Goal: Task Accomplishment & Management: Complete application form

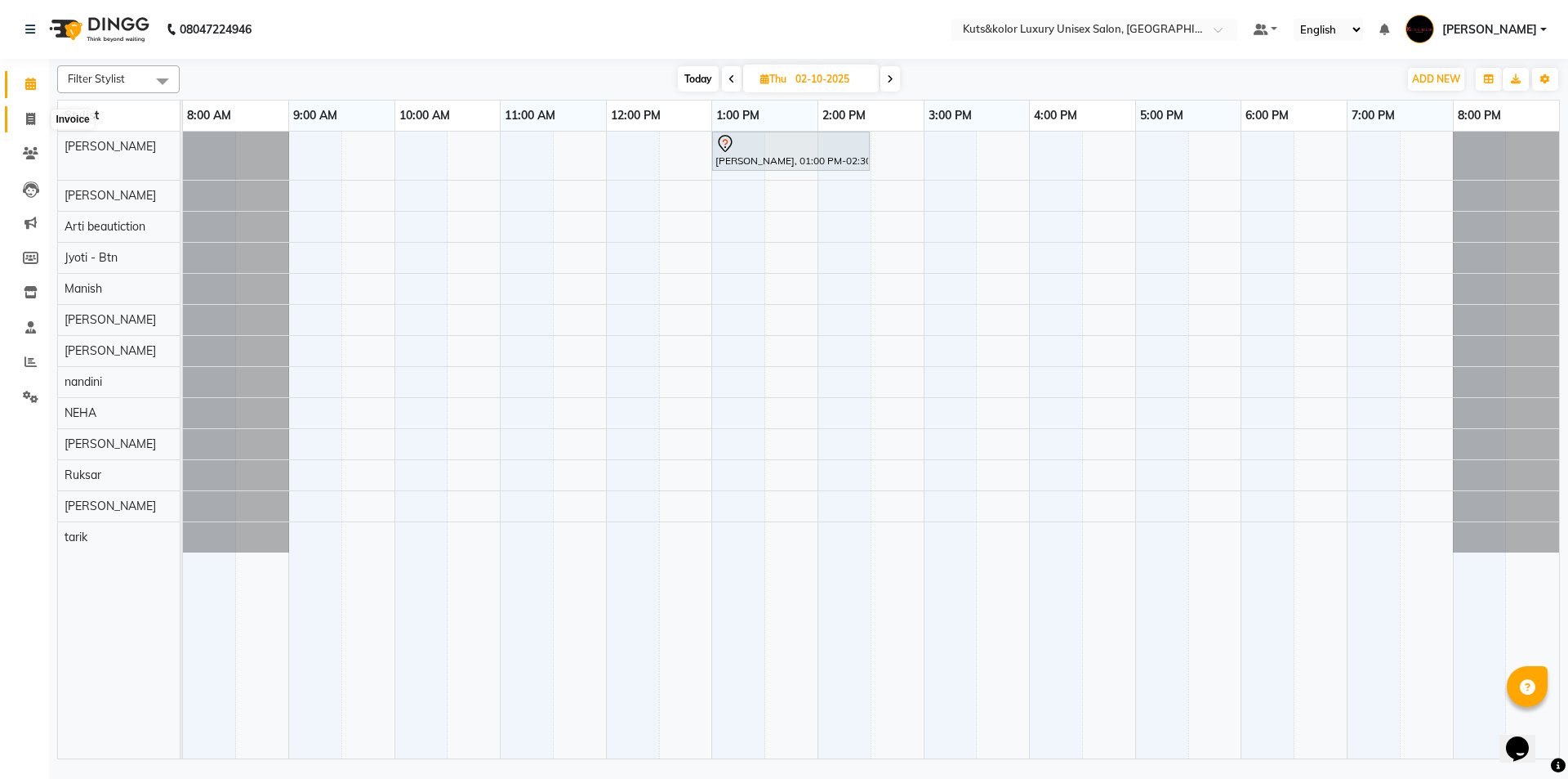
click at [26, 113] on icon at bounding box center [30, 118] width 9 height 12
select select "7374"
select select "service"
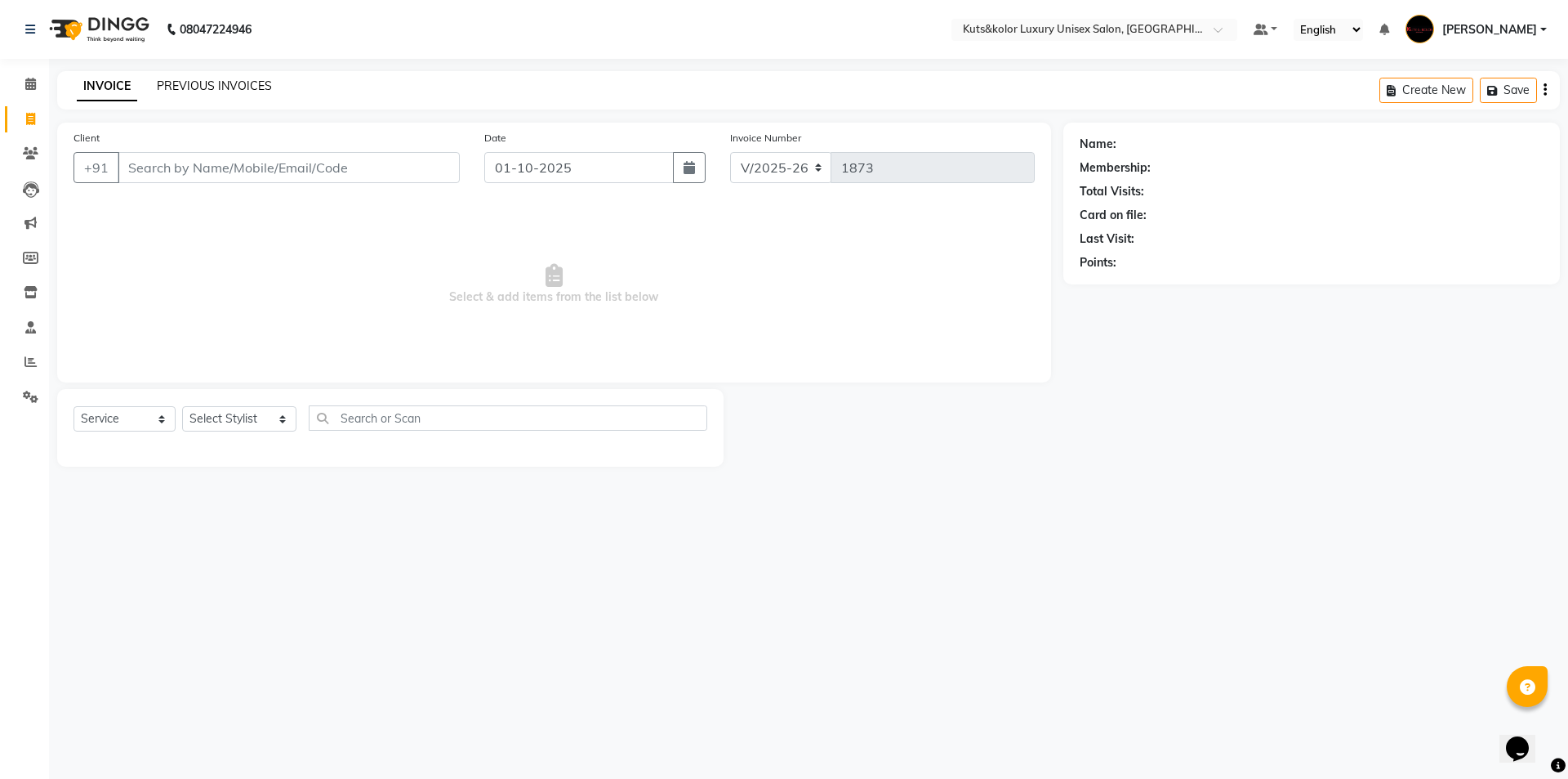
click at [213, 91] on link "PREVIOUS INVOICES" at bounding box center [215, 86] width 115 height 15
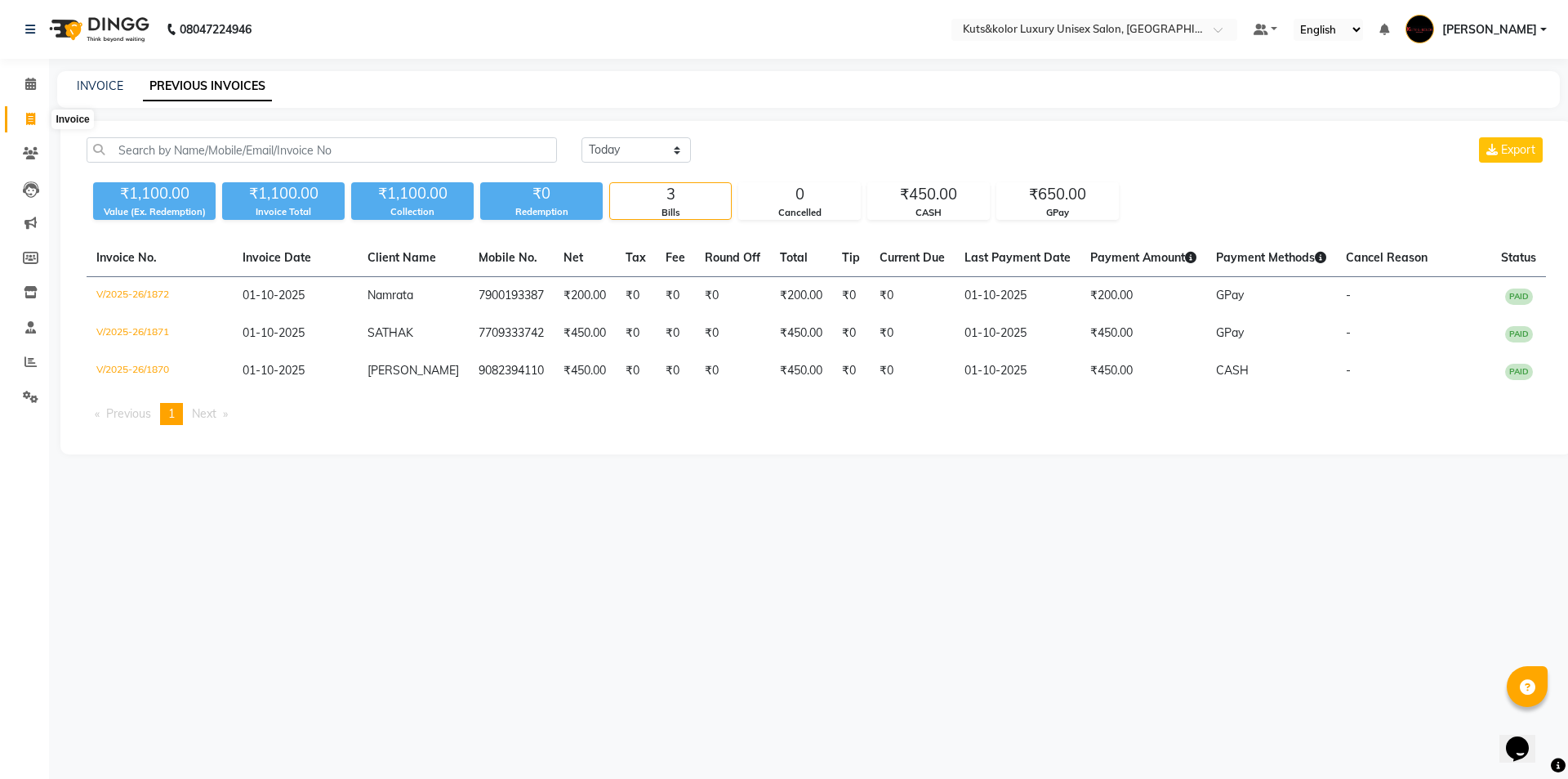
click at [39, 117] on span at bounding box center [31, 120] width 28 height 19
select select "7374"
select select "service"
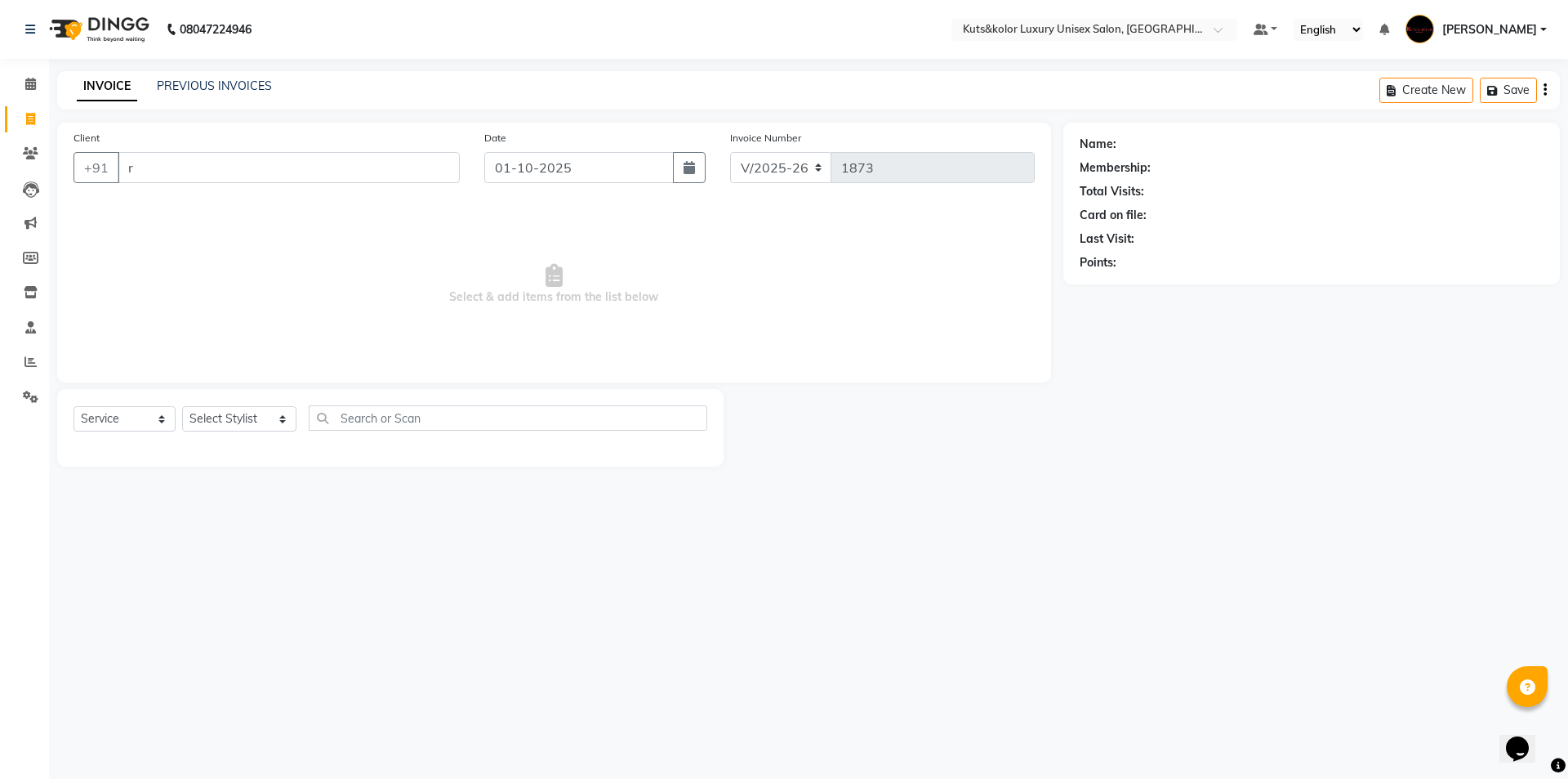
type input "r"
drag, startPoint x: 82, startPoint y: 140, endPoint x: 112, endPoint y: 365, distance: 227.0
click at [112, 365] on div "Client +91 r Date [DATE] Invoice Number V/2025 V/[PHONE_NUMBER] Select & add it…" at bounding box center [554, 252] width 994 height 260
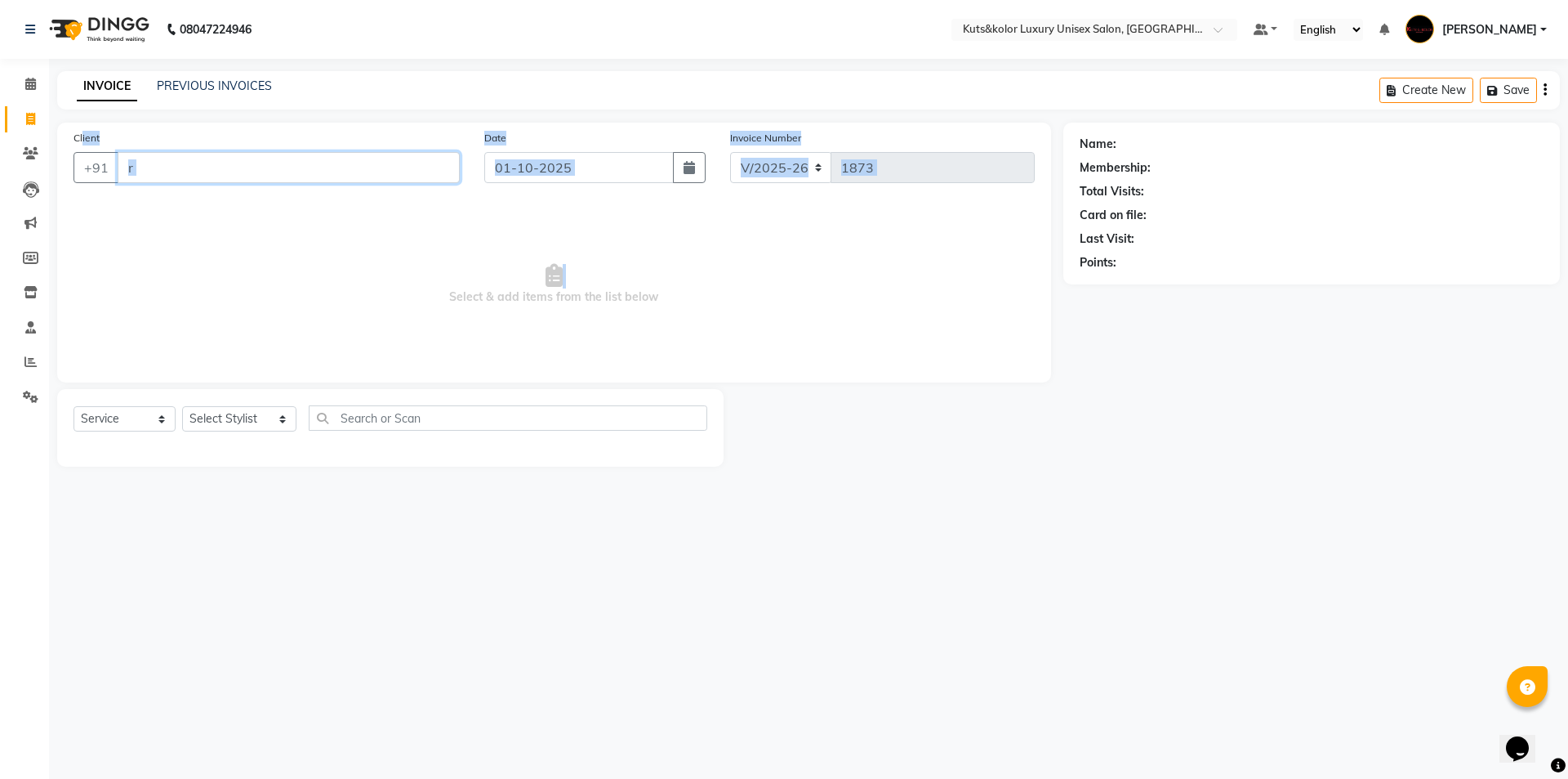
click at [239, 181] on input "r" at bounding box center [288, 167] width 342 height 31
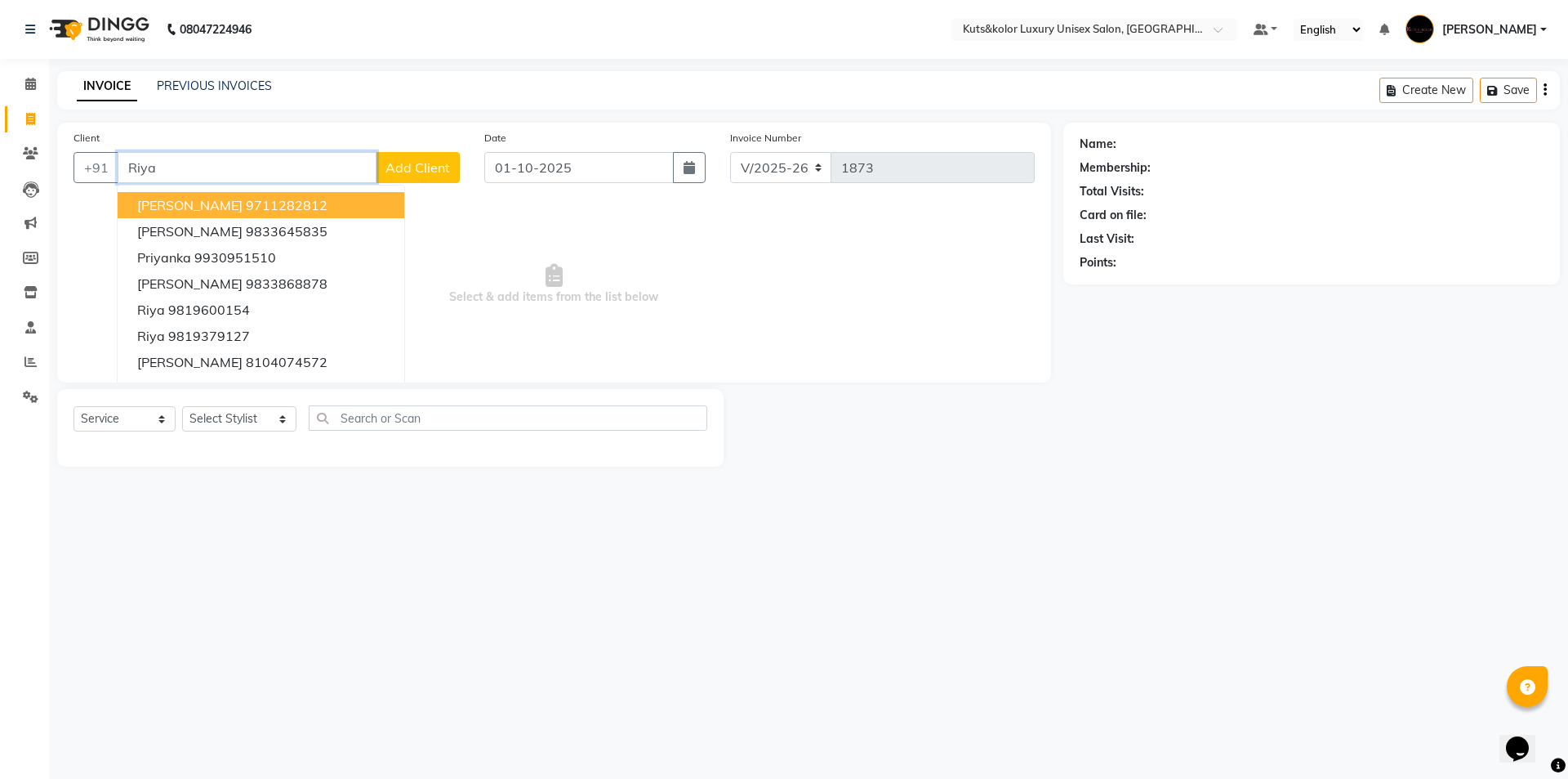
type input "Riya"
click at [400, 159] on button "Add Client" at bounding box center [418, 167] width 84 height 31
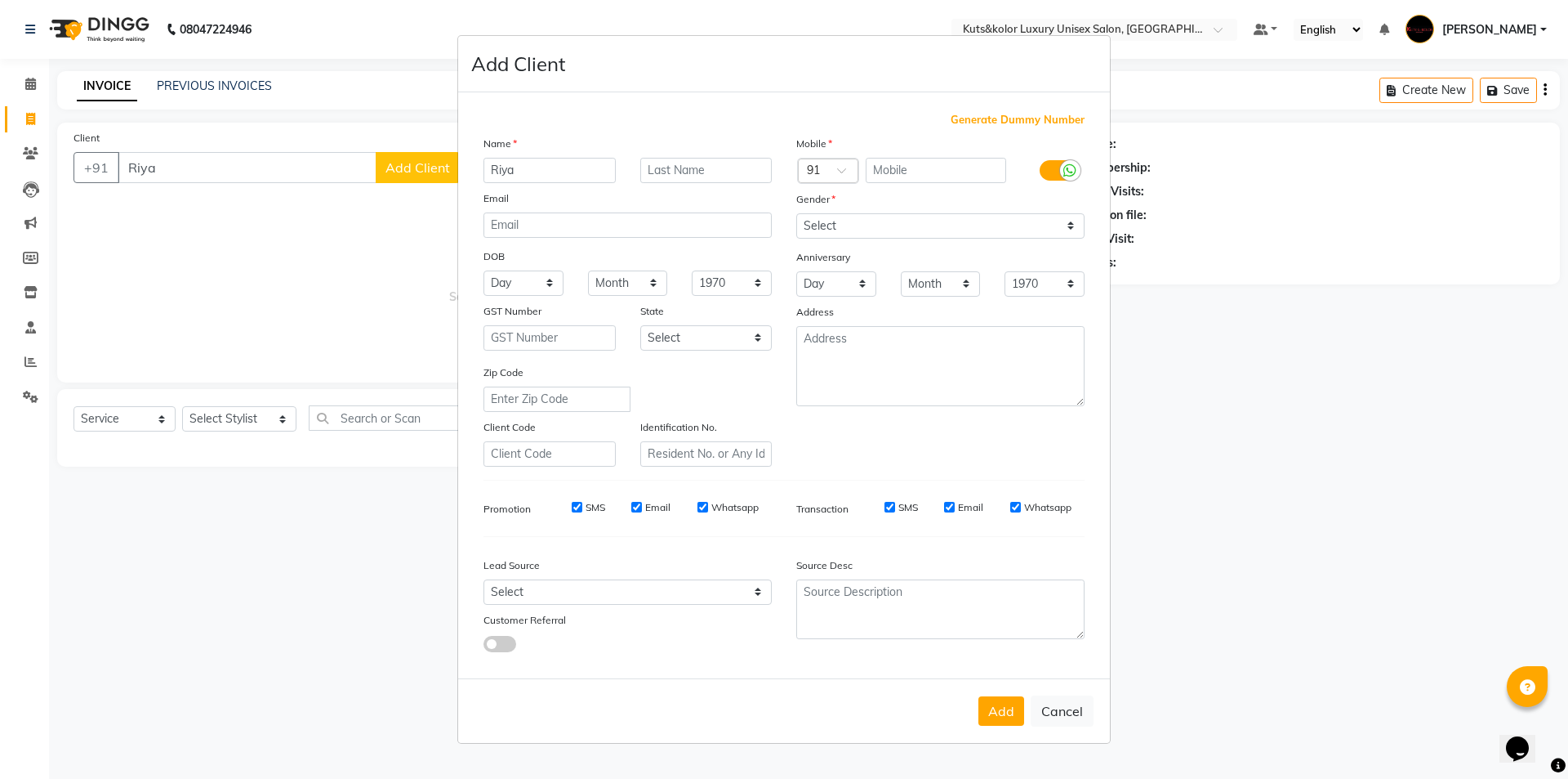
click at [216, 156] on ngb-modal-window "Add Client Generate Dummy Number Name [PERSON_NAME] Email DOB Day 01 02 03 04 0…" at bounding box center [784, 390] width 1568 height 779
click at [172, 170] on ngb-modal-window "Add Client Generate Dummy Number Name [PERSON_NAME] Email DOB Day 01 02 03 04 0…" at bounding box center [784, 390] width 1568 height 779
click at [165, 171] on ngb-modal-window "Add Client Generate Dummy Number Name [PERSON_NAME] Email DOB Day 01 02 03 04 0…" at bounding box center [784, 390] width 1568 height 779
drag, startPoint x: 244, startPoint y: 136, endPoint x: 226, endPoint y: 154, distance: 25.5
click at [245, 136] on ngb-modal-window "Add Client Generate Dummy Number Name [PERSON_NAME] Email DOB Day 01 02 03 04 0…" at bounding box center [784, 390] width 1568 height 779
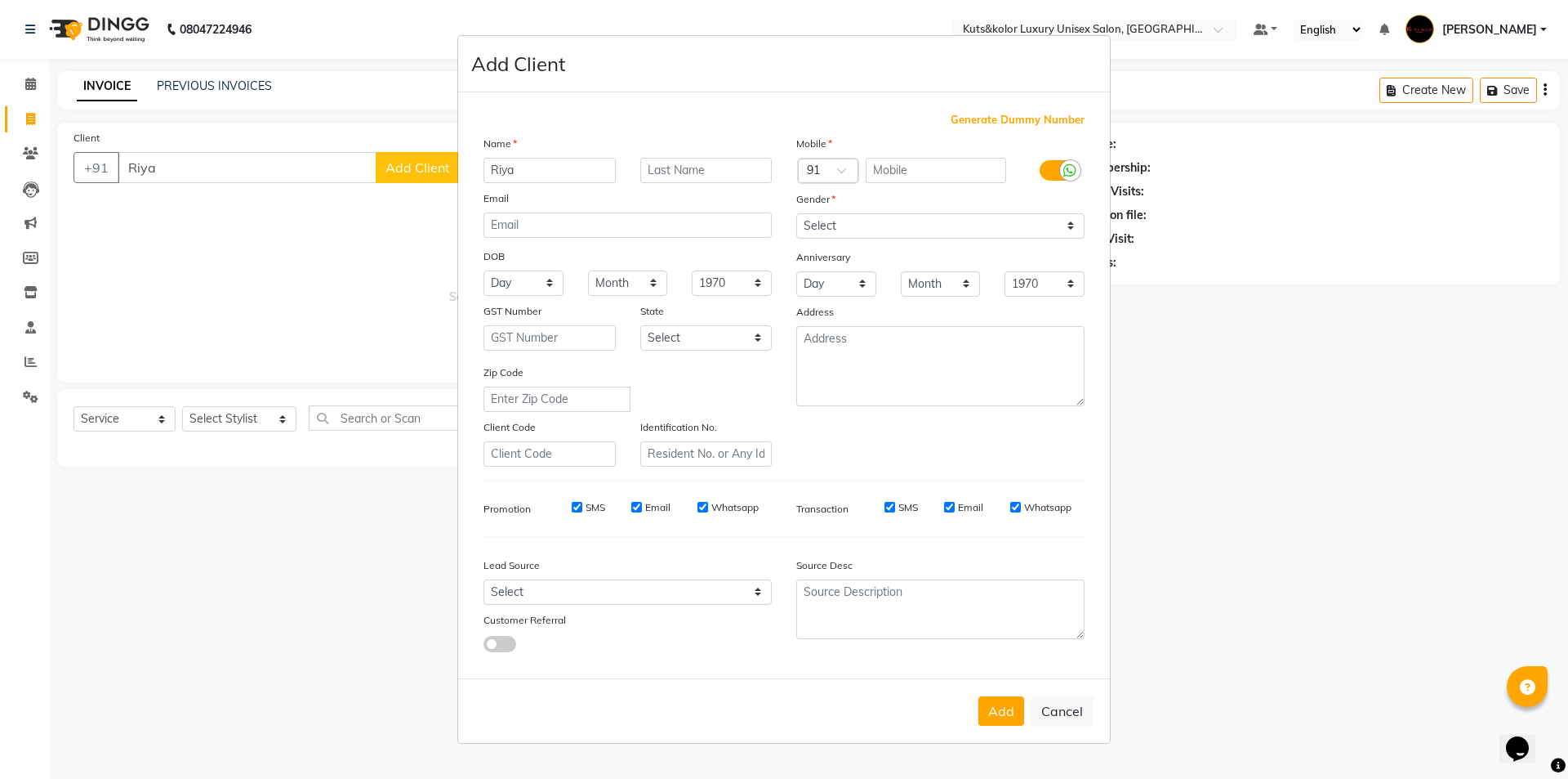
click at [216, 164] on ngb-modal-window "Add Client Generate Dummy Number Name [PERSON_NAME] Email DOB Day 01 02 03 04 0…" at bounding box center [784, 390] width 1568 height 779
click at [166, 171] on ngb-modal-window "Add Client Generate Dummy Number Name [PERSON_NAME] Email DOB Day 01 02 03 04 0…" at bounding box center [784, 390] width 1568 height 779
click at [26, 122] on ngb-modal-window "Add Client Generate Dummy Number Name [PERSON_NAME] Email DOB Day 01 02 03 04 0…" at bounding box center [784, 390] width 1568 height 779
click at [28, 112] on ngb-modal-window "Add Client Generate Dummy Number Name [PERSON_NAME] Email DOB Day 01 02 03 04 0…" at bounding box center [784, 390] width 1568 height 779
click at [217, 472] on ngb-modal-window "Add Client Generate Dummy Number Name [PERSON_NAME] Email DOB Day 01 02 03 04 0…" at bounding box center [784, 390] width 1568 height 779
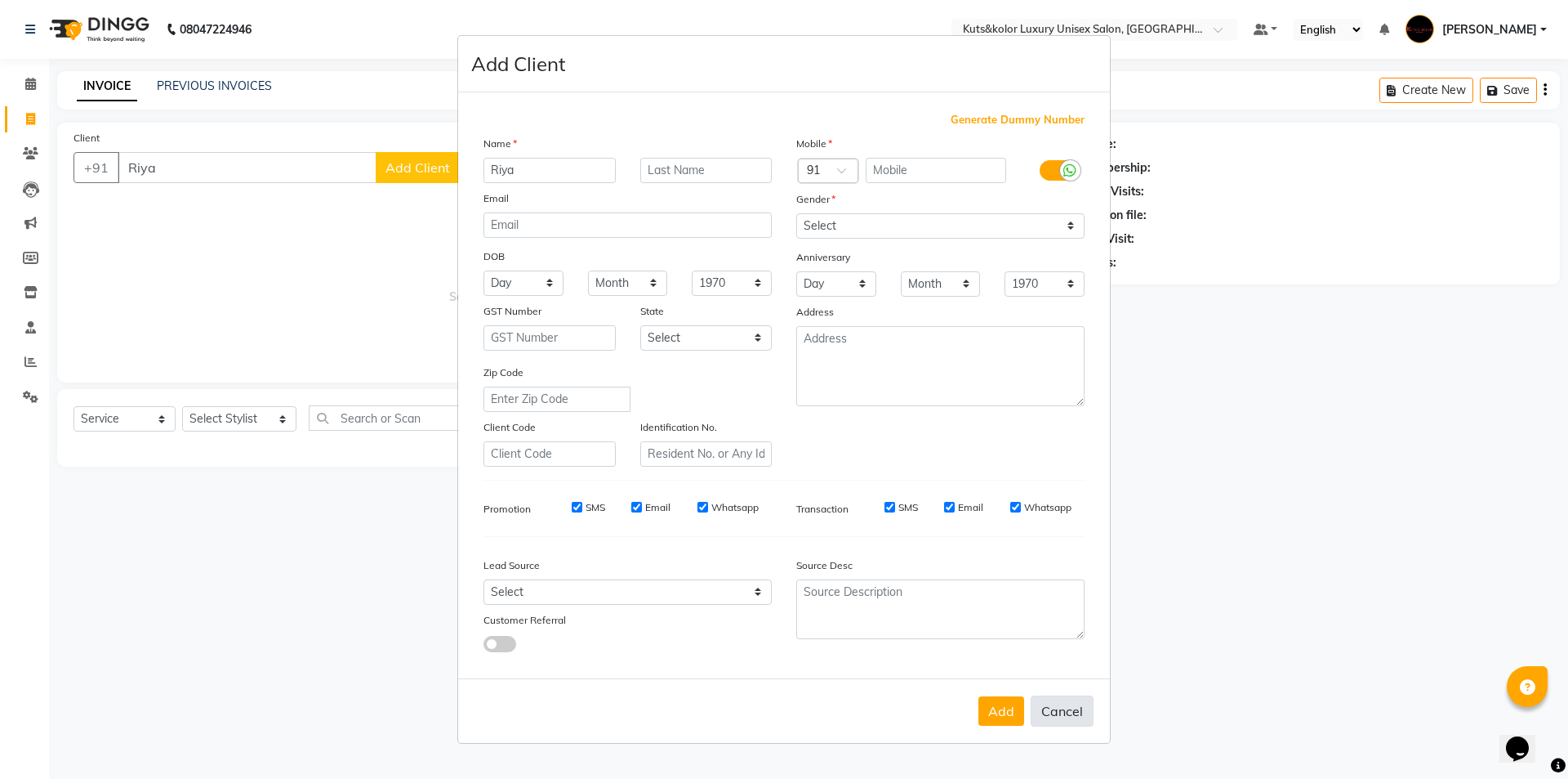
click at [777, 566] on button "Cancel" at bounding box center [1062, 711] width 63 height 31
select select
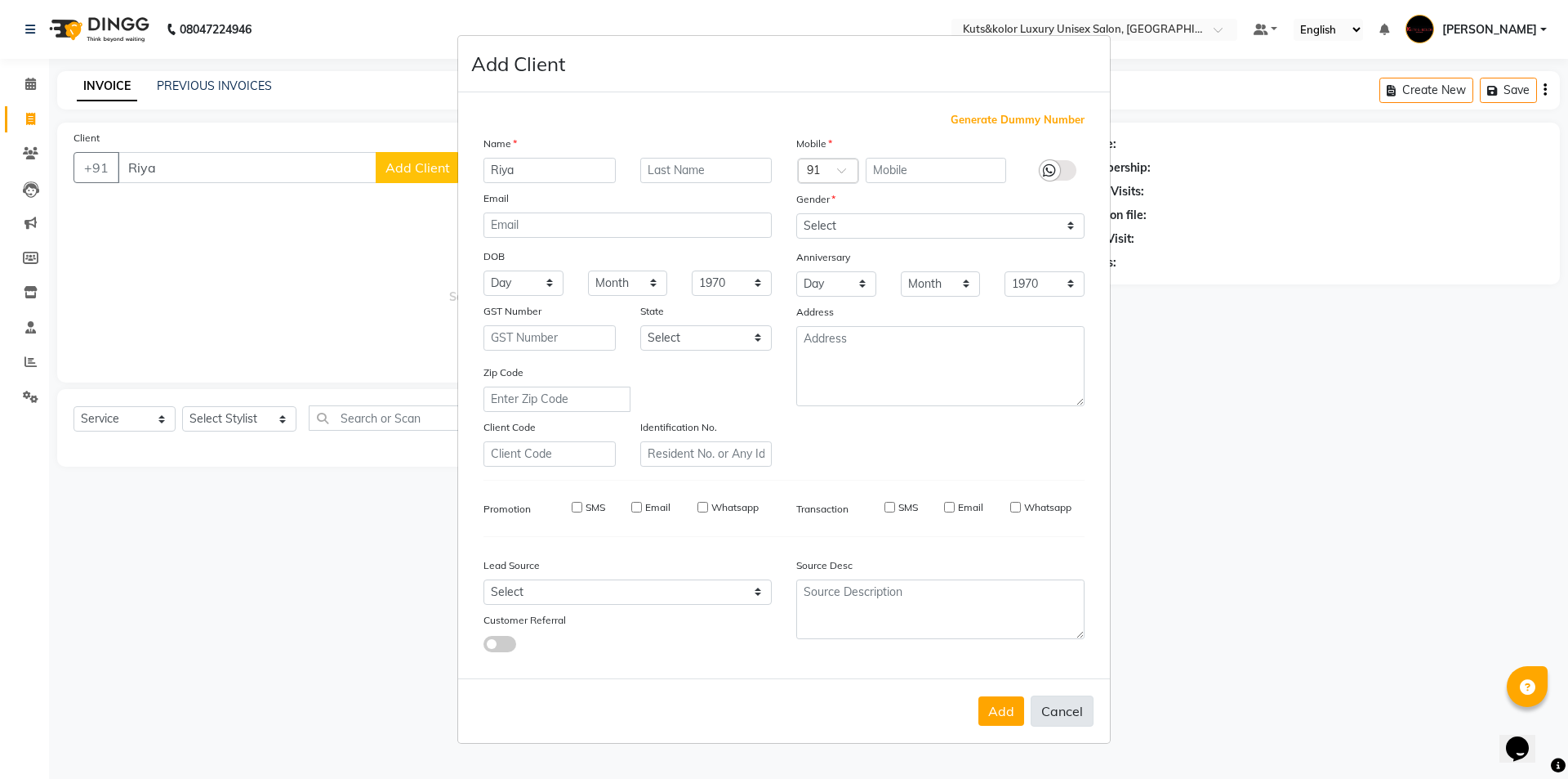
select select
checkbox input "false"
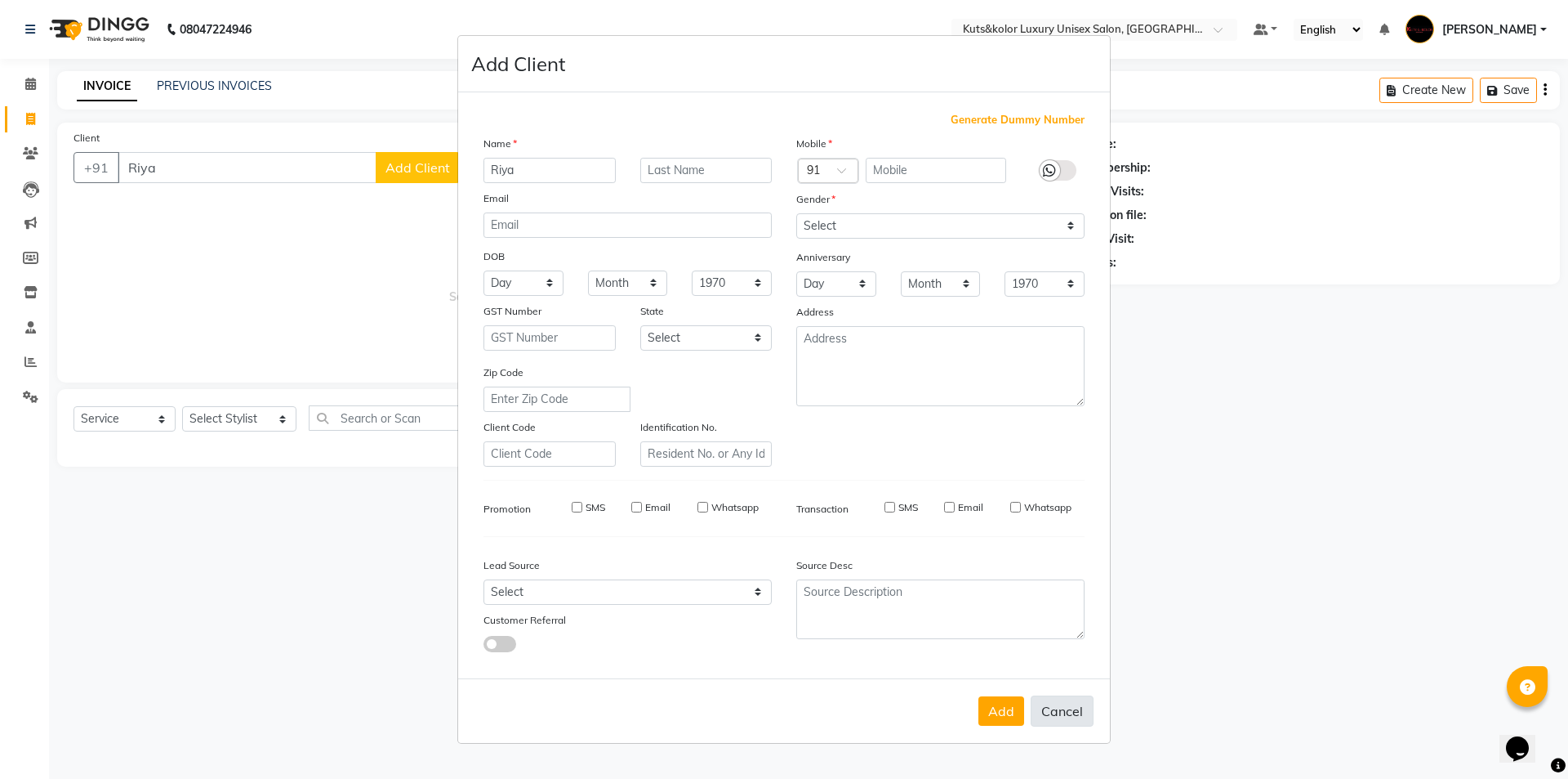
checkbox input "false"
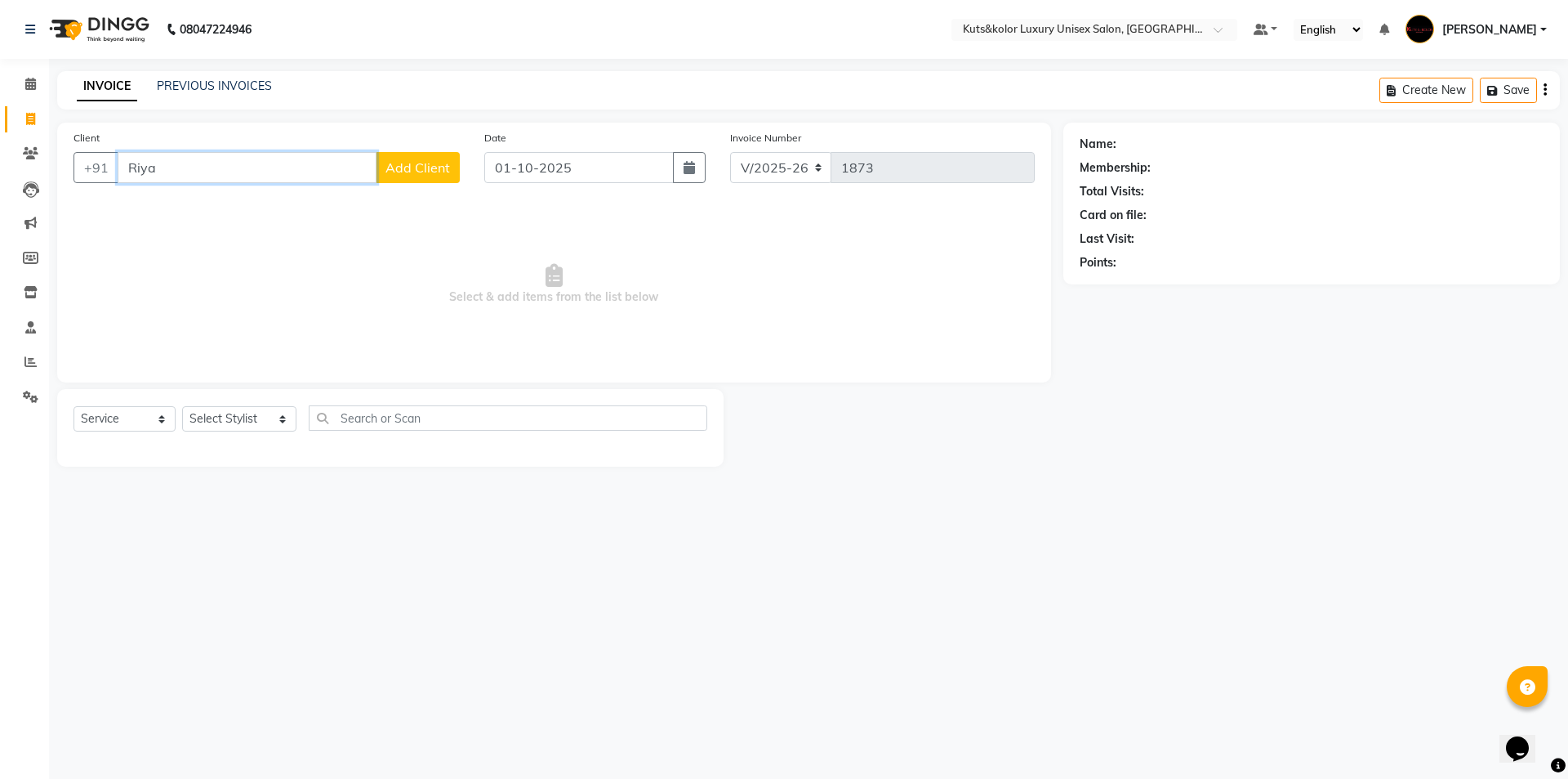
click at [174, 176] on input "Riya" at bounding box center [246, 167] width 259 height 31
click at [183, 166] on input "Riya" at bounding box center [246, 167] width 259 height 31
type input "R"
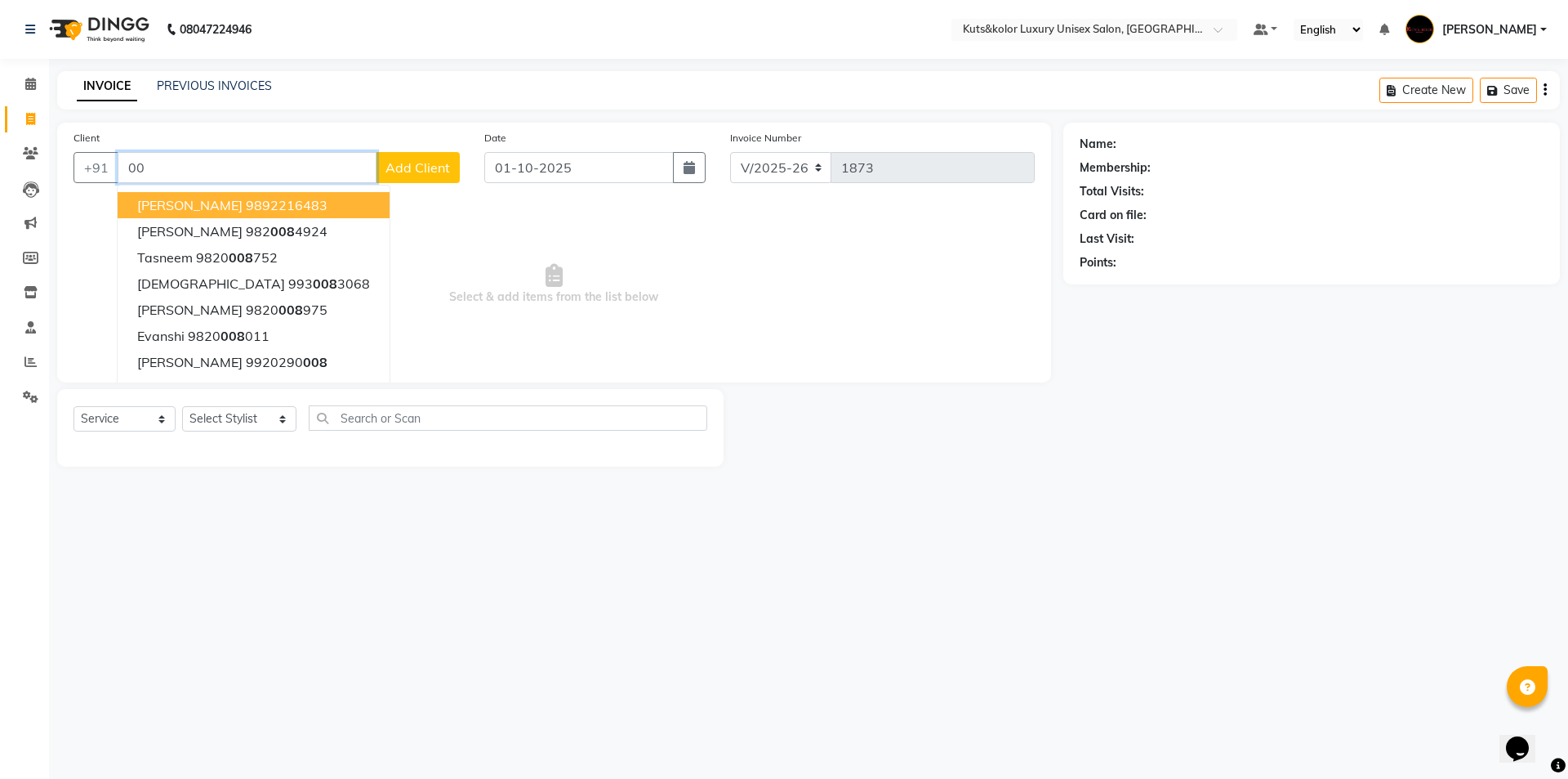
type input "0"
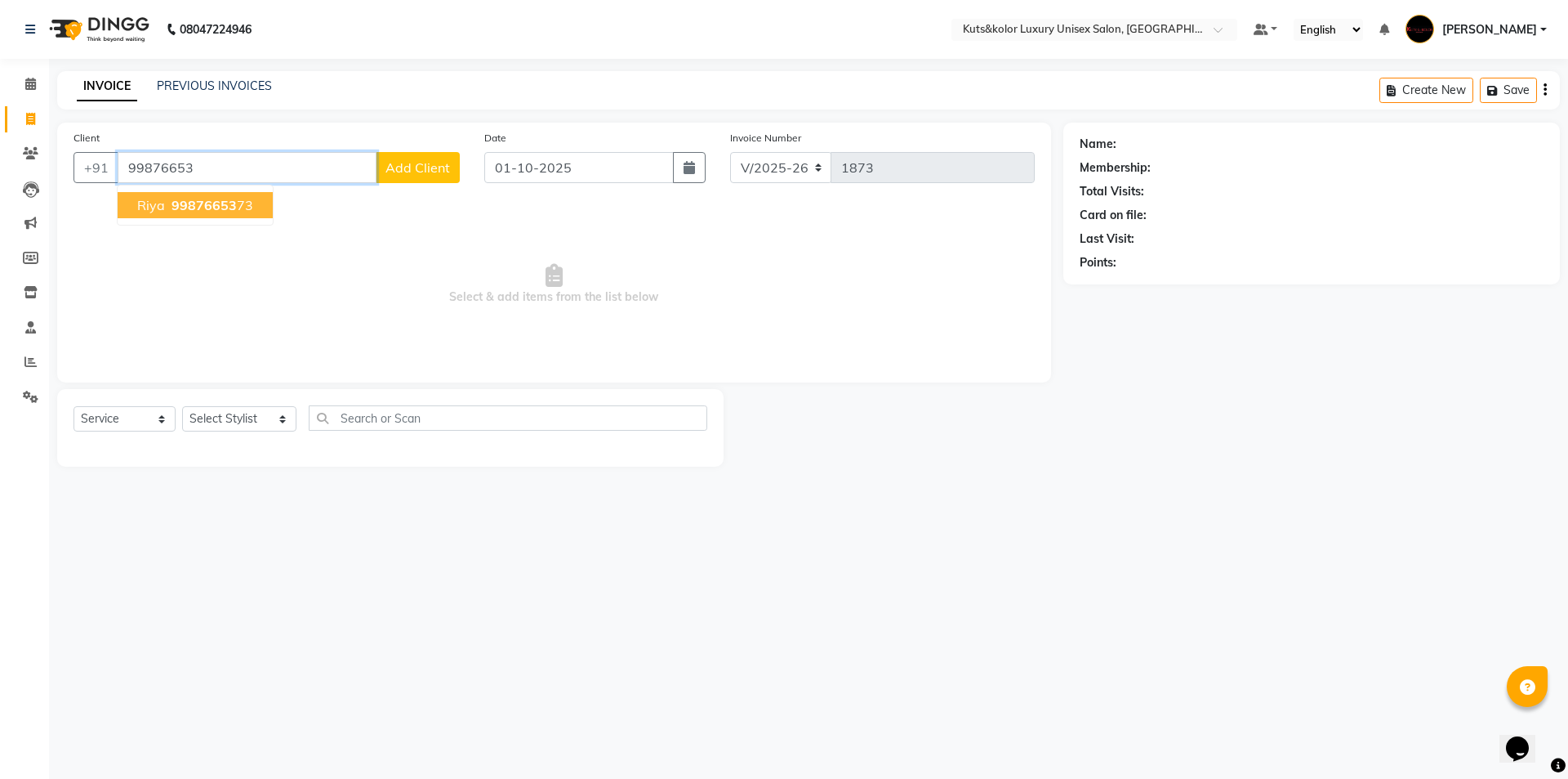
click at [235, 217] on button "[PERSON_NAME] 99876653 73" at bounding box center [195, 205] width 156 height 26
type input "9987665373"
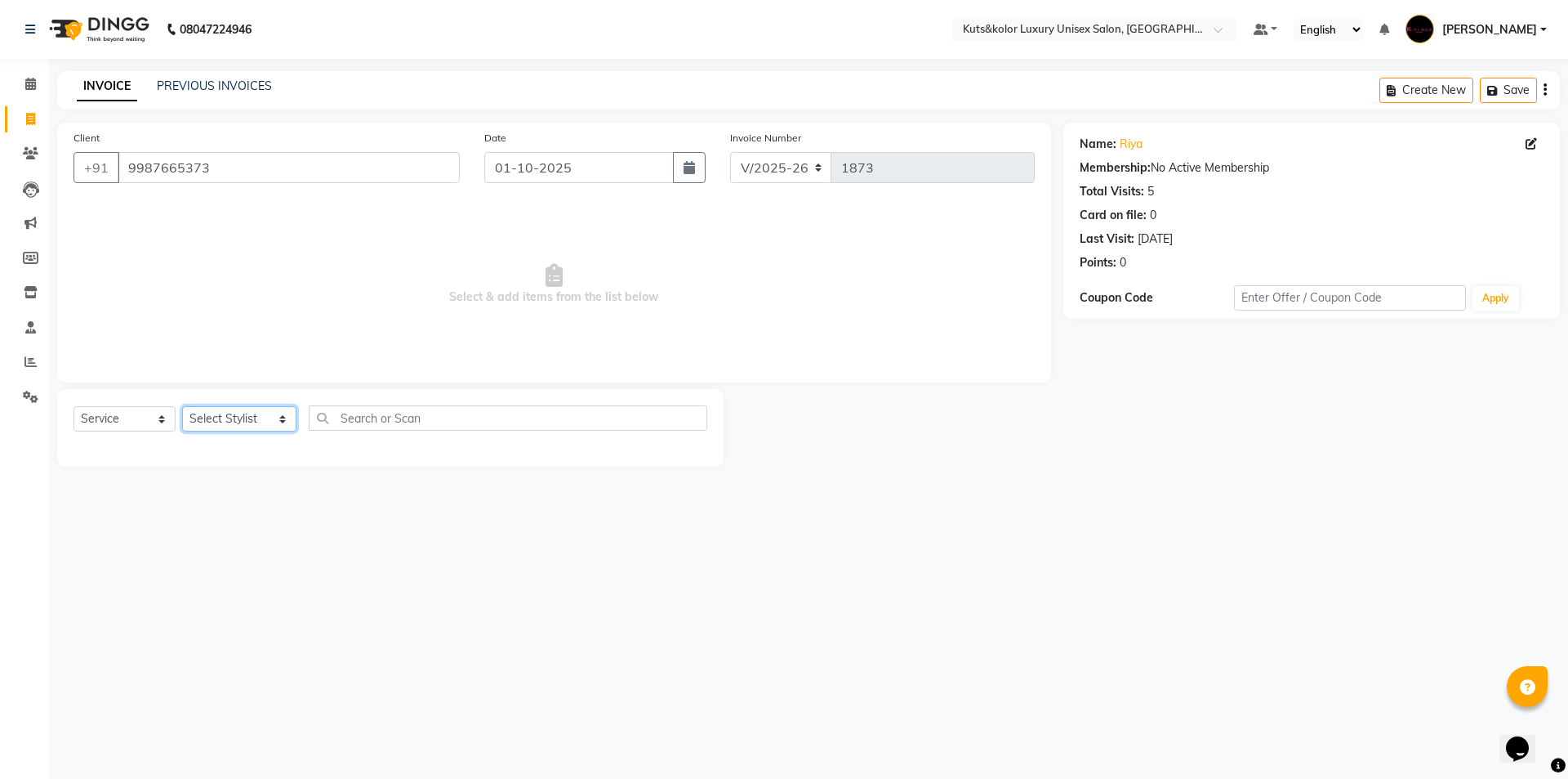
click at [265, 423] on select "Select Stylist aman [PERSON_NAME] beautiction [PERSON_NAME] Jyoti - Btn [PERSON…" at bounding box center [239, 419] width 114 height 25
select select "67688"
click at [182, 406] on select "Select Stylist aman [PERSON_NAME] beautiction [PERSON_NAME] Jyoti - Btn [PERSON…" at bounding box center [239, 419] width 114 height 25
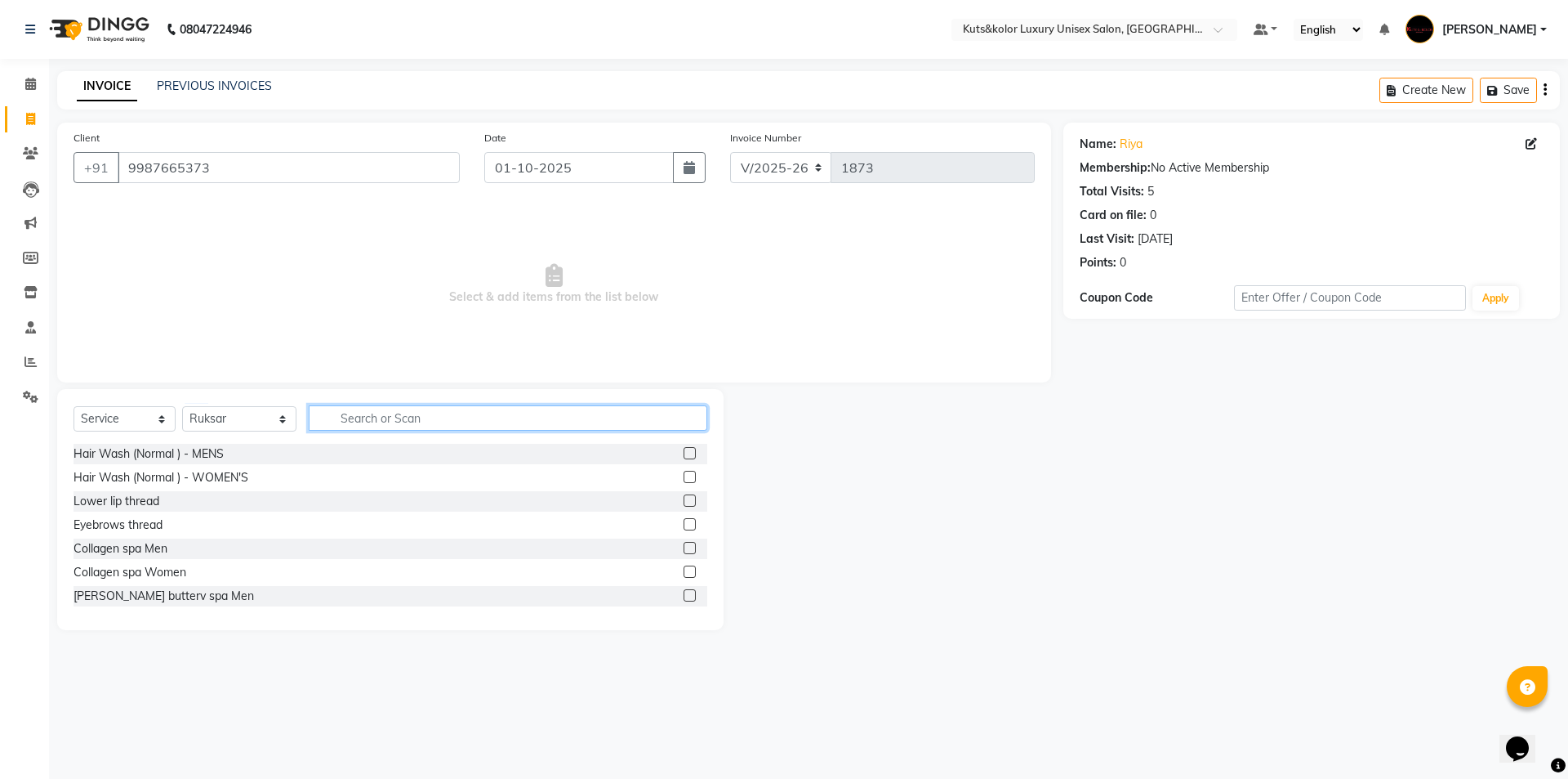
click at [345, 421] on input "text" at bounding box center [507, 418] width 398 height 25
click at [310, 421] on input "text" at bounding box center [507, 418] width 398 height 25
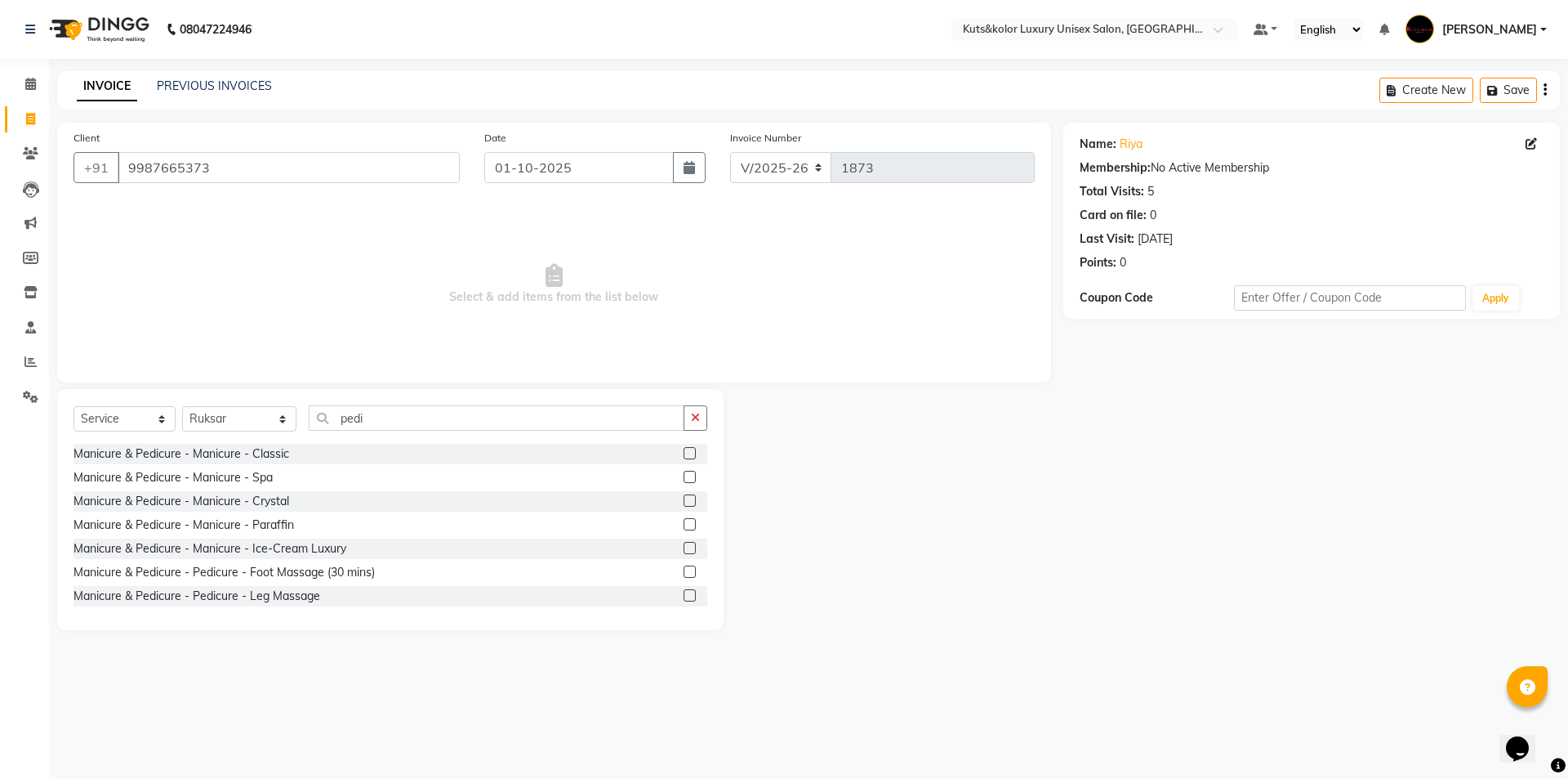
click at [684, 470] on div at bounding box center [695, 478] width 23 height 21
click at [462, 419] on input "pedi" at bounding box center [497, 418] width 376 height 25
type input "p"
type input "man"
click at [684, 476] on label at bounding box center [690, 477] width 12 height 12
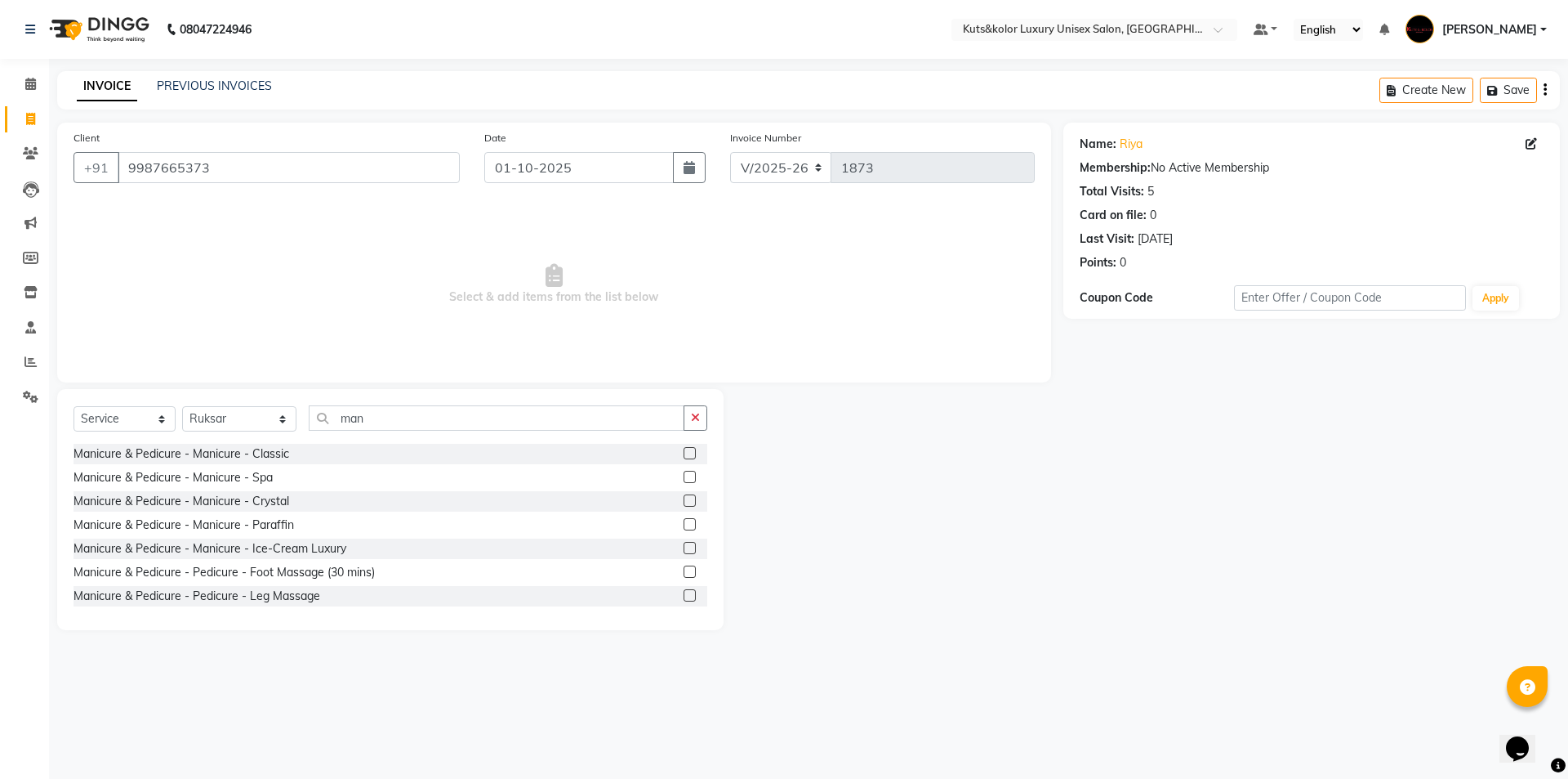
click at [684, 476] on input "checkbox" at bounding box center [689, 477] width 11 height 11
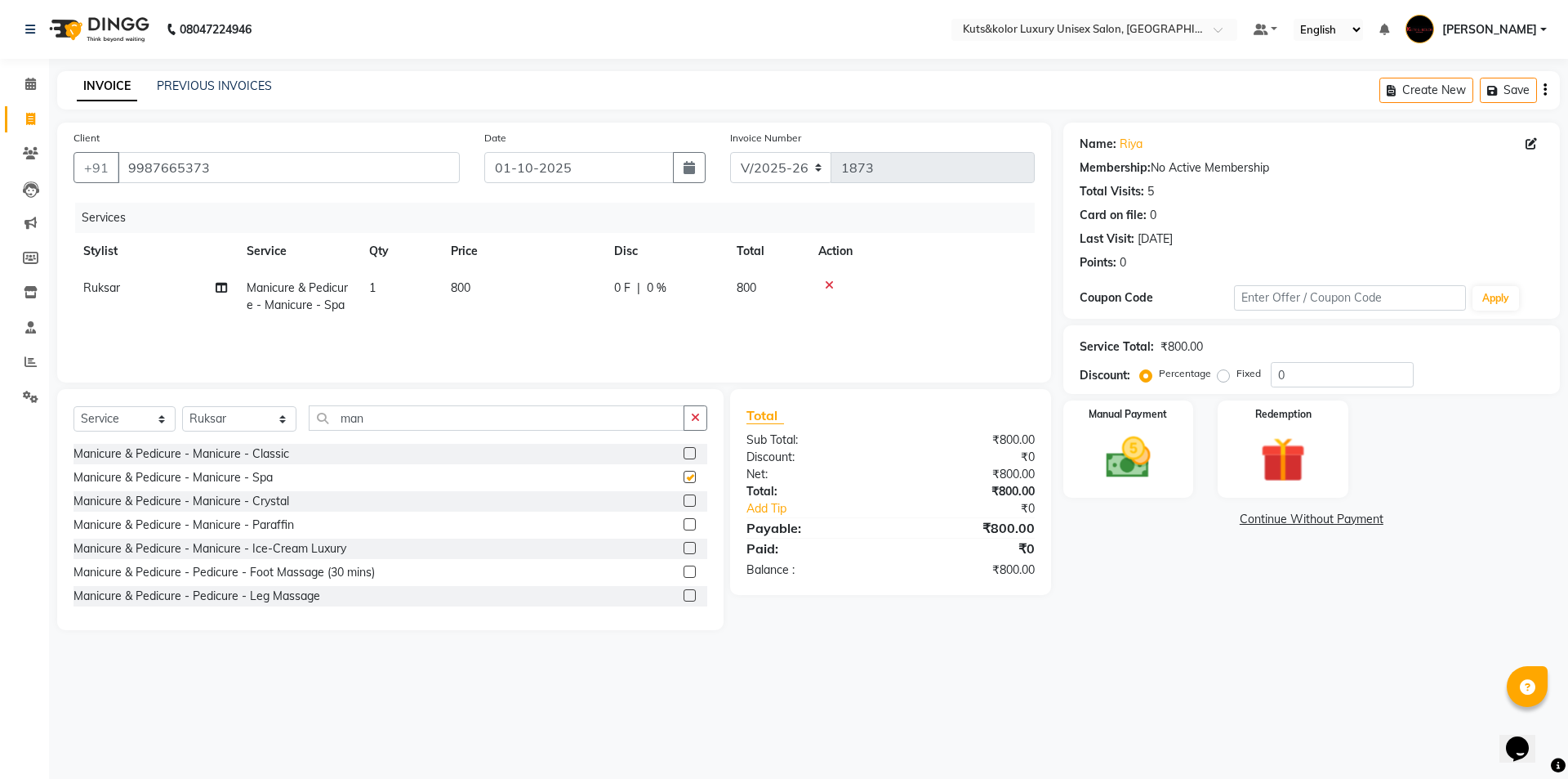
checkbox input "false"
click at [684, 540] on label at bounding box center [690, 539] width 12 height 12
click at [684, 540] on input "checkbox" at bounding box center [689, 540] width 11 height 11
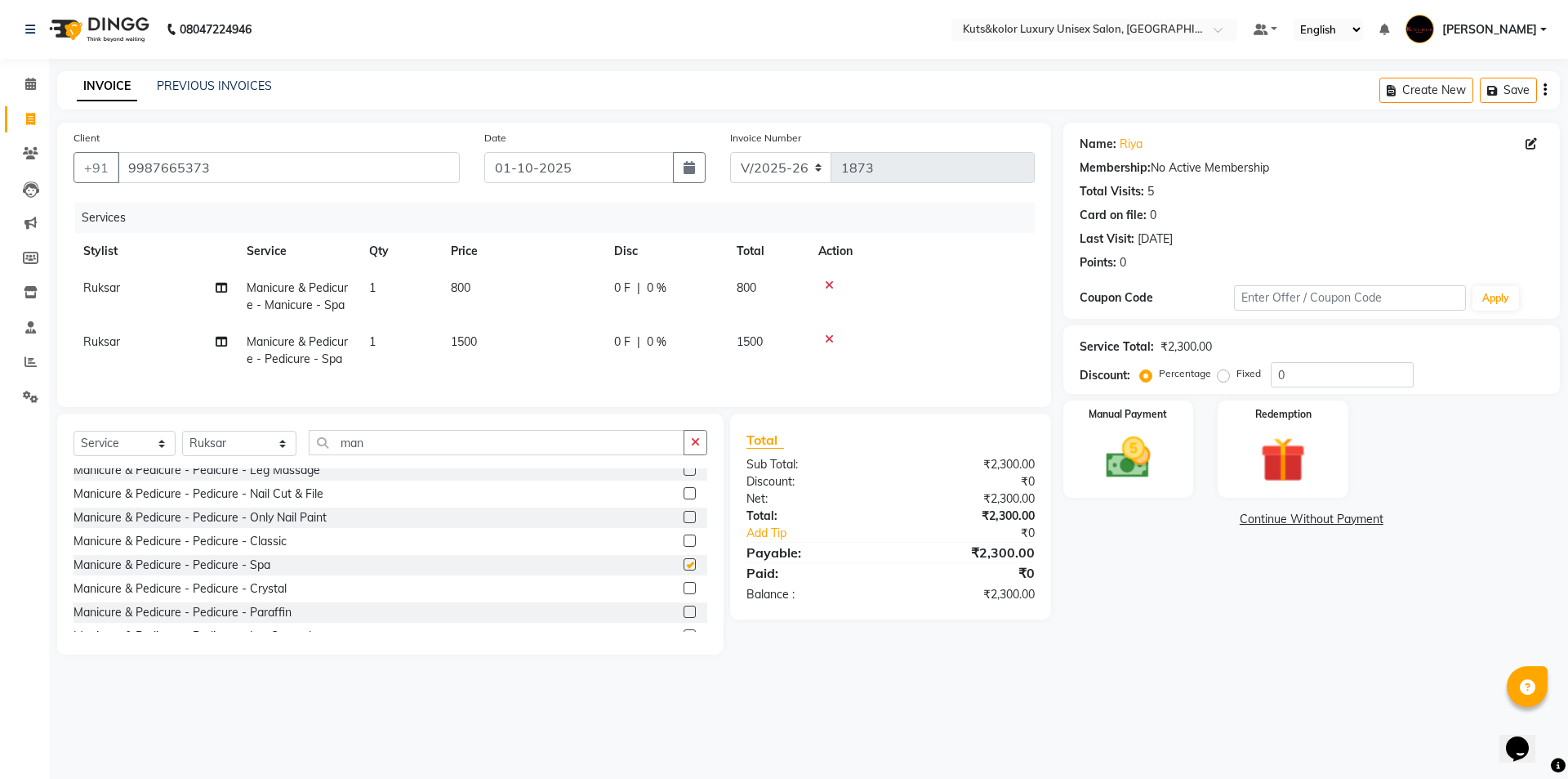
checkbox input "false"
click at [777, 285] on icon at bounding box center [829, 285] width 9 height 12
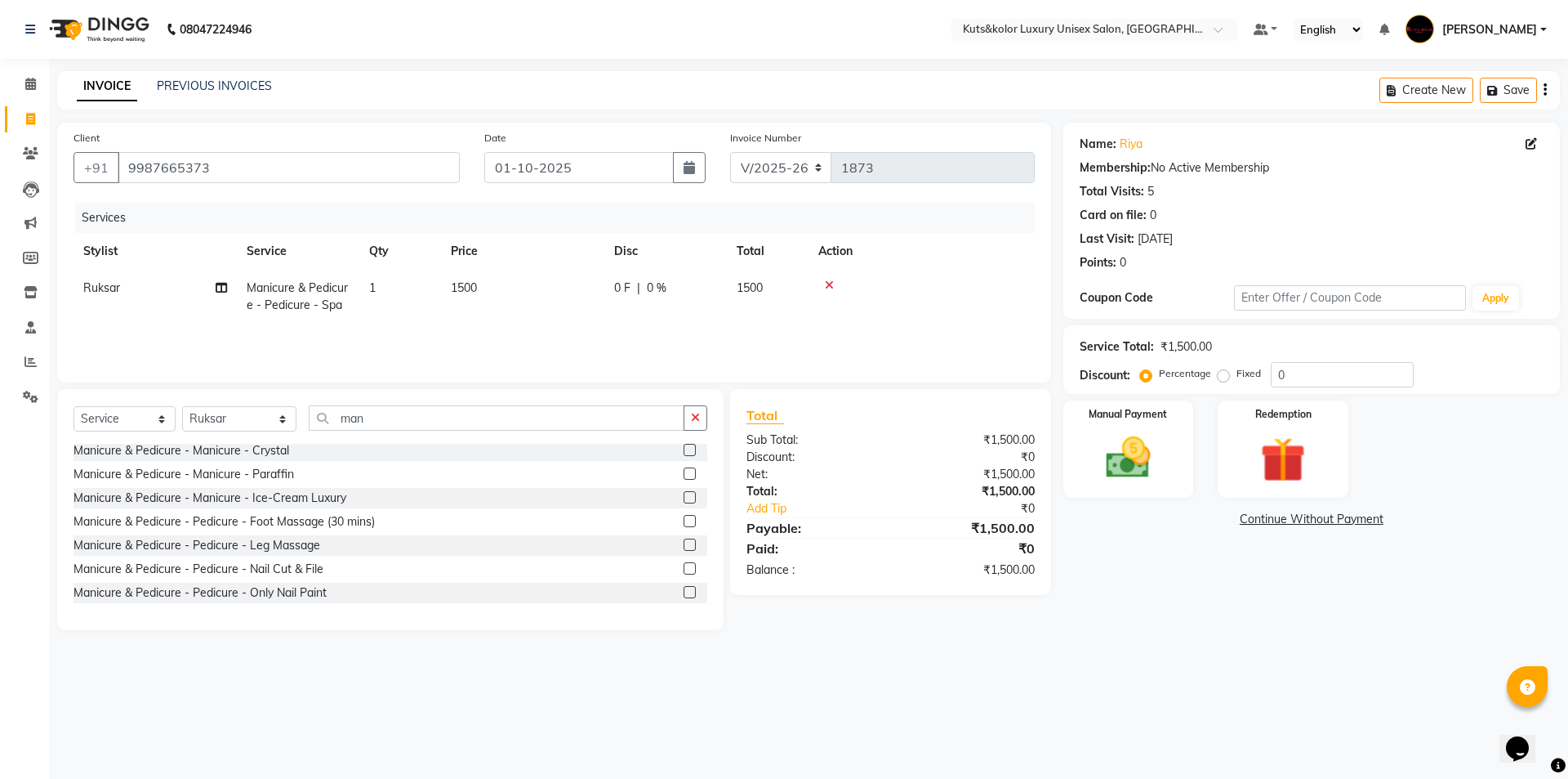
scroll to position [49, 0]
click at [391, 427] on input "man" at bounding box center [497, 418] width 376 height 25
type input "m"
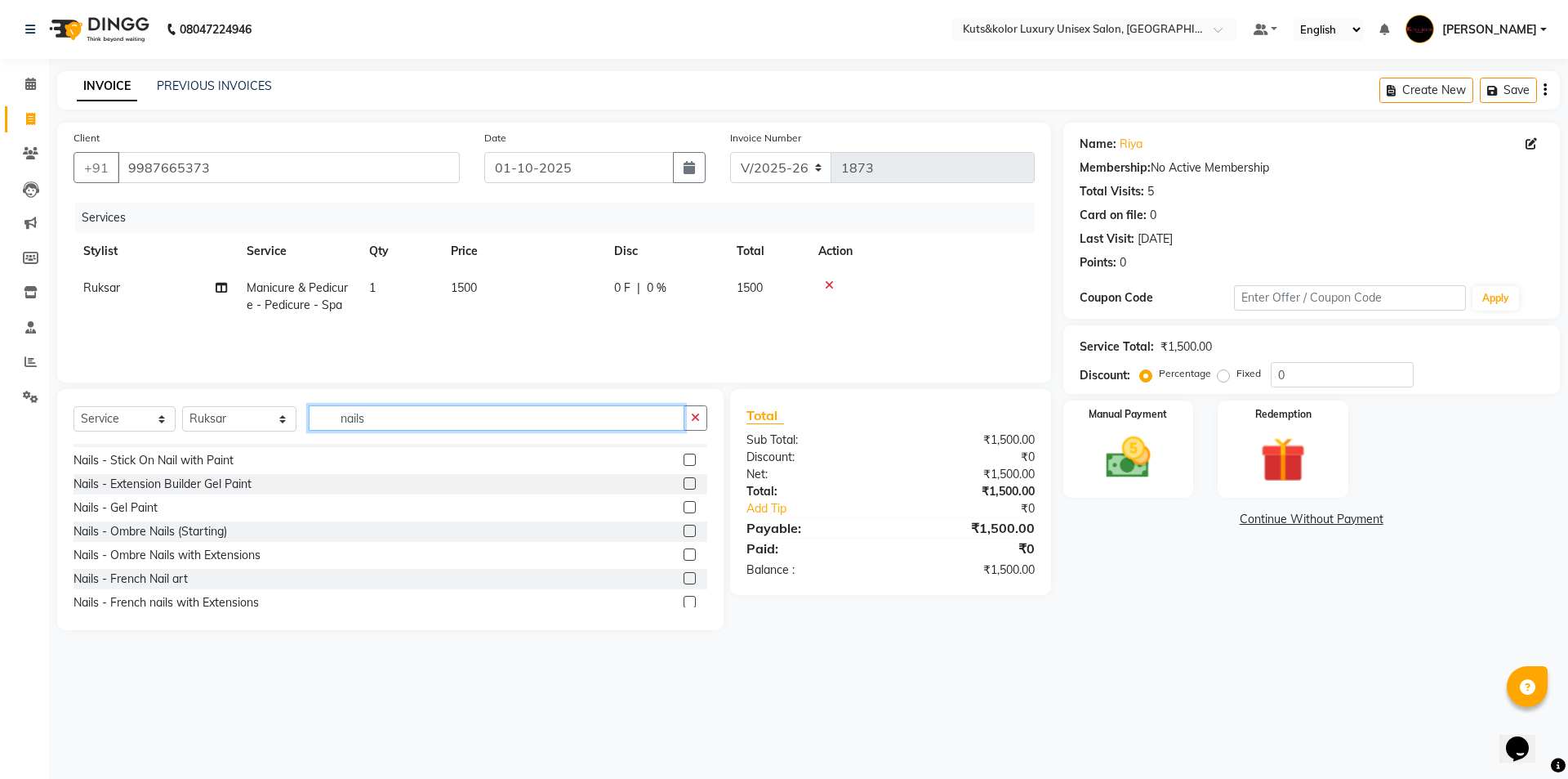
scroll to position [0, 0]
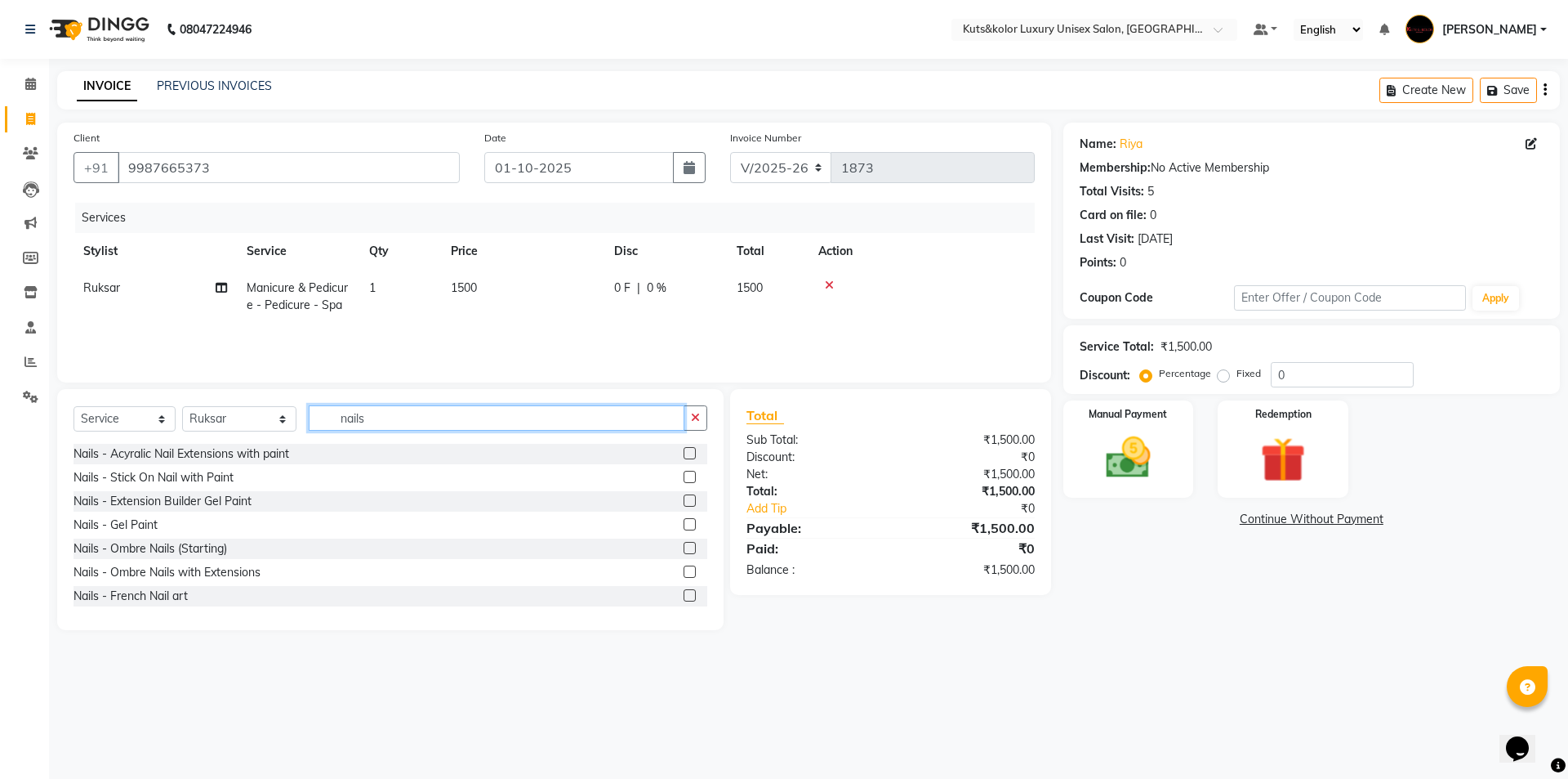
type input "nails"
click at [684, 522] on label at bounding box center [690, 523] width 12 height 12
click at [684, 522] on input "checkbox" at bounding box center [689, 524] width 11 height 11
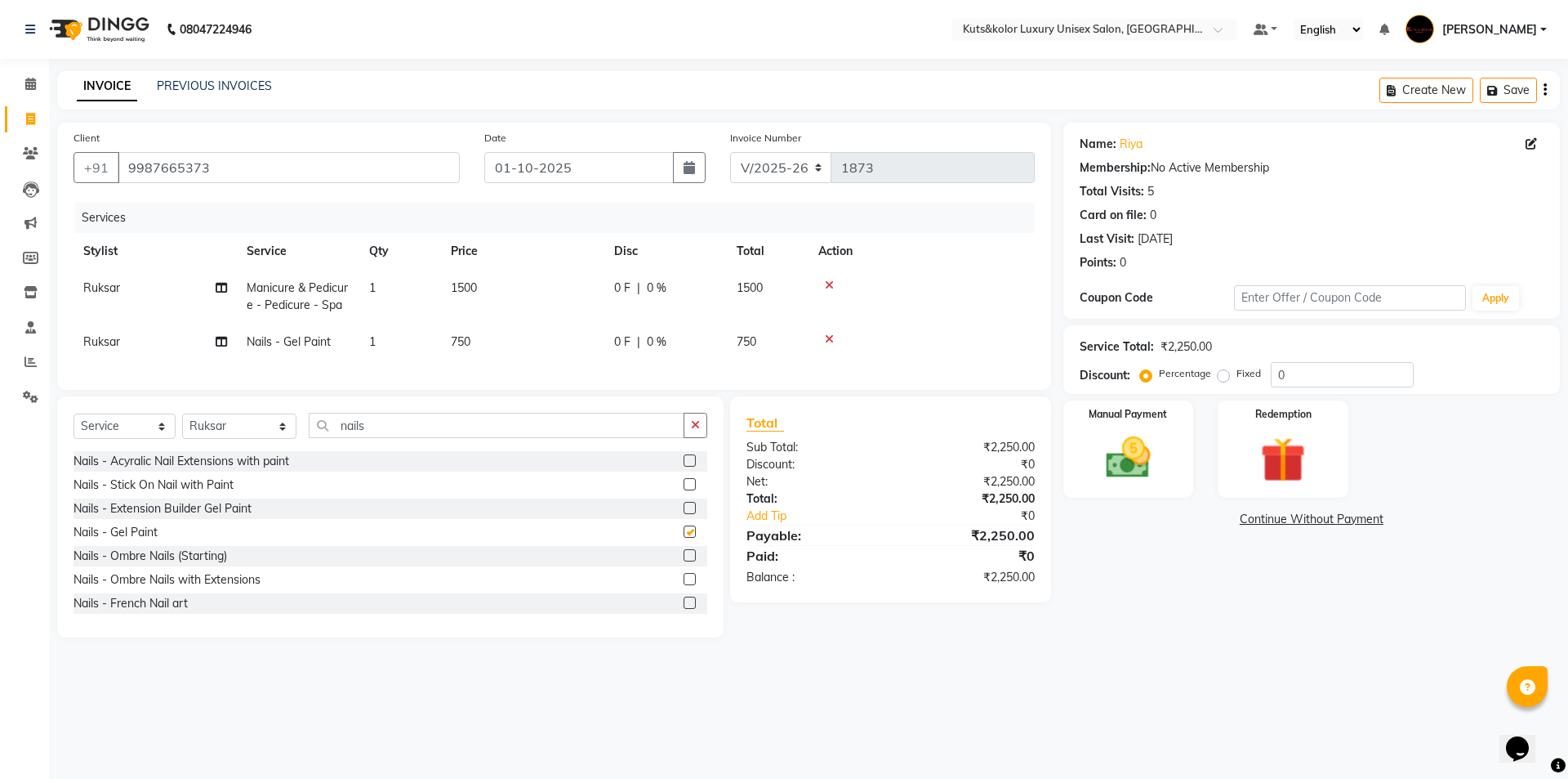
checkbox input "false"
click at [684, 490] on label at bounding box center [690, 484] width 12 height 12
click at [684, 490] on input "checkbox" at bounding box center [689, 484] width 11 height 11
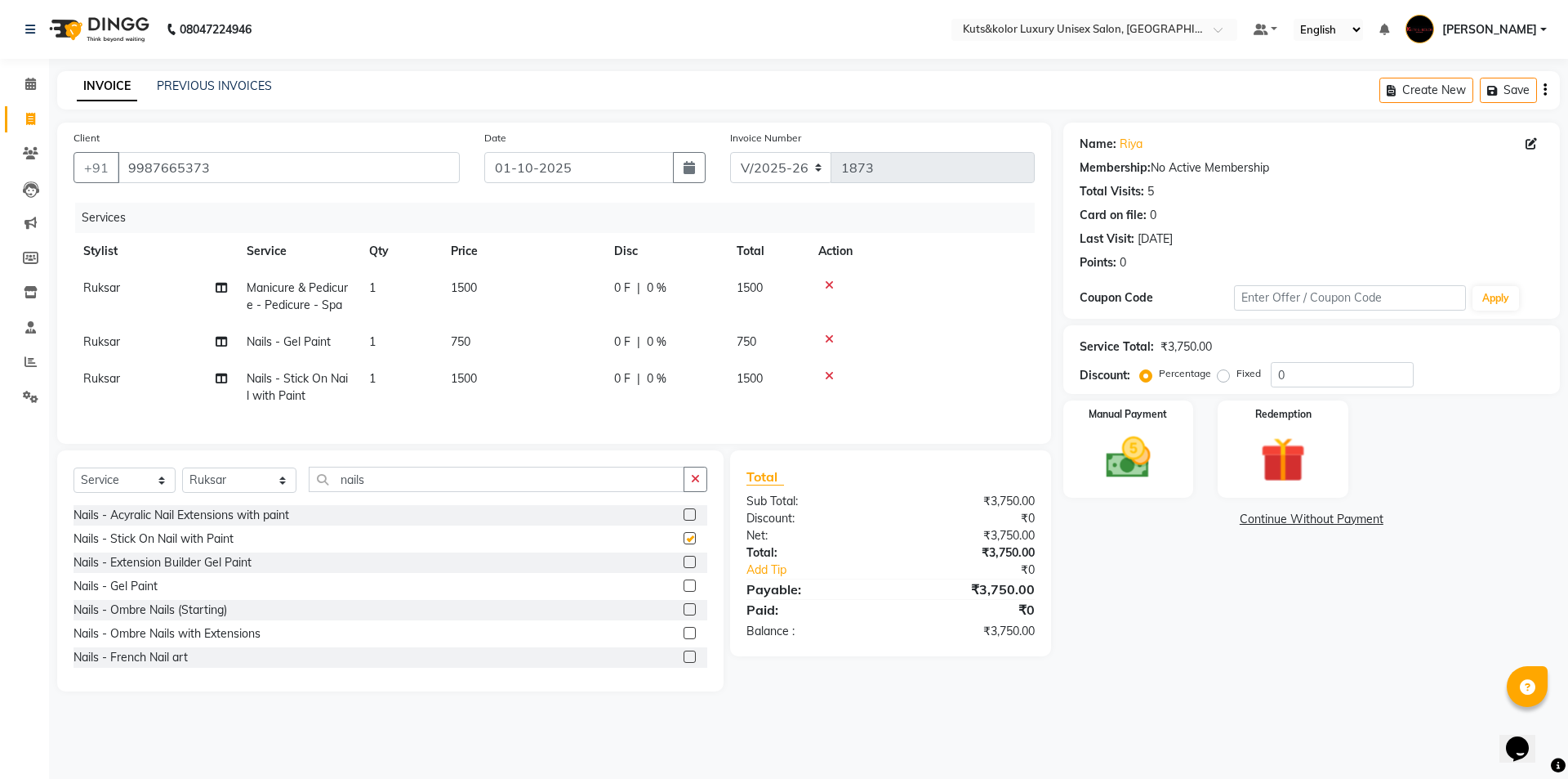
checkbox input "false"
click at [777, 372] on icon at bounding box center [829, 376] width 9 height 12
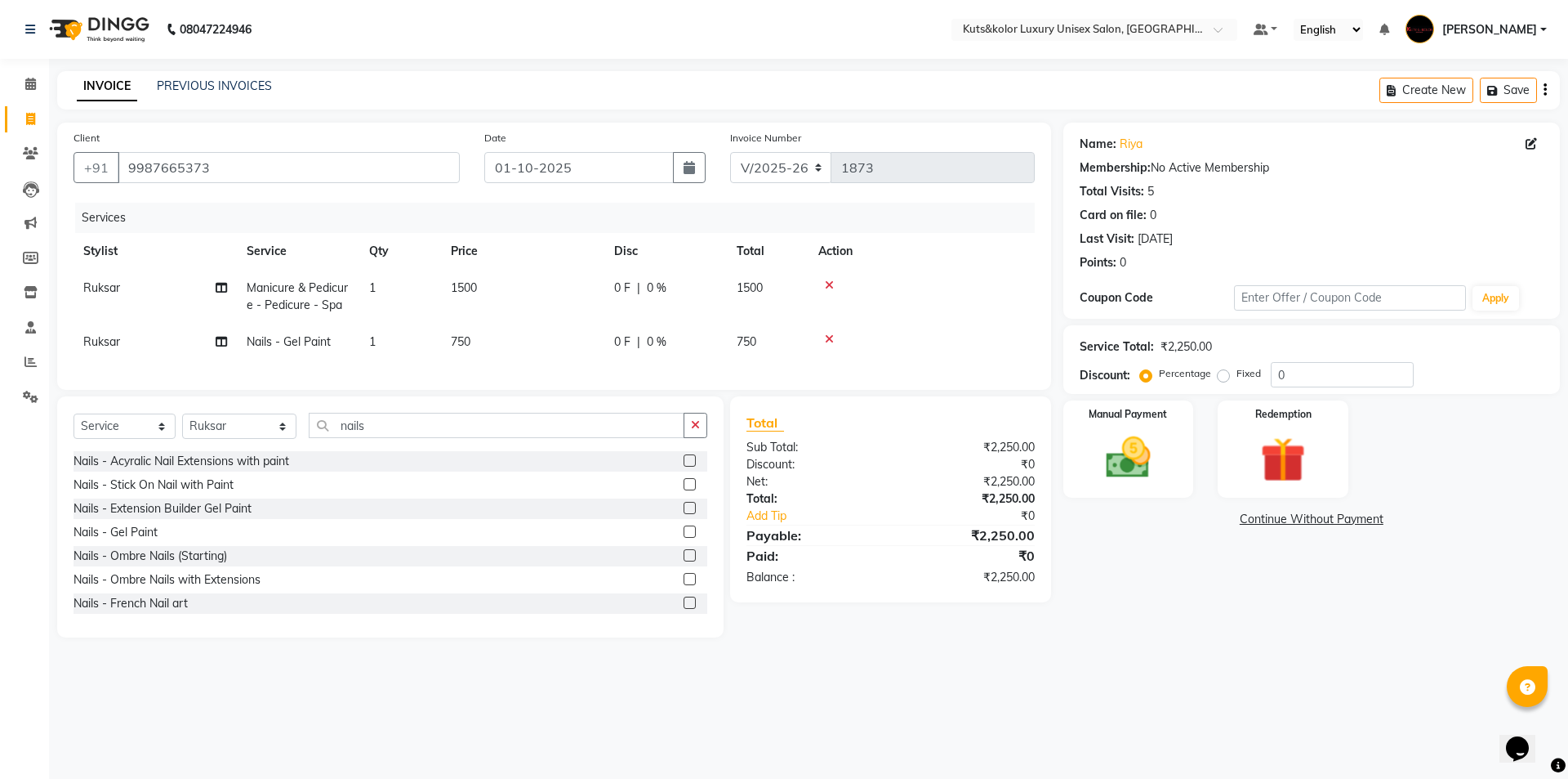
click at [481, 285] on td "1500" at bounding box center [522, 296] width 163 height 54
select select "67688"
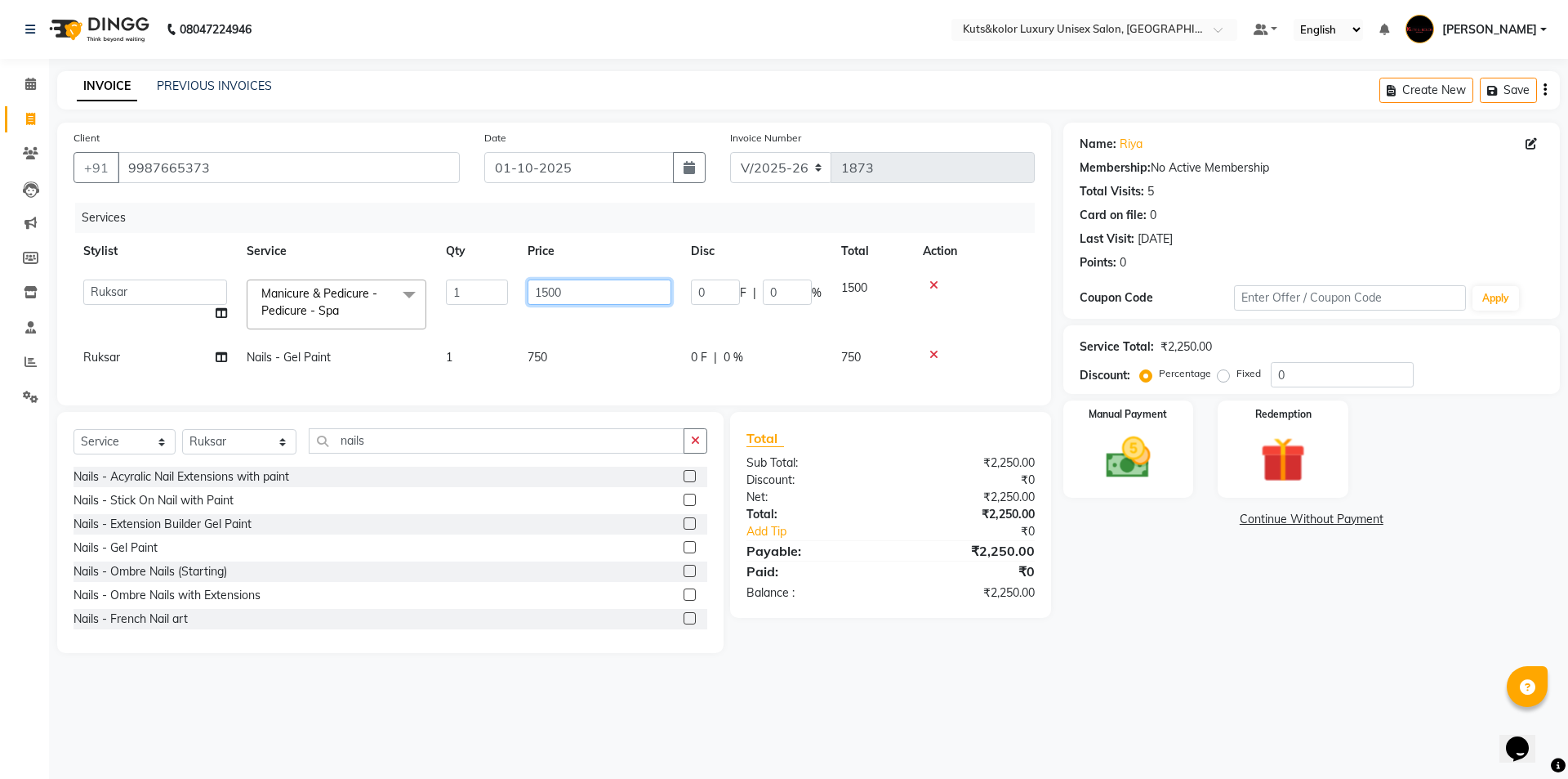
click at [565, 284] on input "1500" at bounding box center [599, 292] width 144 height 25
type input "1"
click at [583, 289] on input "number" at bounding box center [599, 292] width 144 height 25
type input "2000"
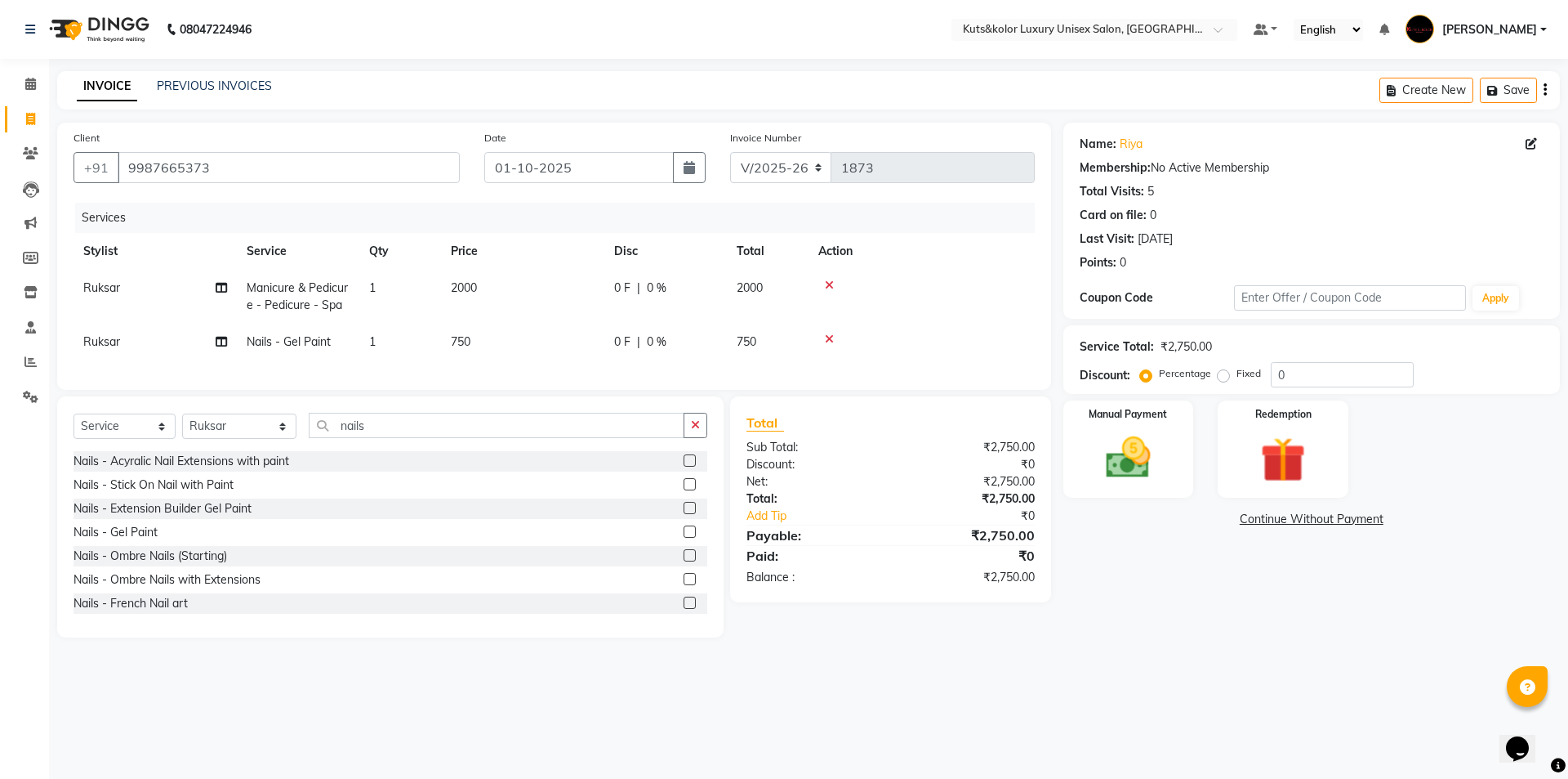
click at [764, 330] on tbody "Ruksar Manicure & Pedicure - Pedicure - Spa 1 2000 0 F | 0 % 2000 Ruksar Nails …" at bounding box center [554, 315] width 962 height 91
click at [653, 290] on span "0 %" at bounding box center [657, 288] width 20 height 17
select select "67688"
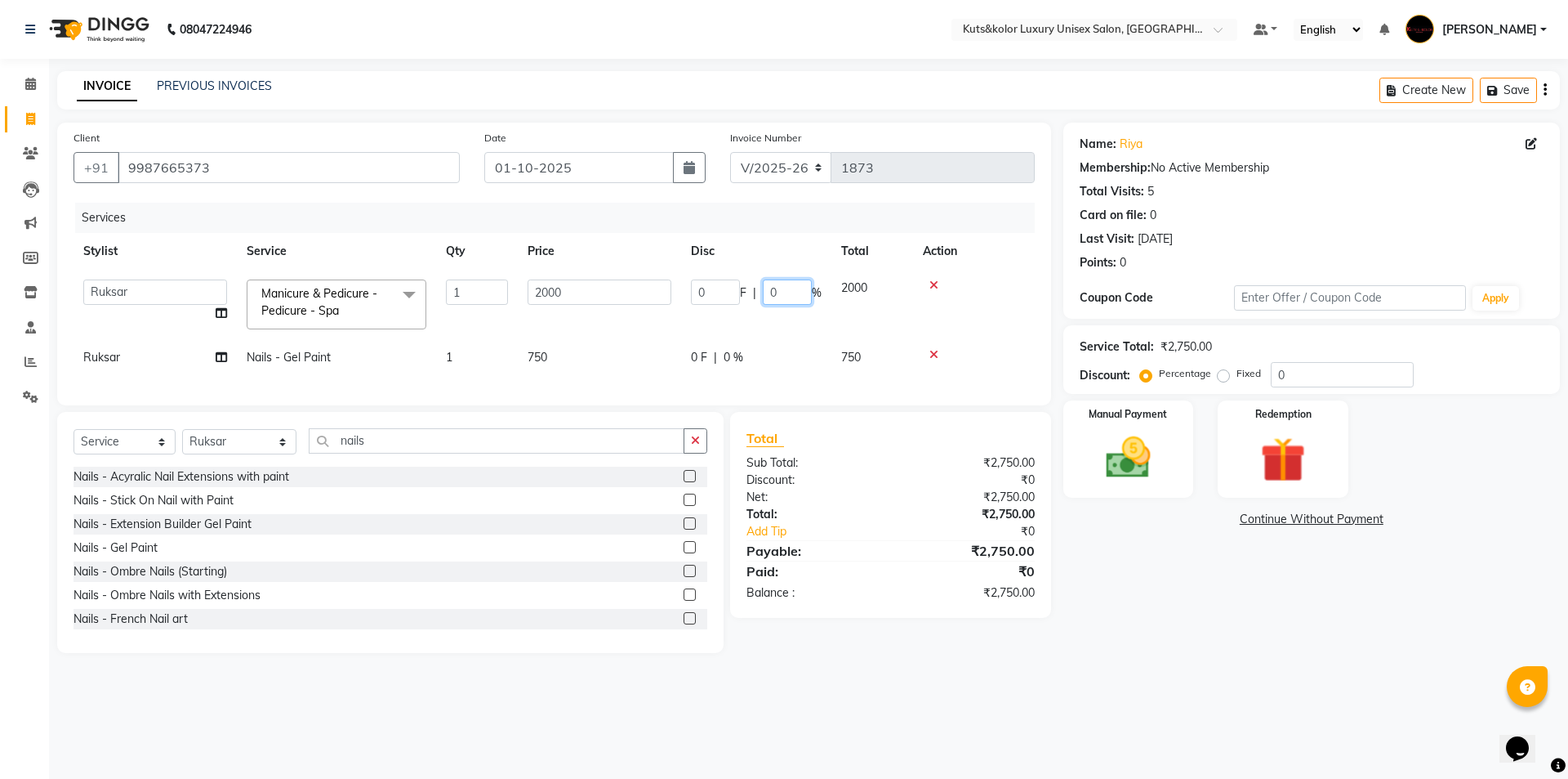
click at [777, 293] on input "0" at bounding box center [787, 292] width 49 height 25
type input "20"
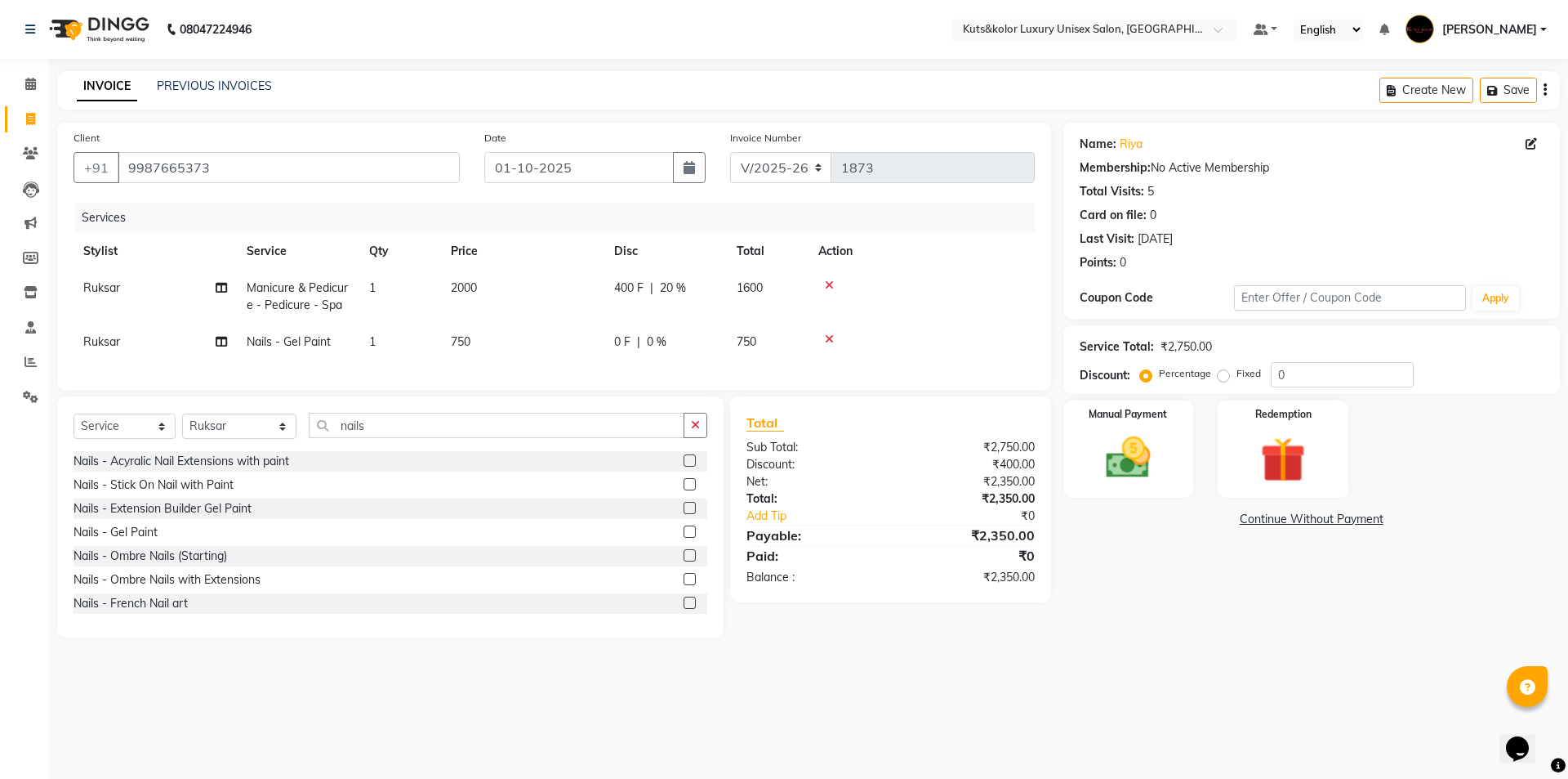
click at [777, 340] on tr "Ruksar Nails - Gel Paint 1 750 0 F | 0 % 750" at bounding box center [554, 342] width 962 height 37
click at [502, 353] on td "750" at bounding box center [522, 342] width 163 height 37
select select "67688"
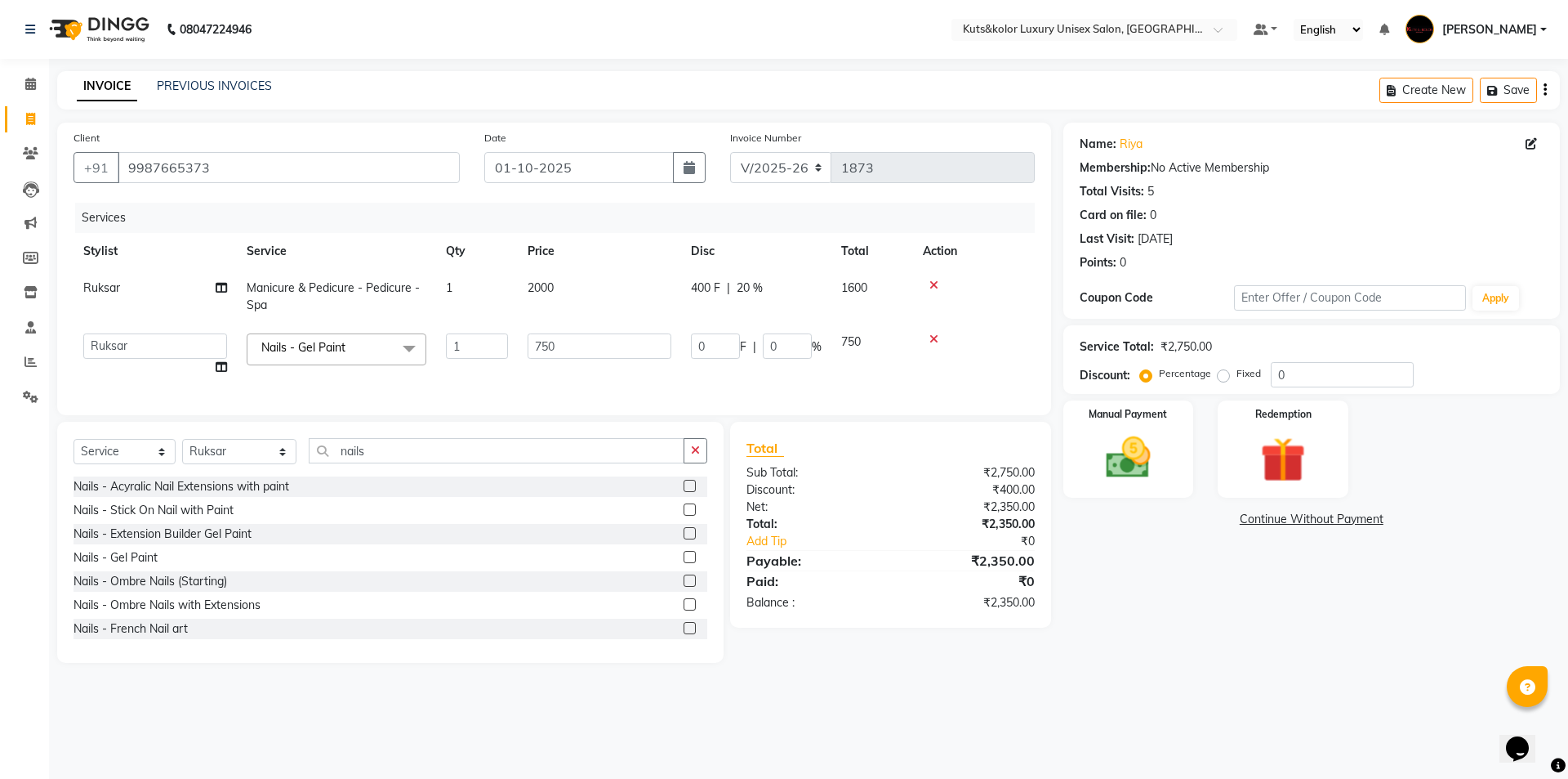
click at [565, 332] on td "750" at bounding box center [599, 355] width 163 height 62
click at [575, 345] on input "750" at bounding box center [599, 346] width 144 height 25
type input "7"
type input "1400"
drag, startPoint x: 567, startPoint y: 388, endPoint x: 586, endPoint y: 383, distance: 19.6
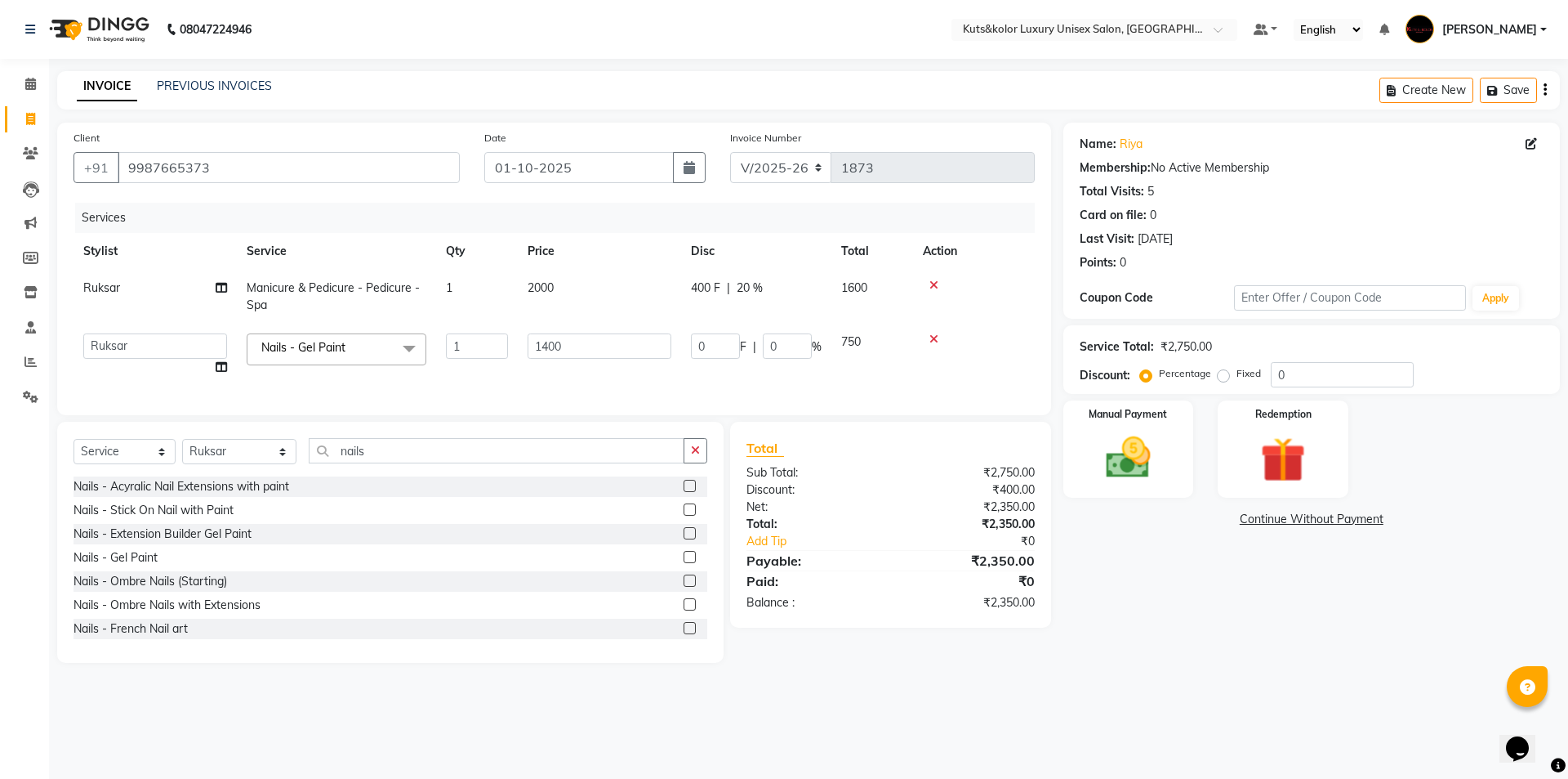
click at [574, 388] on div "Client [PHONE_NUMBER] Date [DATE] Invoice Number V/2025 V/[PHONE_NUMBER] Servic…" at bounding box center [554, 268] width 994 height 292
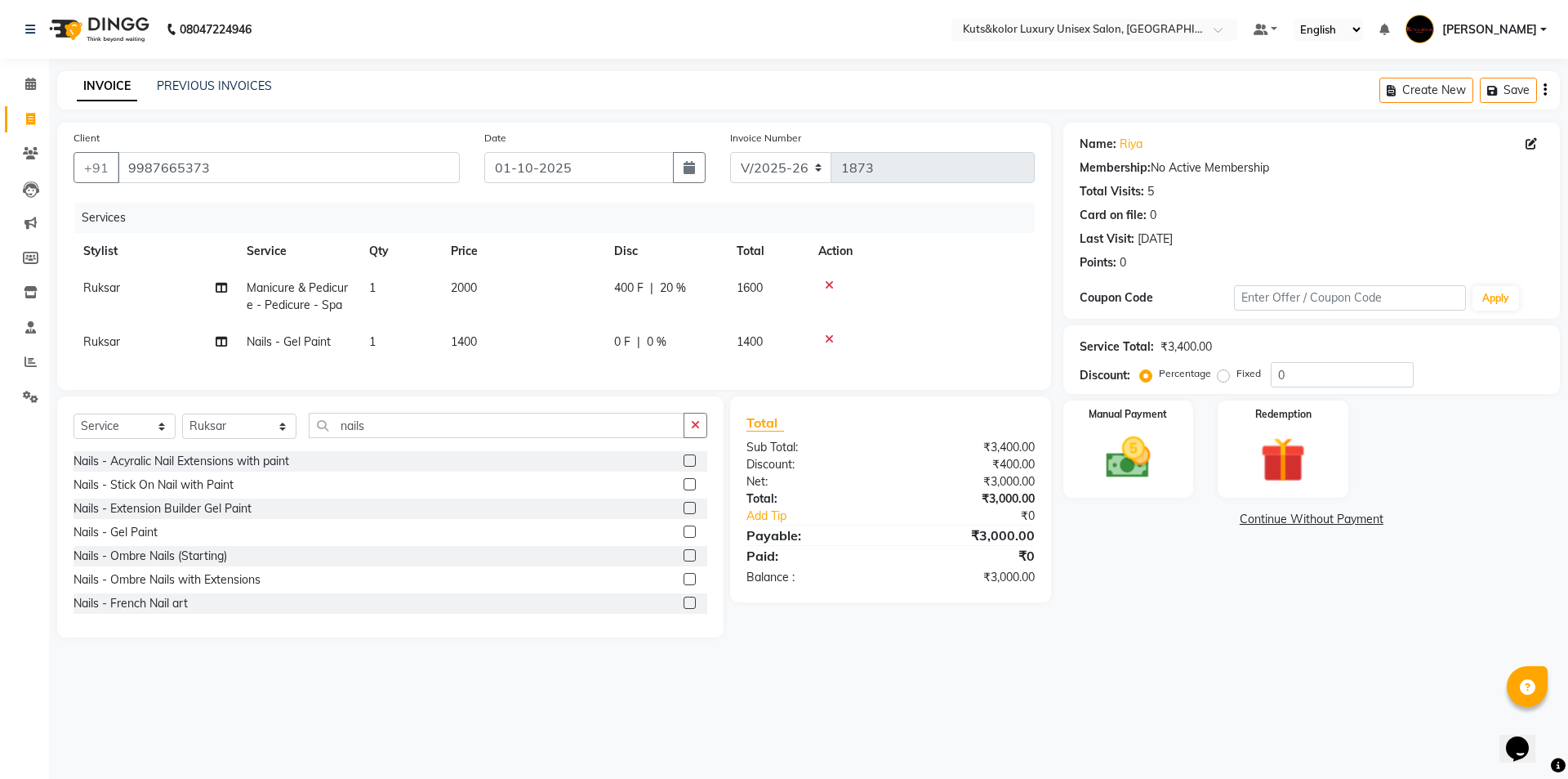
click at [655, 339] on span "0 %" at bounding box center [657, 342] width 20 height 17
select select "67688"
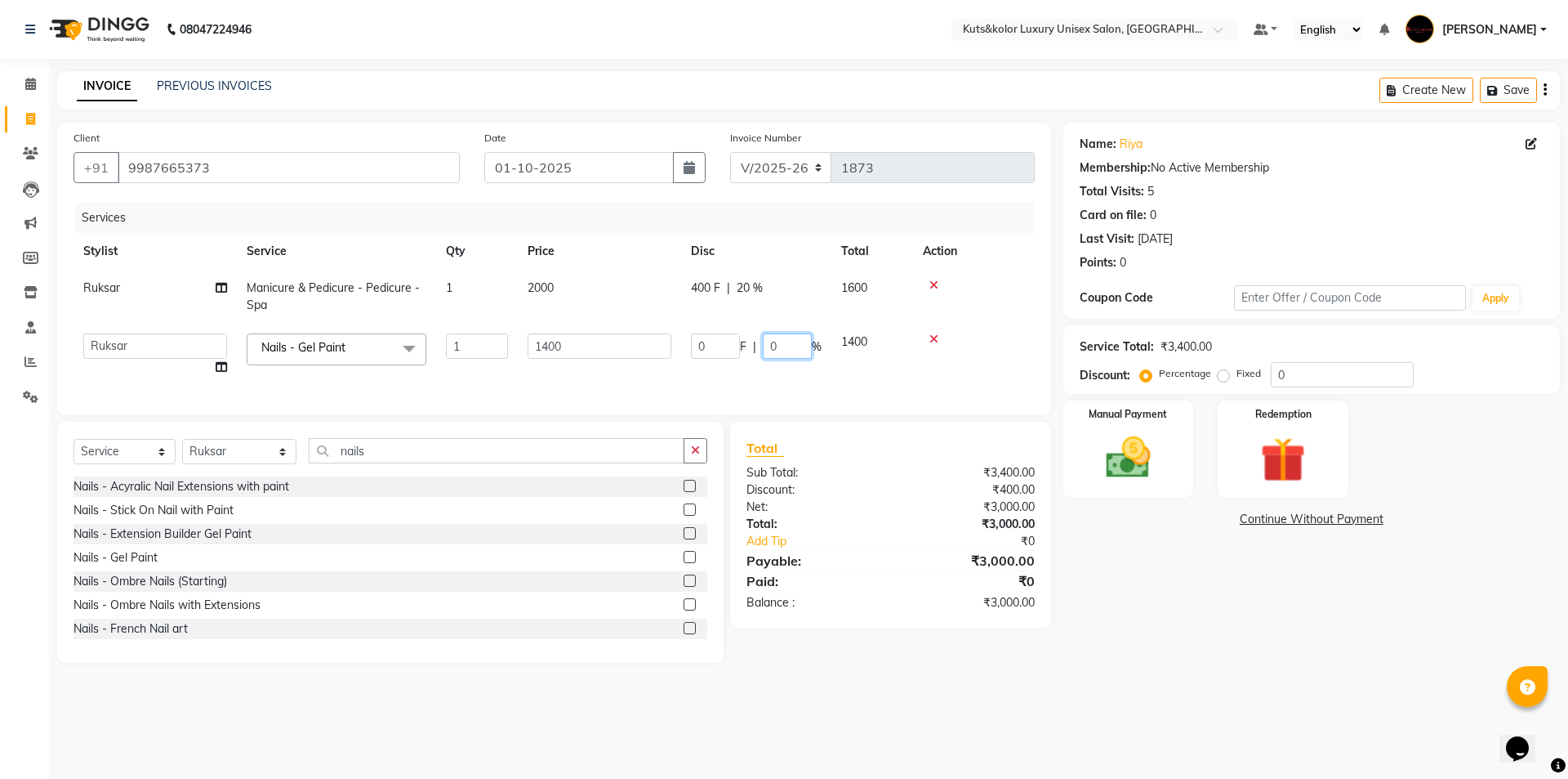
click at [777, 350] on input "0" at bounding box center [787, 346] width 49 height 25
type input "20"
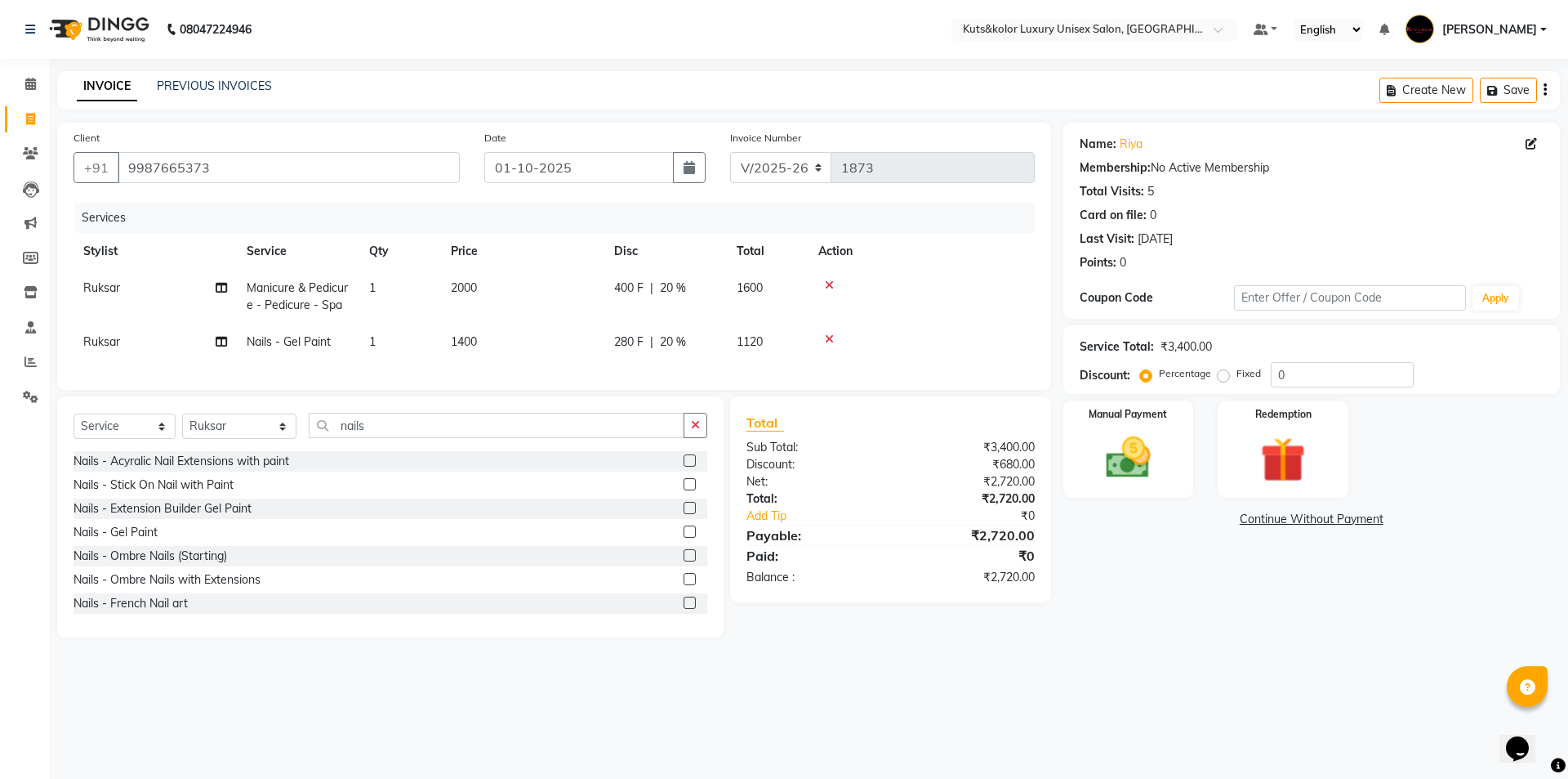
drag, startPoint x: 707, startPoint y: 385, endPoint x: 672, endPoint y: 392, distance: 35.7
click at [702, 386] on div "Client [PHONE_NUMBER] Date [DATE] Invoice Number V/2025 V/[PHONE_NUMBER] Servic…" at bounding box center [554, 256] width 994 height 267
click at [392, 429] on input "nails" at bounding box center [497, 425] width 376 height 25
type input "n"
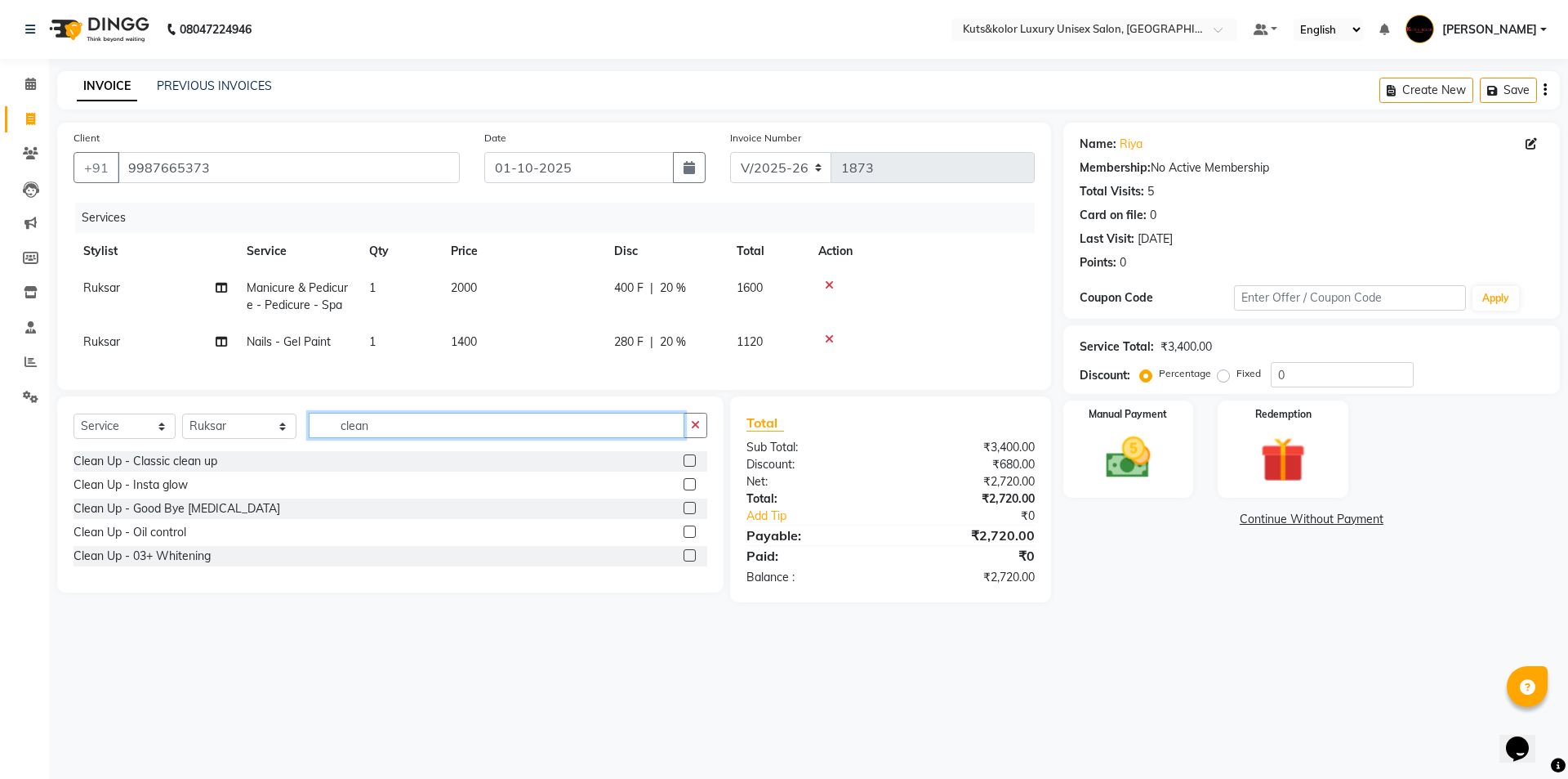
click at [373, 438] on input "clean" at bounding box center [497, 425] width 376 height 25
type input "clean"
click at [387, 449] on div "Select Service Product Membership Package Voucher Prepaid Gift Card Select Styl…" at bounding box center [390, 432] width 634 height 38
click at [689, 514] on label at bounding box center [690, 508] width 12 height 12
click at [689, 514] on input "checkbox" at bounding box center [689, 509] width 11 height 11
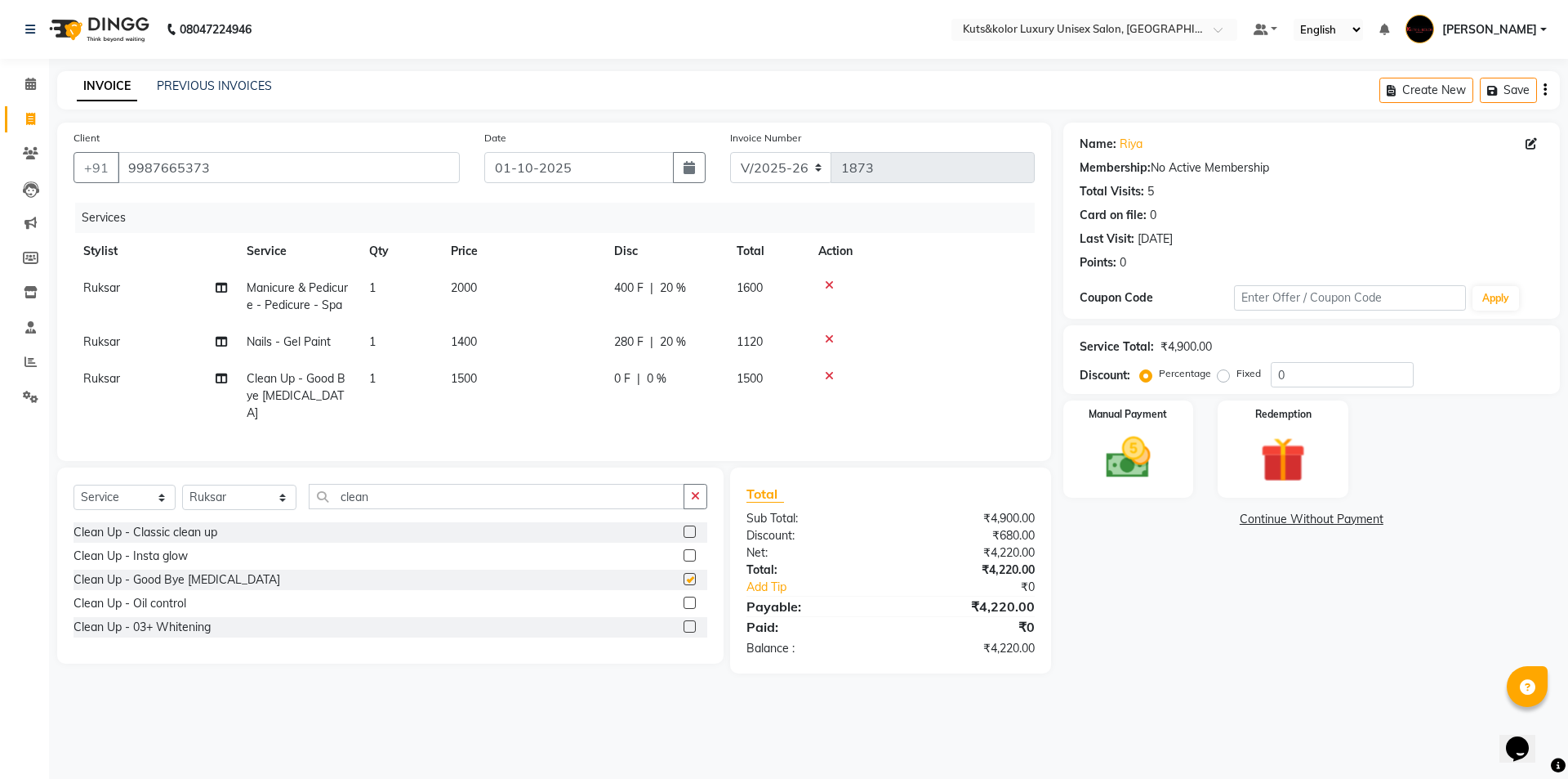
checkbox input "false"
click at [160, 495] on select "Select Service Product Membership Package Voucher Prepaid Gift Card" at bounding box center [124, 497] width 102 height 25
select select "membership"
click at [73, 484] on select "Select Service Product Membership Package Voucher Prepaid Gift Card" at bounding box center [124, 497] width 102 height 25
click at [270, 492] on select "Select Stylist aman [PERSON_NAME] beautiction [PERSON_NAME] Jyoti - Btn [PERSON…" at bounding box center [239, 497] width 114 height 25
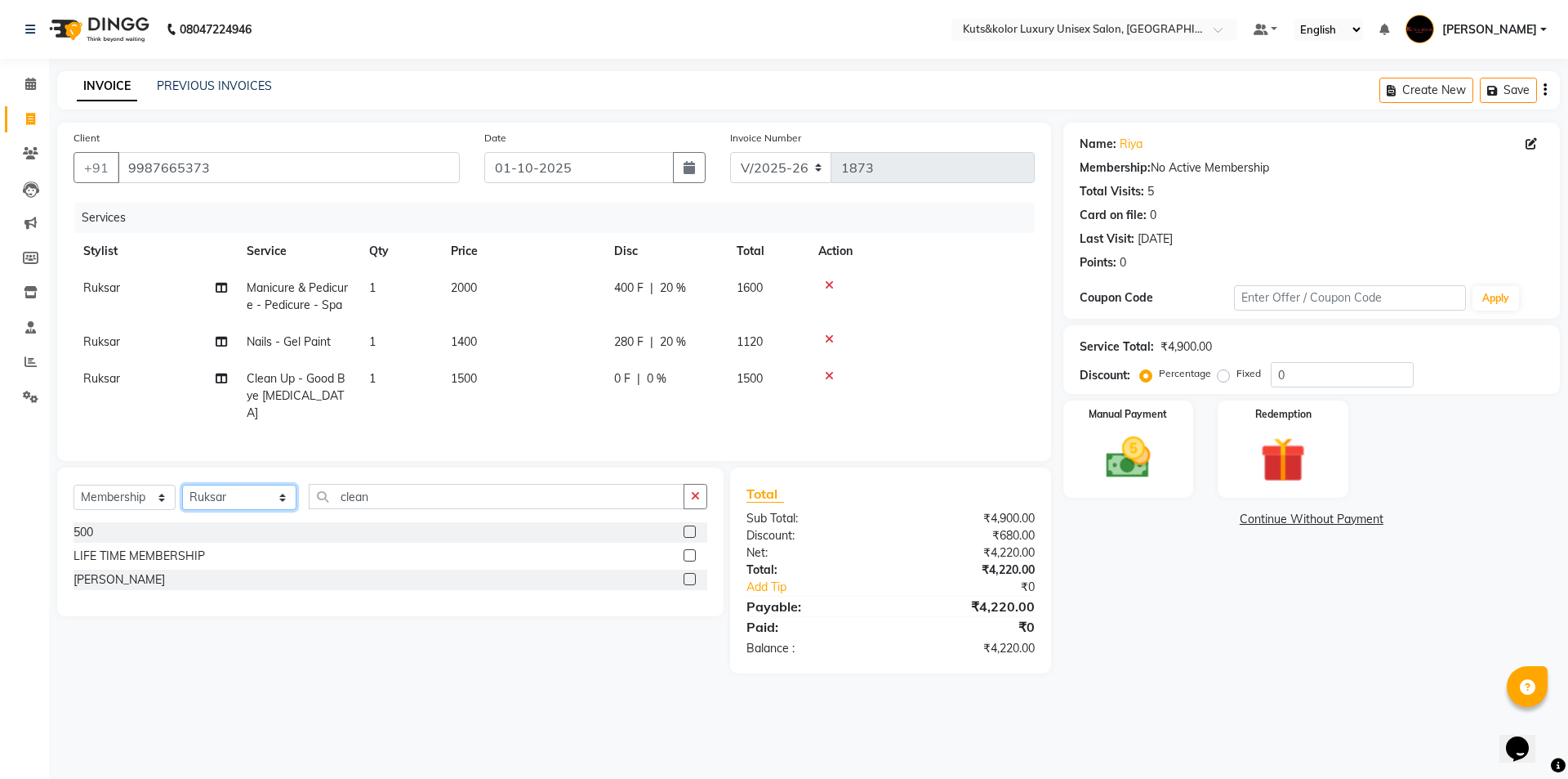
select select "86285"
click at [182, 484] on select "Select Stylist aman [PERSON_NAME] beautiction [PERSON_NAME] Jyoti - Btn [PERSON…" at bounding box center [239, 497] width 114 height 25
click at [688, 532] on label at bounding box center [690, 531] width 12 height 12
click at [688, 532] on input "checkbox" at bounding box center [689, 532] width 11 height 11
select select "select"
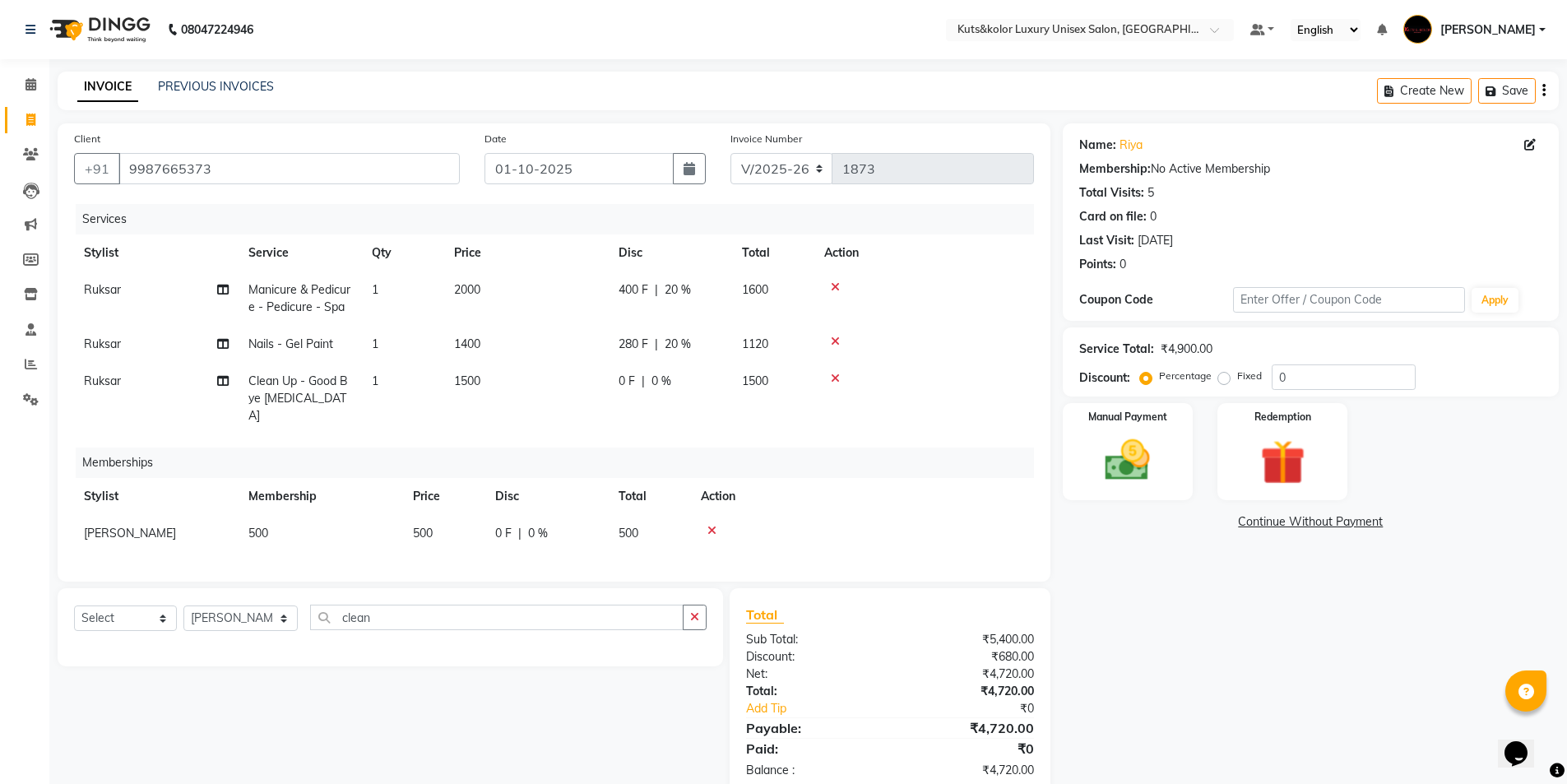
click at [659, 382] on span "0 %" at bounding box center [662, 381] width 20 height 18
select select "67688"
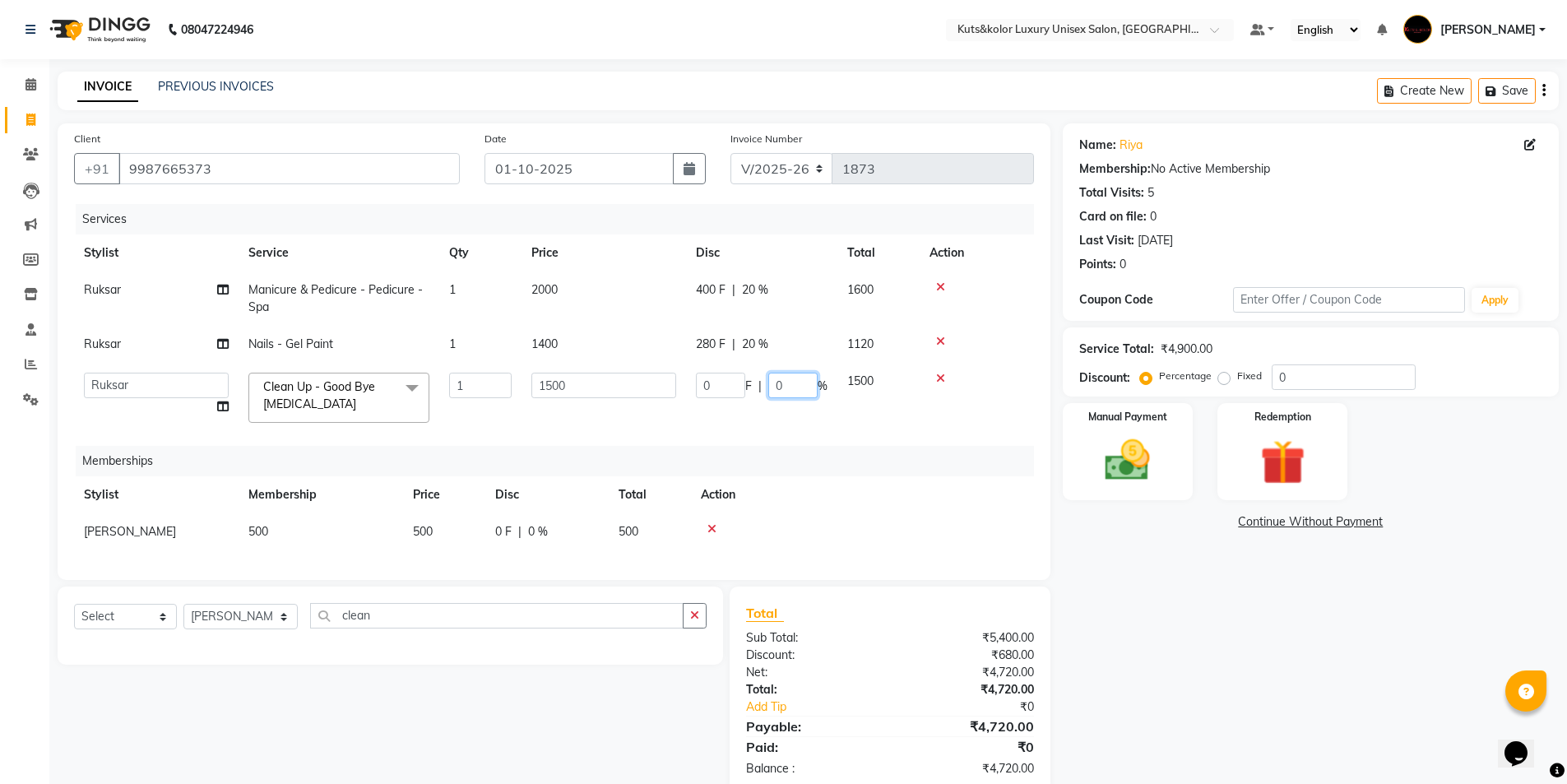
click at [783, 384] on input "0" at bounding box center [793, 385] width 49 height 25
type input "20"
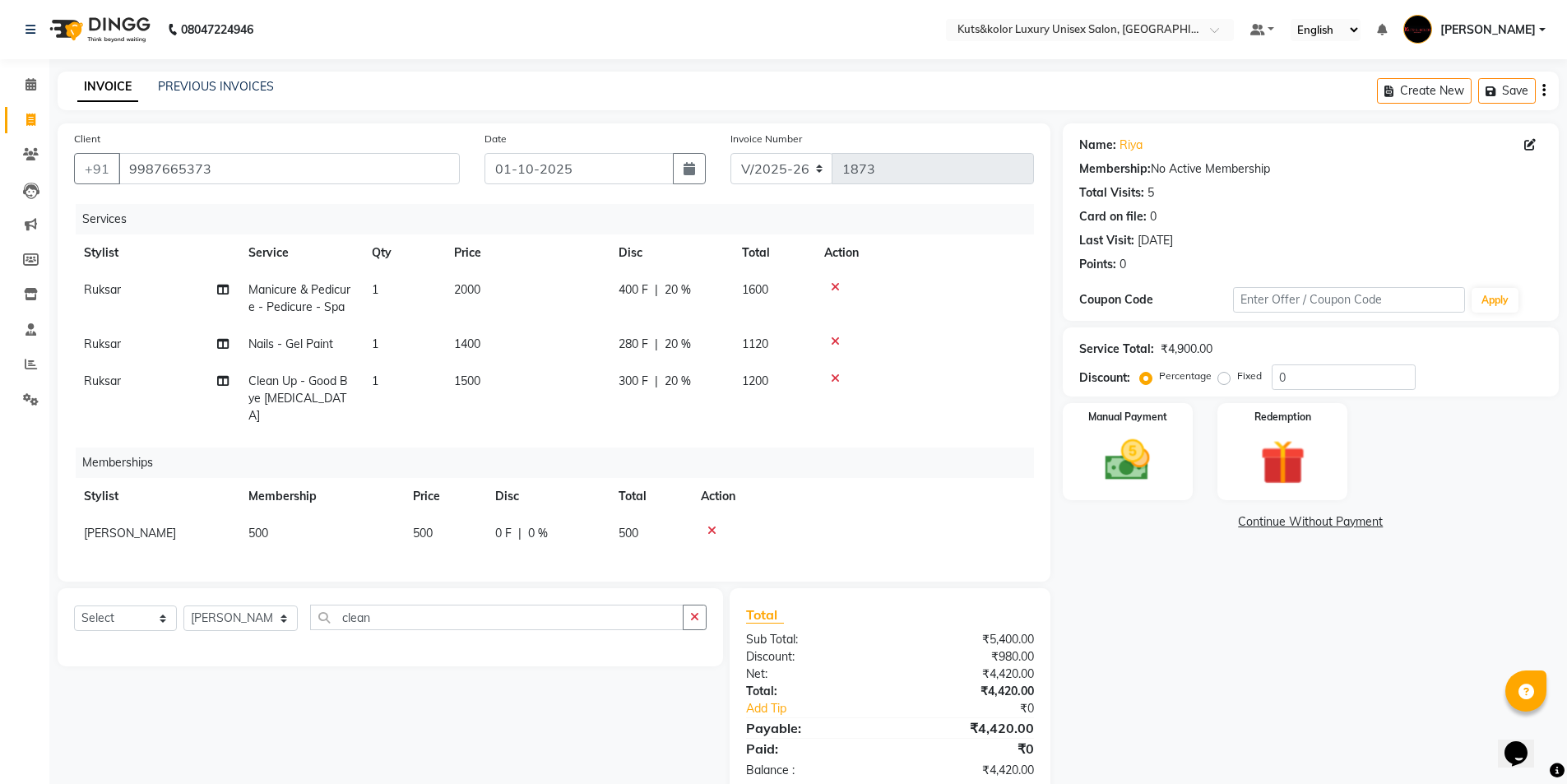
click at [779, 447] on div "Memberships" at bounding box center [561, 462] width 971 height 30
click at [783, 477] on div "Manual Payment" at bounding box center [1128, 451] width 136 height 101
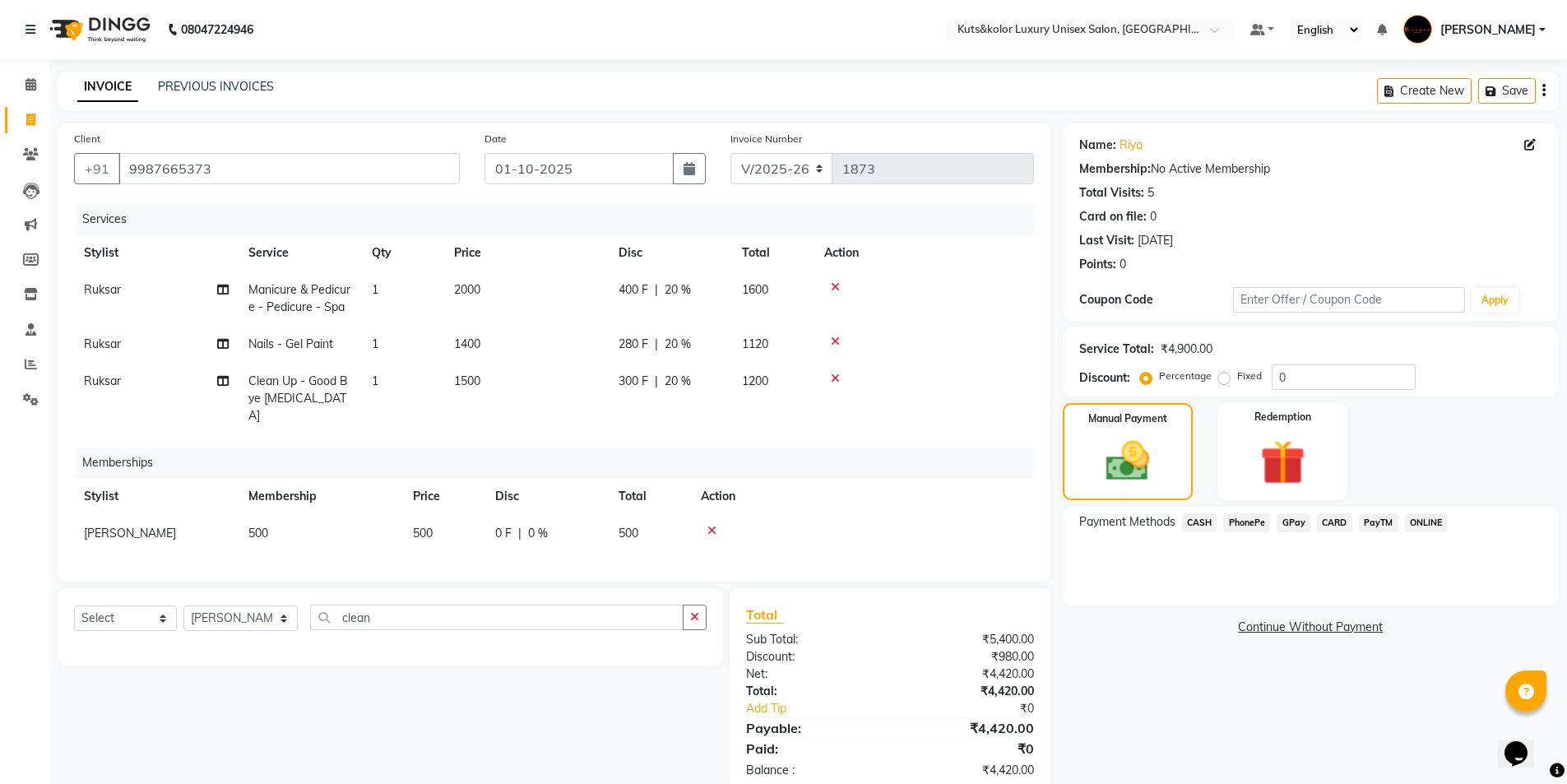
click at [783, 525] on span "GPay" at bounding box center [1294, 523] width 34 height 19
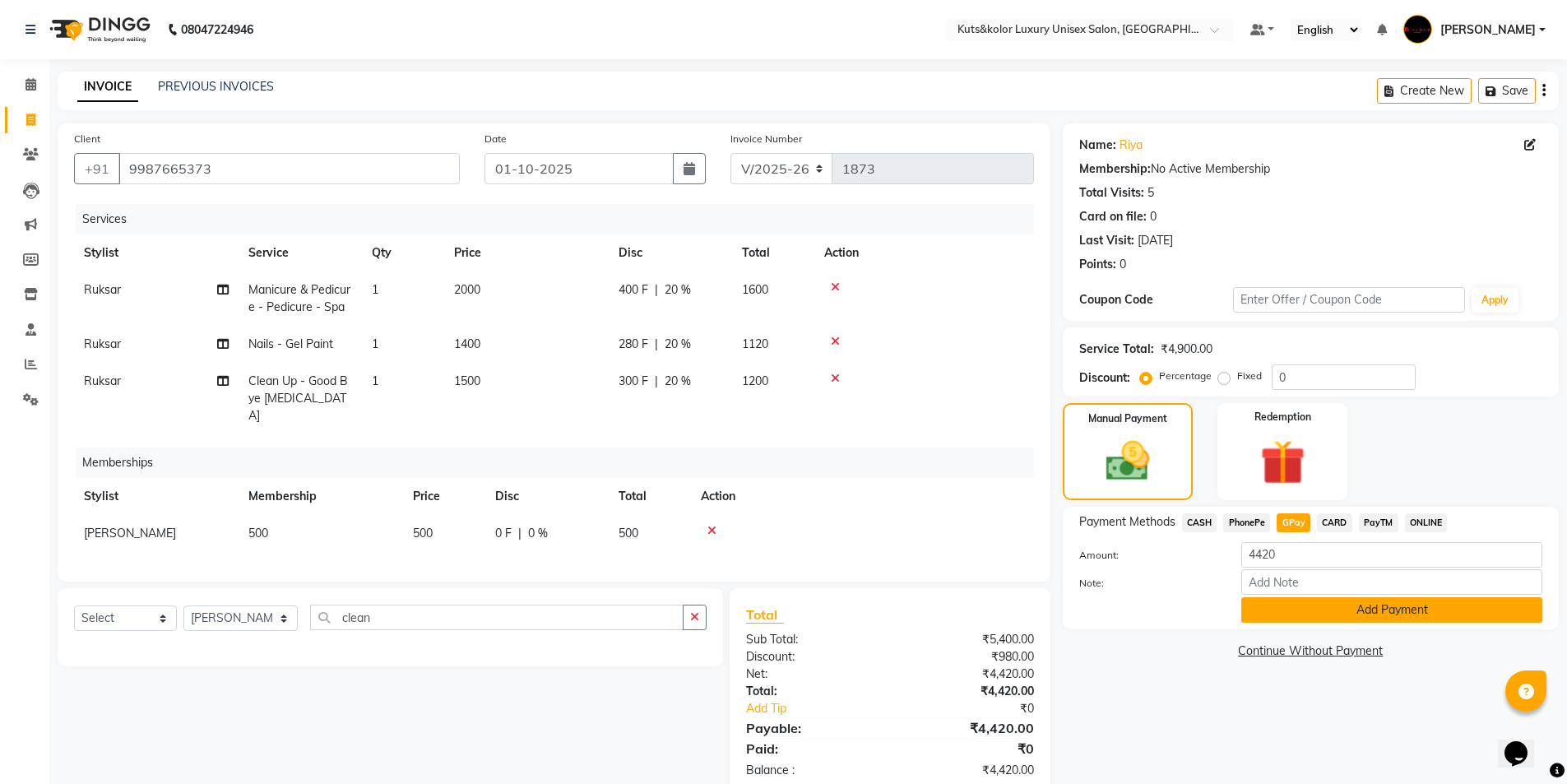
click at [783, 570] on button "Add Payment" at bounding box center [1392, 610] width 301 height 25
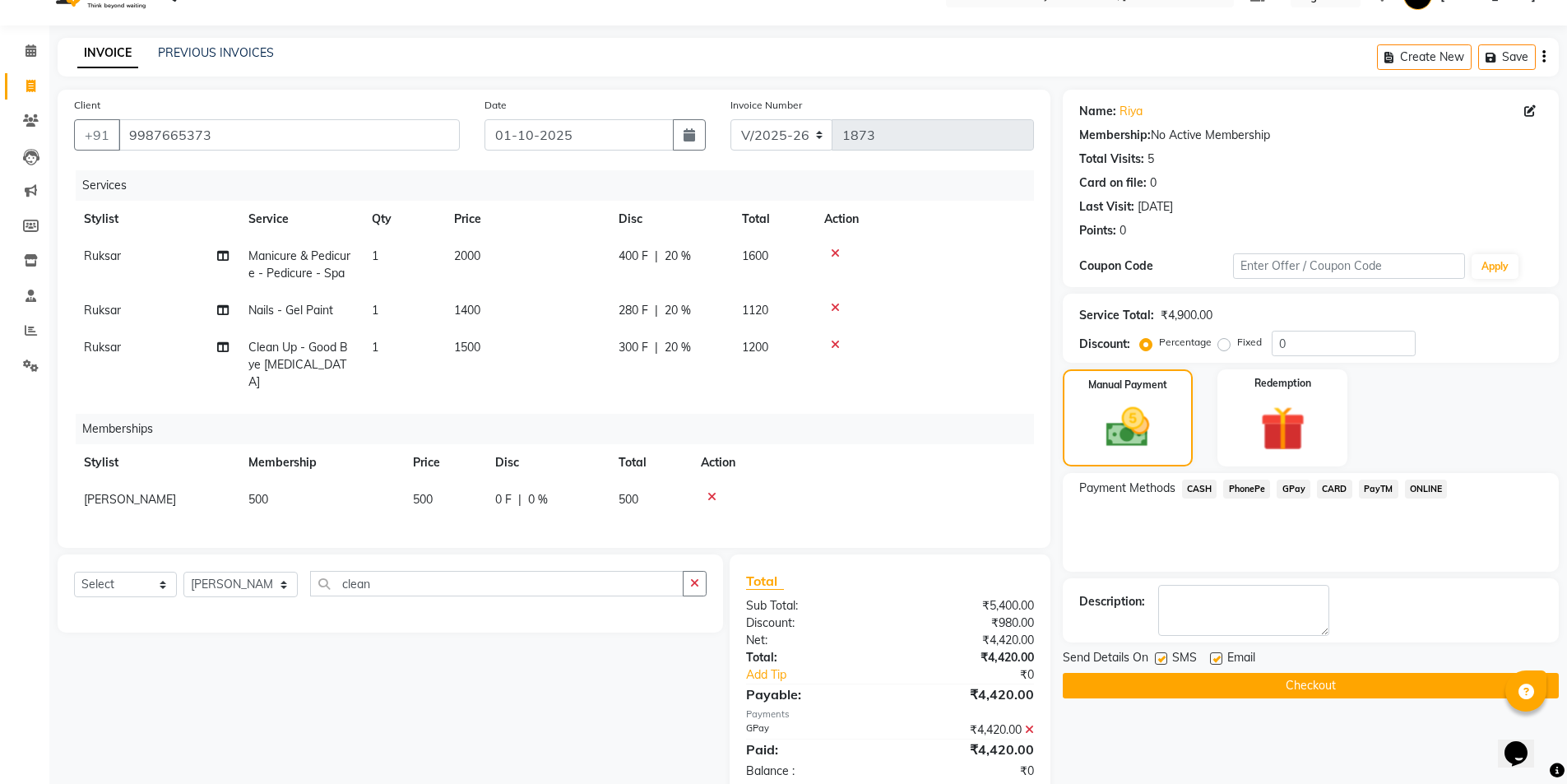
scroll to position [66, 0]
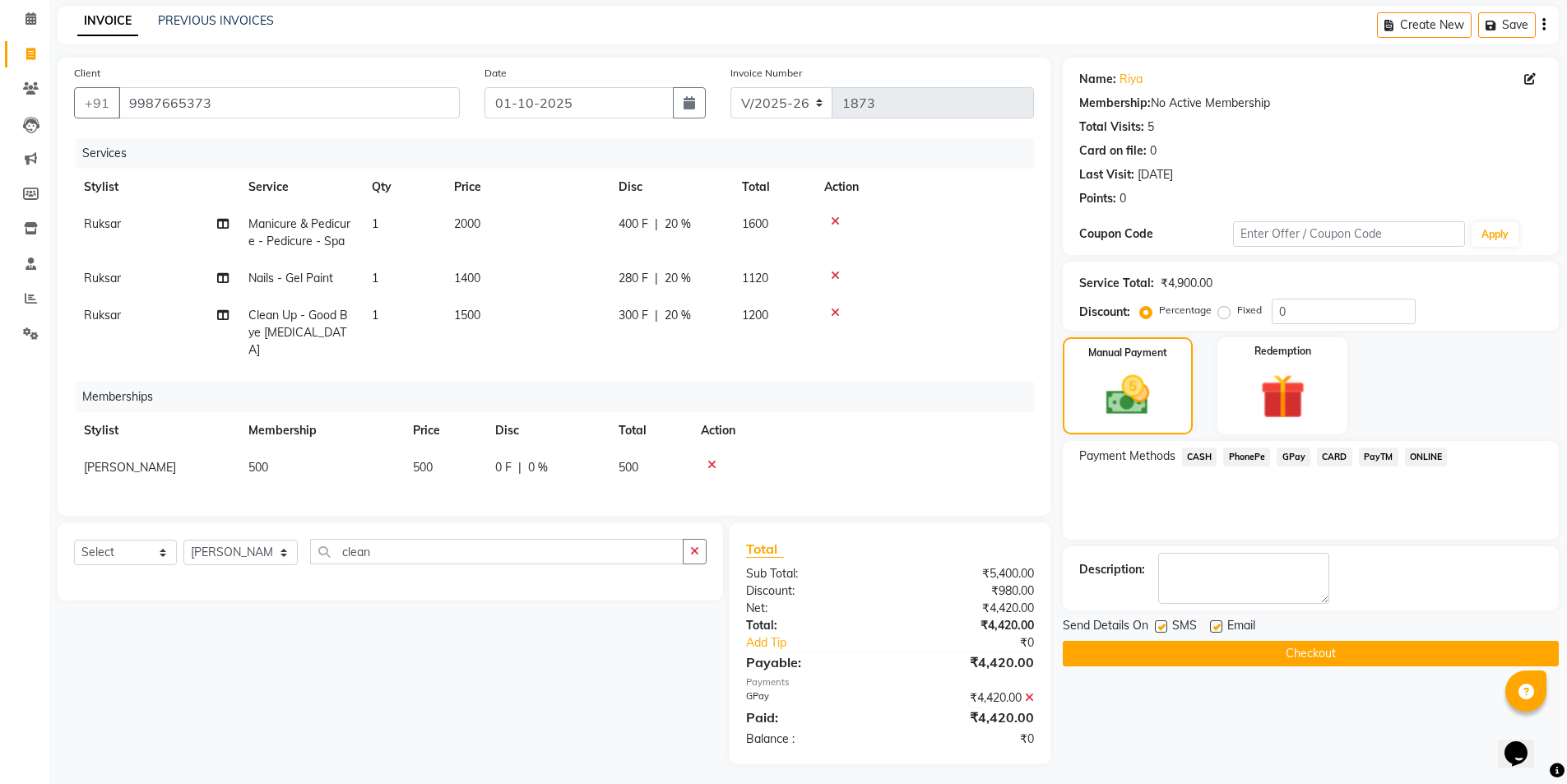
click at [783, 570] on label at bounding box center [1161, 626] width 13 height 13
click at [783, 570] on input "checkbox" at bounding box center [1160, 627] width 11 height 11
checkbox input "false"
click at [783, 570] on button "Checkout" at bounding box center [1311, 653] width 496 height 25
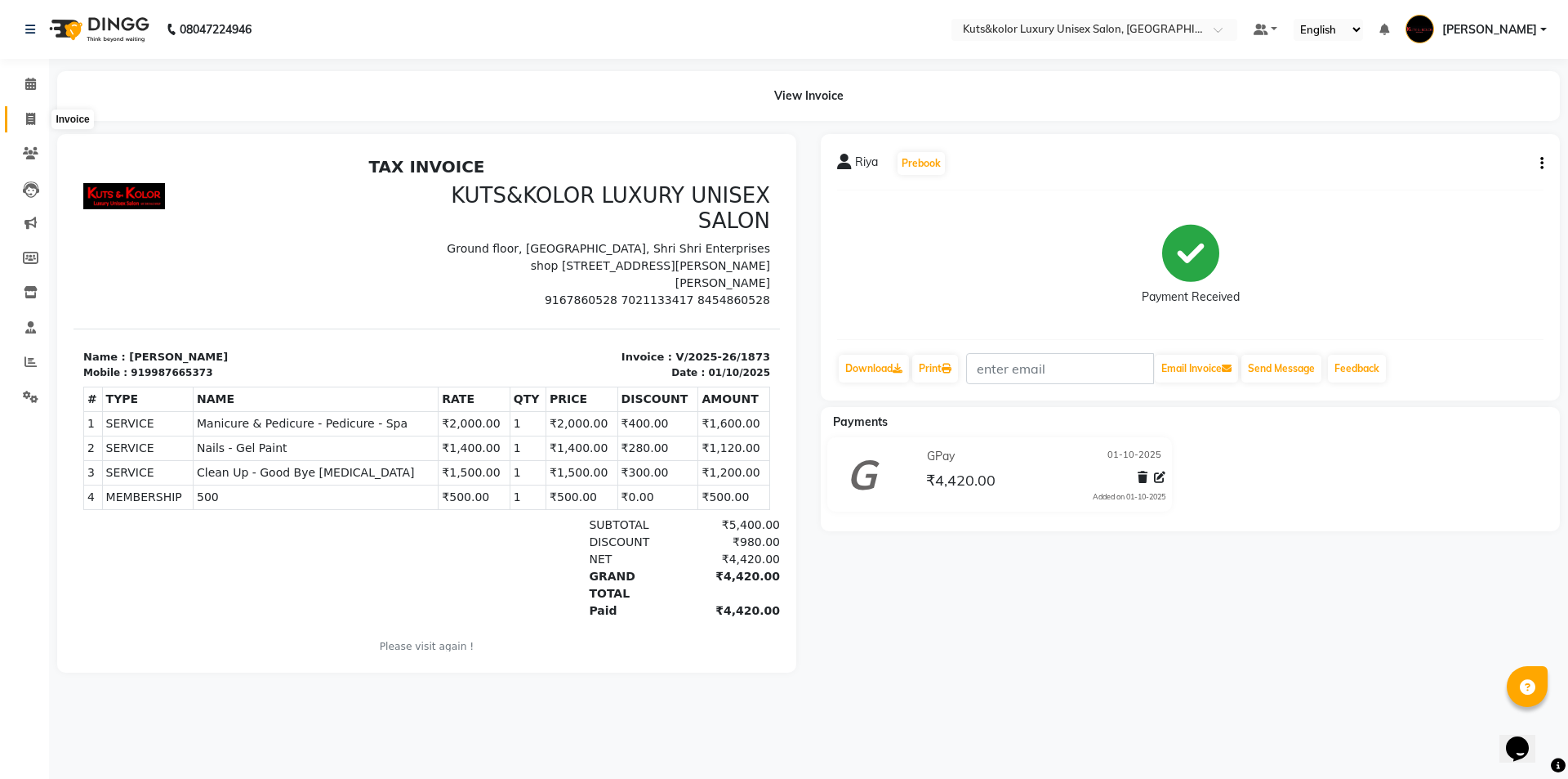
click at [26, 123] on icon at bounding box center [30, 118] width 9 height 12
select select "7374"
select select "service"
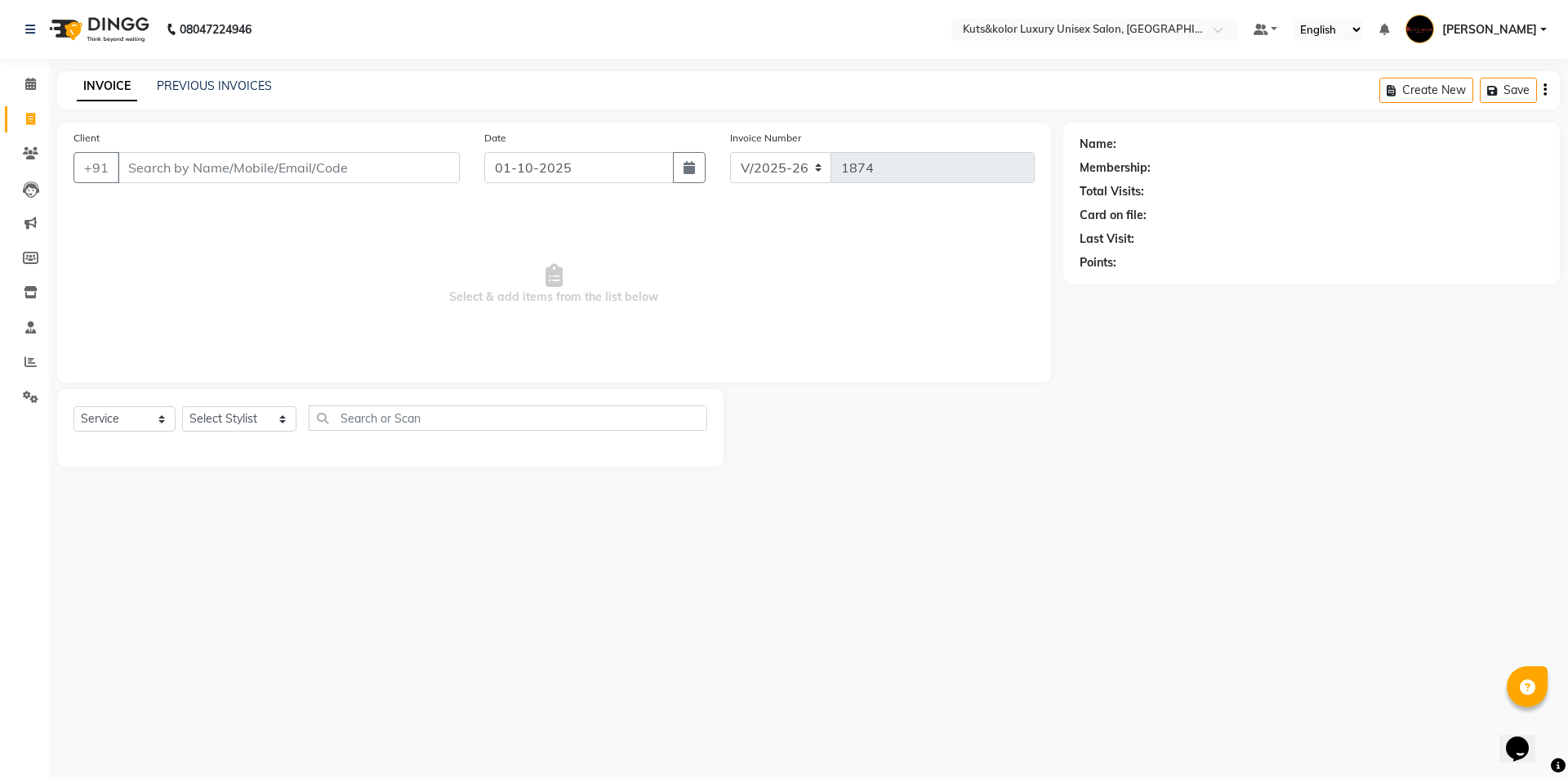
click at [201, 159] on input "Client" at bounding box center [288, 167] width 342 height 31
click at [202, 213] on button "Pauraus 9820223 900" at bounding box center [206, 205] width 178 height 26
type input "9820223900"
click at [272, 421] on select "Select Stylist aman [PERSON_NAME] beautiction [PERSON_NAME] Jyoti - Btn [PERSON…" at bounding box center [239, 419] width 114 height 25
select select "64396"
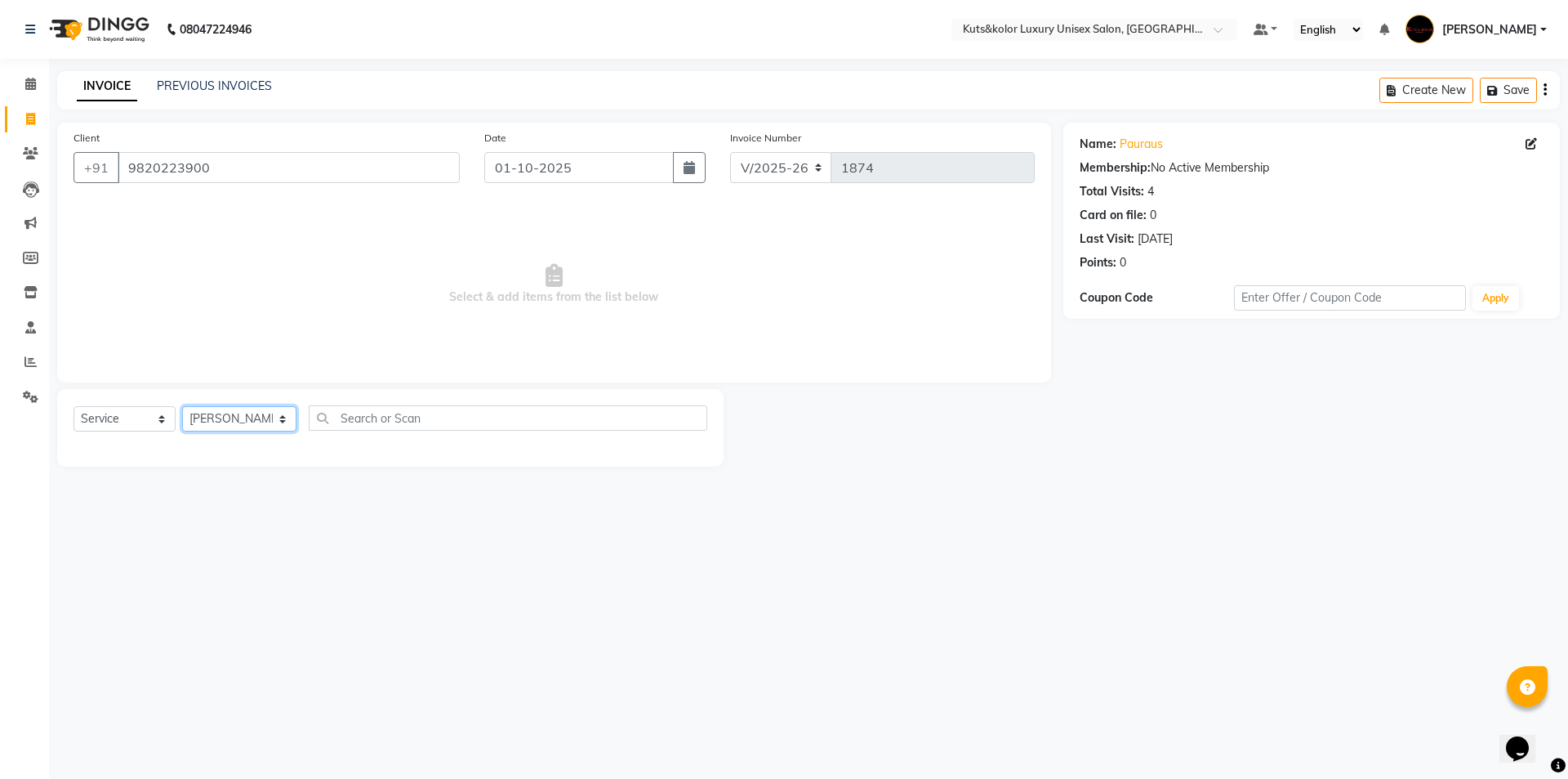
click at [182, 406] on select "Select Stylist aman [PERSON_NAME] beautiction [PERSON_NAME] Jyoti - Btn [PERSON…" at bounding box center [239, 419] width 114 height 25
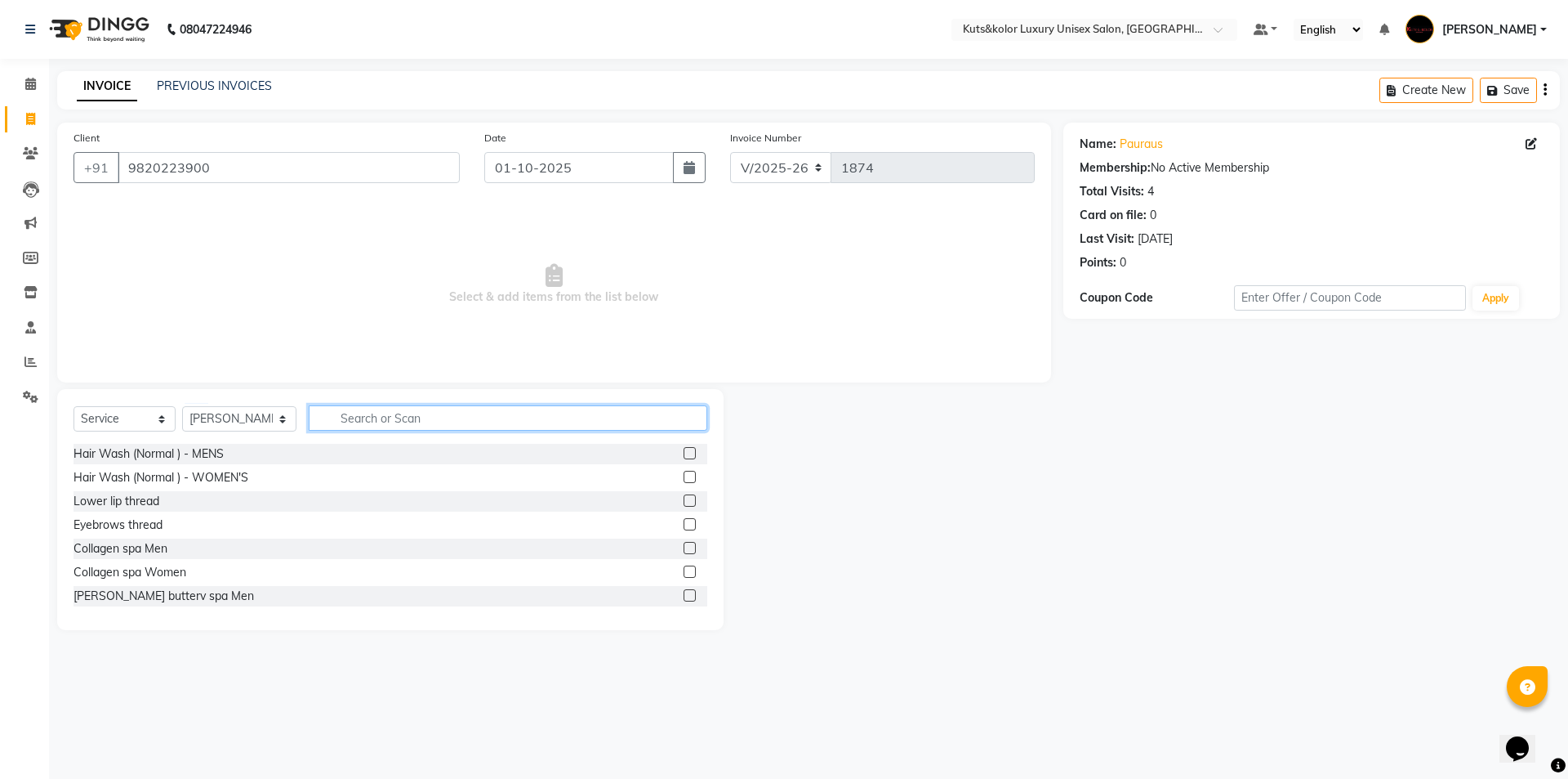
click at [354, 414] on input "text" at bounding box center [507, 418] width 398 height 25
click at [684, 454] on label at bounding box center [690, 453] width 12 height 12
click at [684, 454] on input "checkbox" at bounding box center [689, 454] width 11 height 11
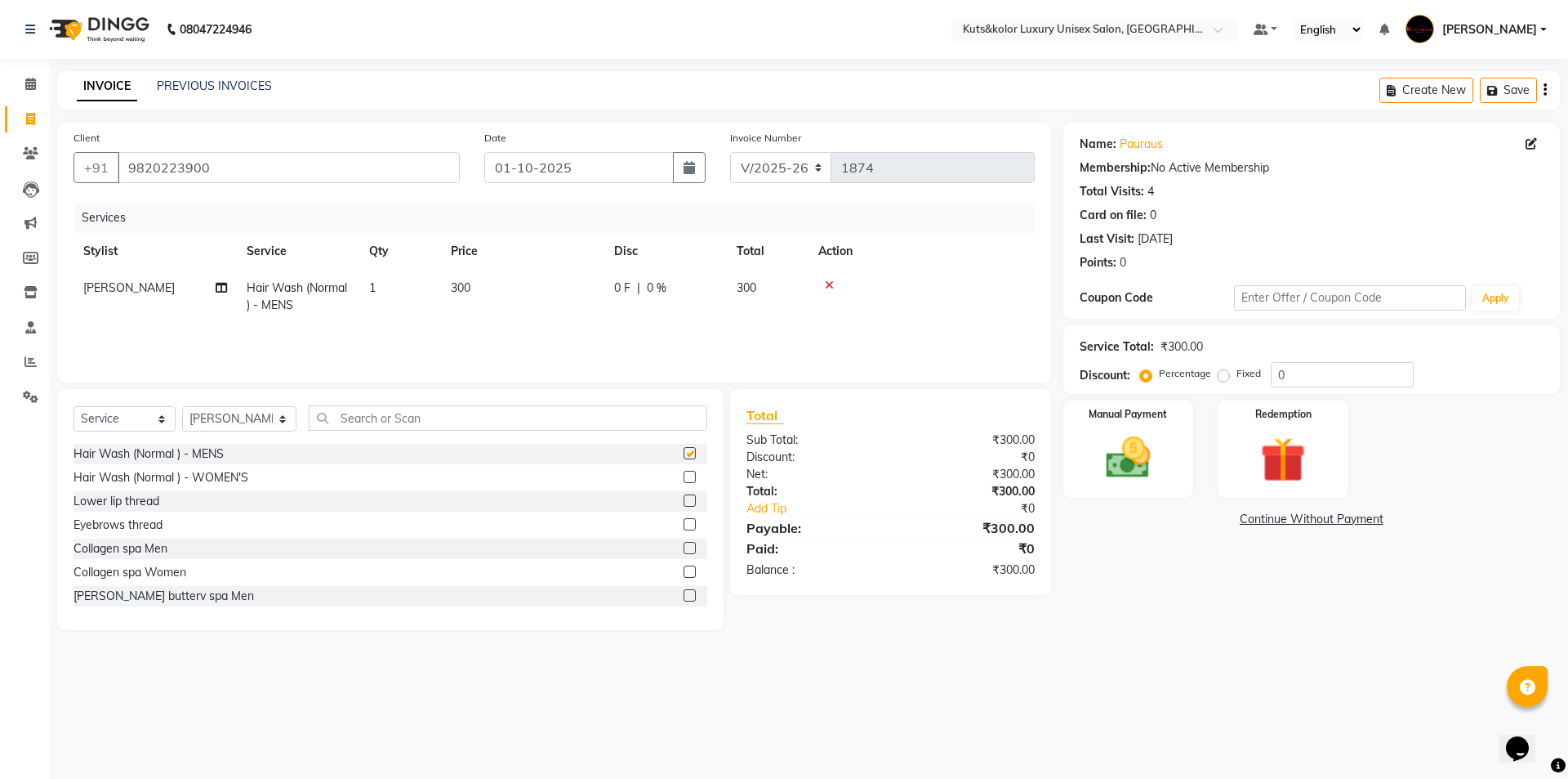
checkbox input "false"
click at [777, 486] on div "Manual Payment" at bounding box center [1127, 449] width 136 height 101
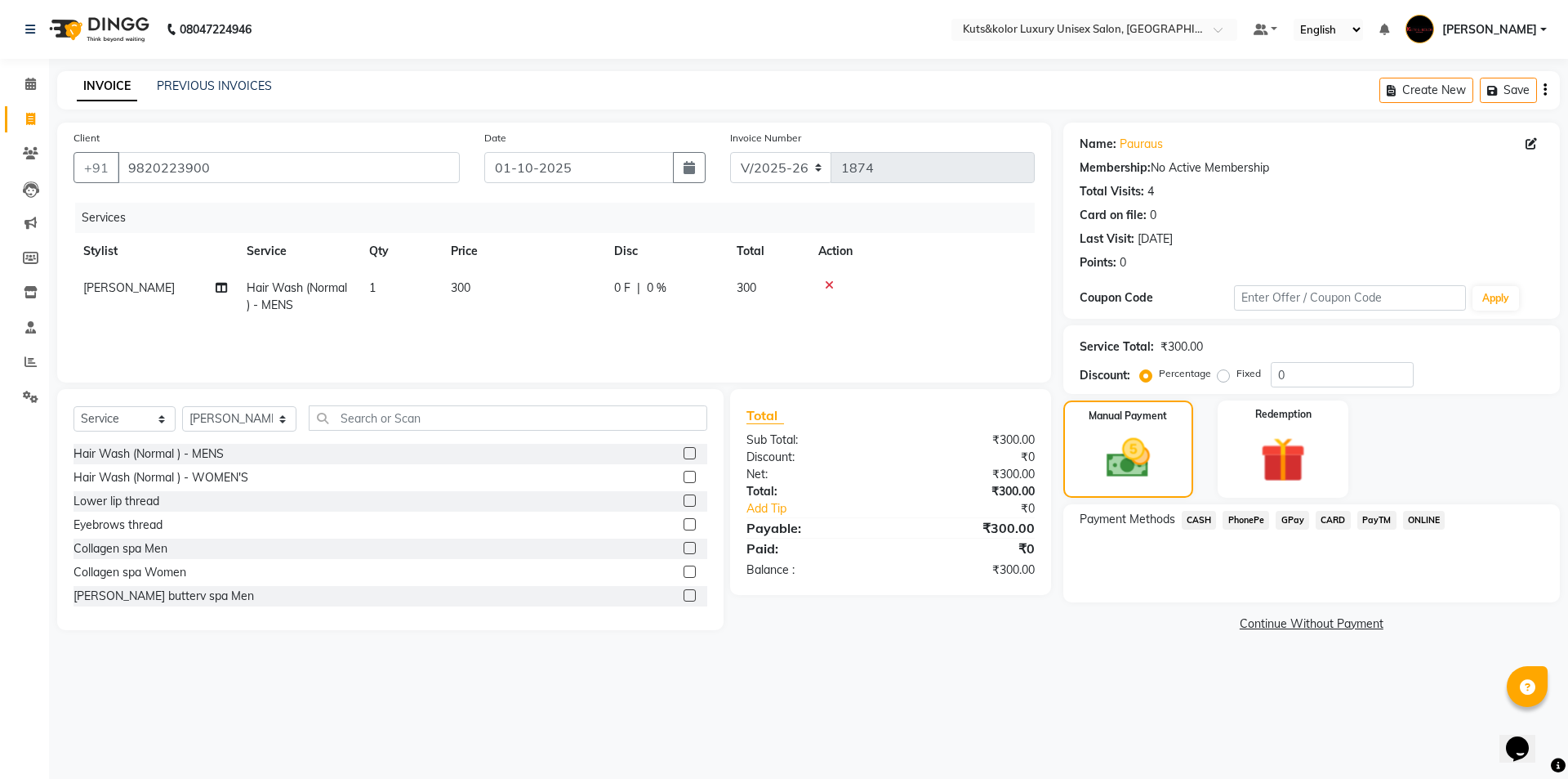
click at [777, 521] on span "GPay" at bounding box center [1293, 520] width 33 height 19
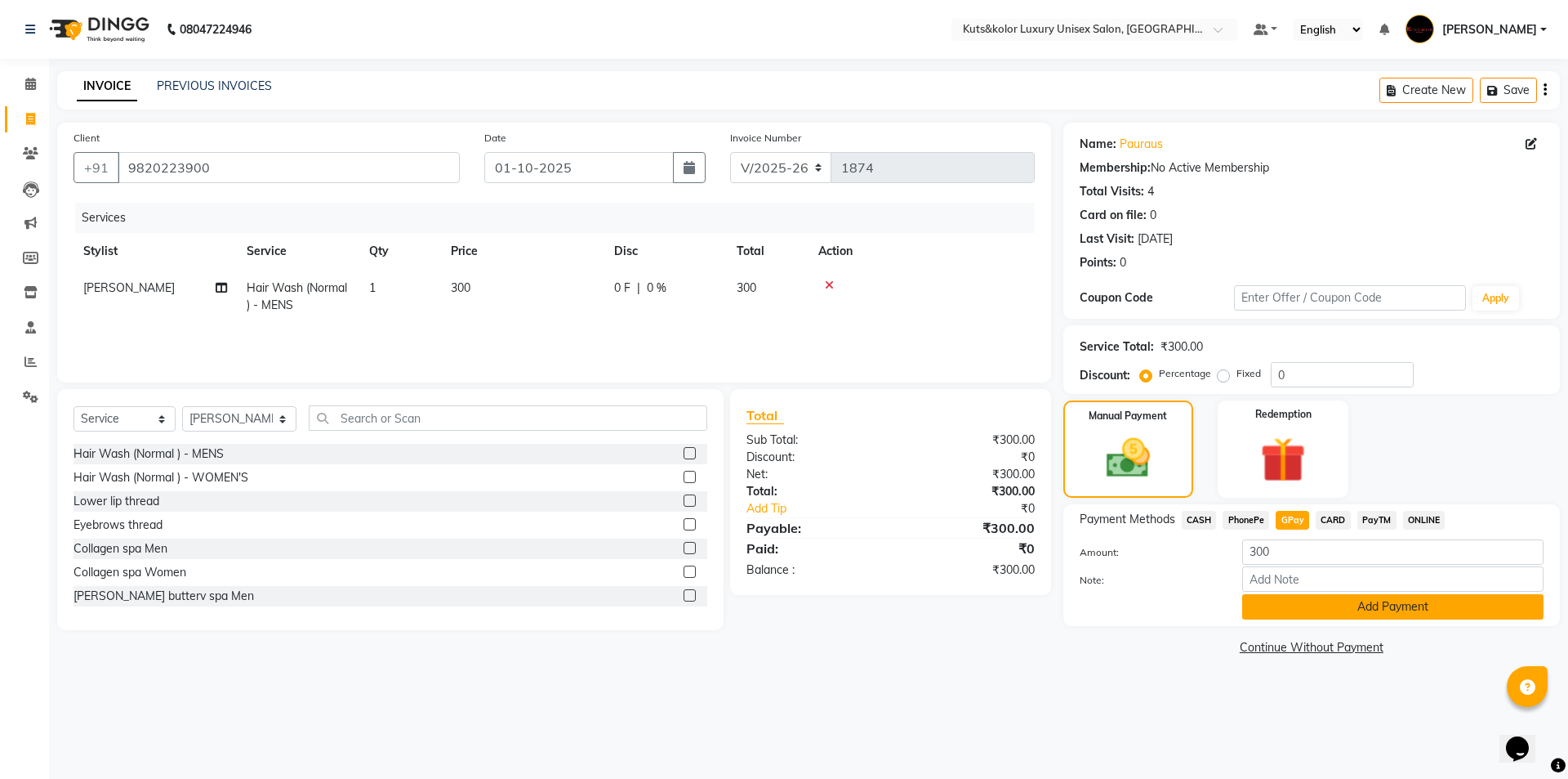
click at [777, 566] on button "Add Payment" at bounding box center [1392, 607] width 301 height 25
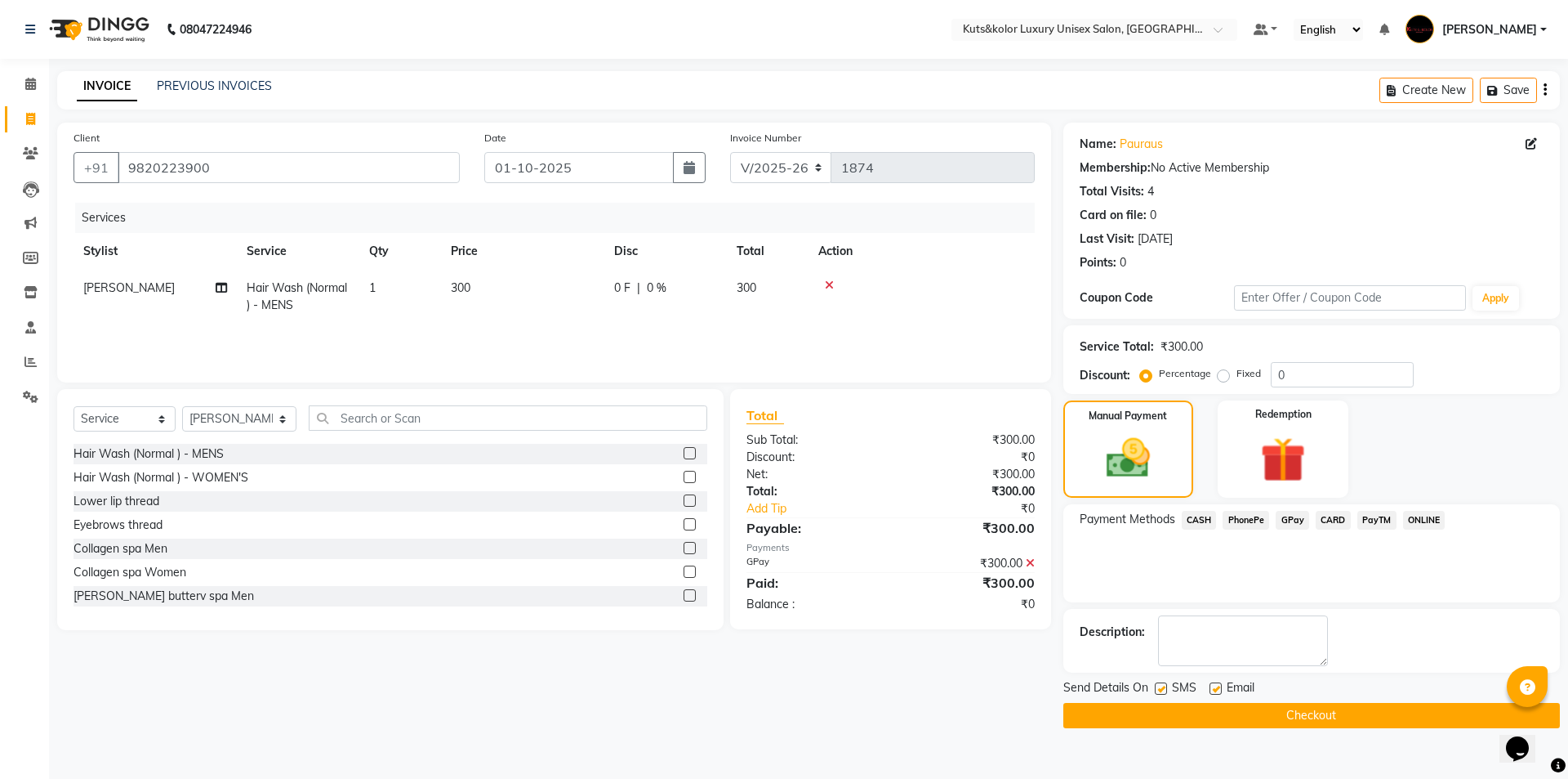
click at [777, 566] on label at bounding box center [1160, 688] width 12 height 12
click at [777, 566] on input "checkbox" at bounding box center [1160, 689] width 11 height 11
checkbox input "false"
click at [777, 566] on button "Checkout" at bounding box center [1311, 715] width 497 height 25
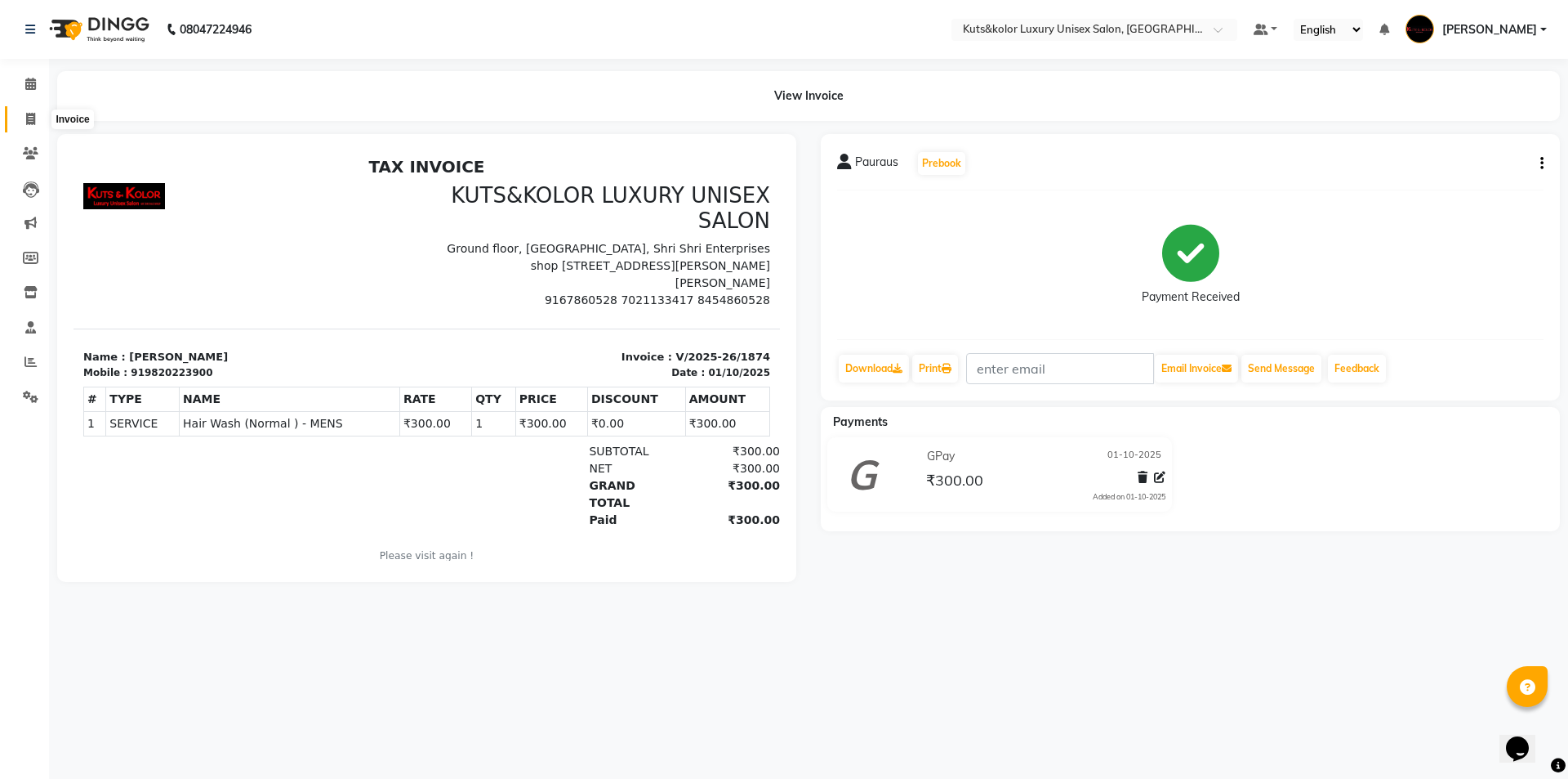
click at [24, 123] on span at bounding box center [31, 120] width 28 height 19
select select "service"
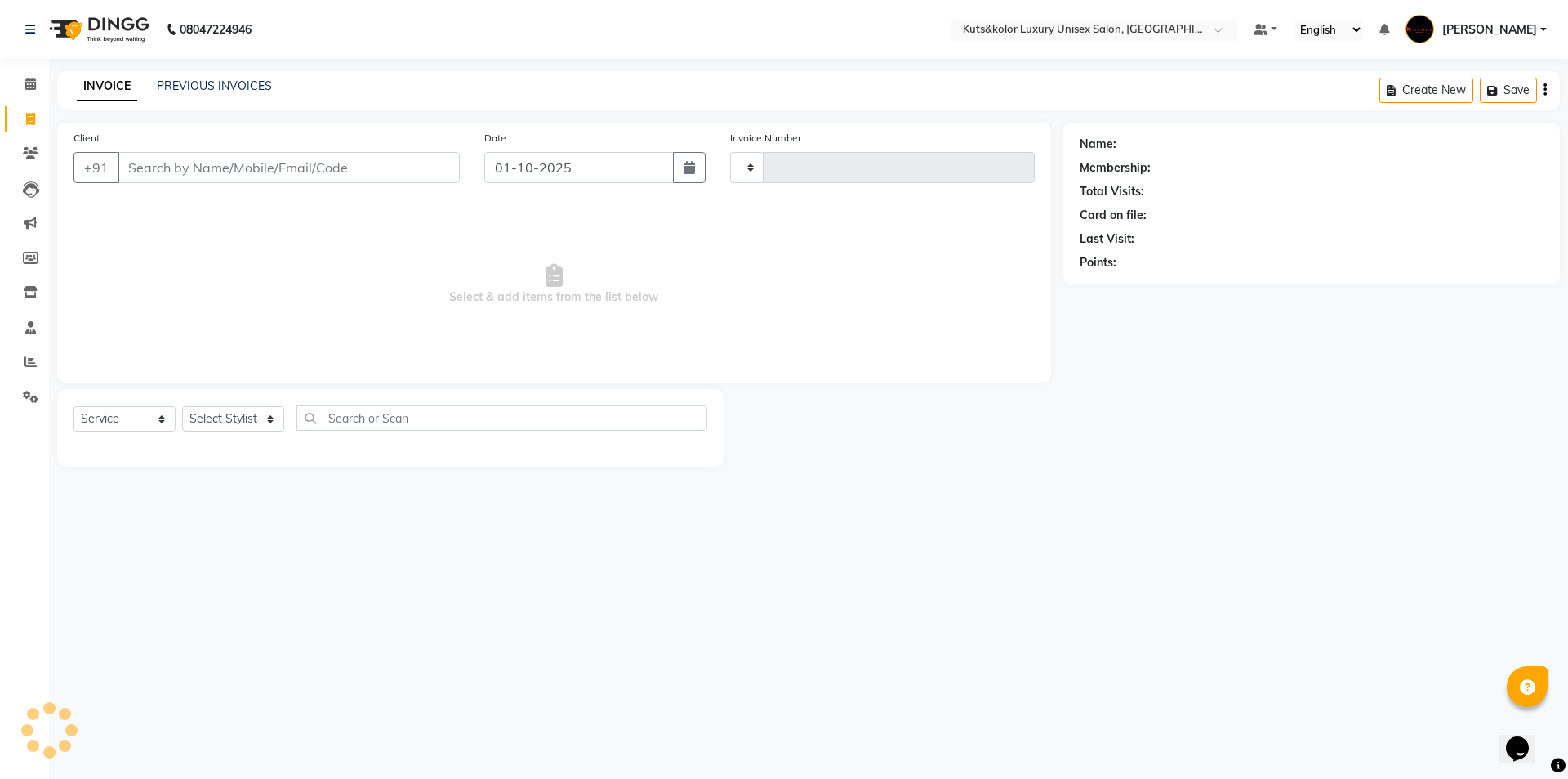
type input "1875"
select select "7374"
click at [167, 179] on input "Client" at bounding box center [288, 167] width 342 height 31
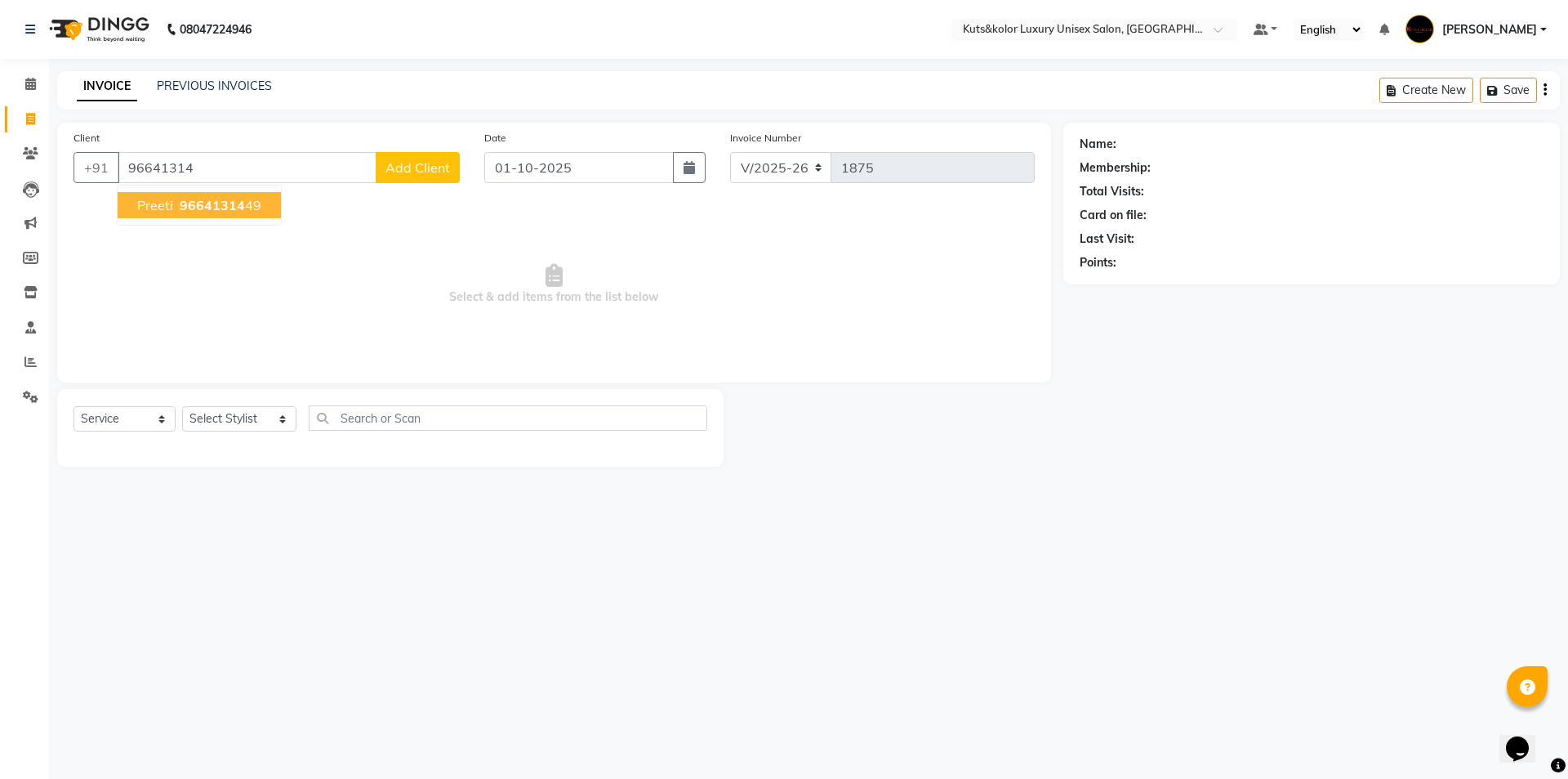
click at [168, 201] on span "Preeti" at bounding box center [155, 206] width 36 height 17
type input "9664131449"
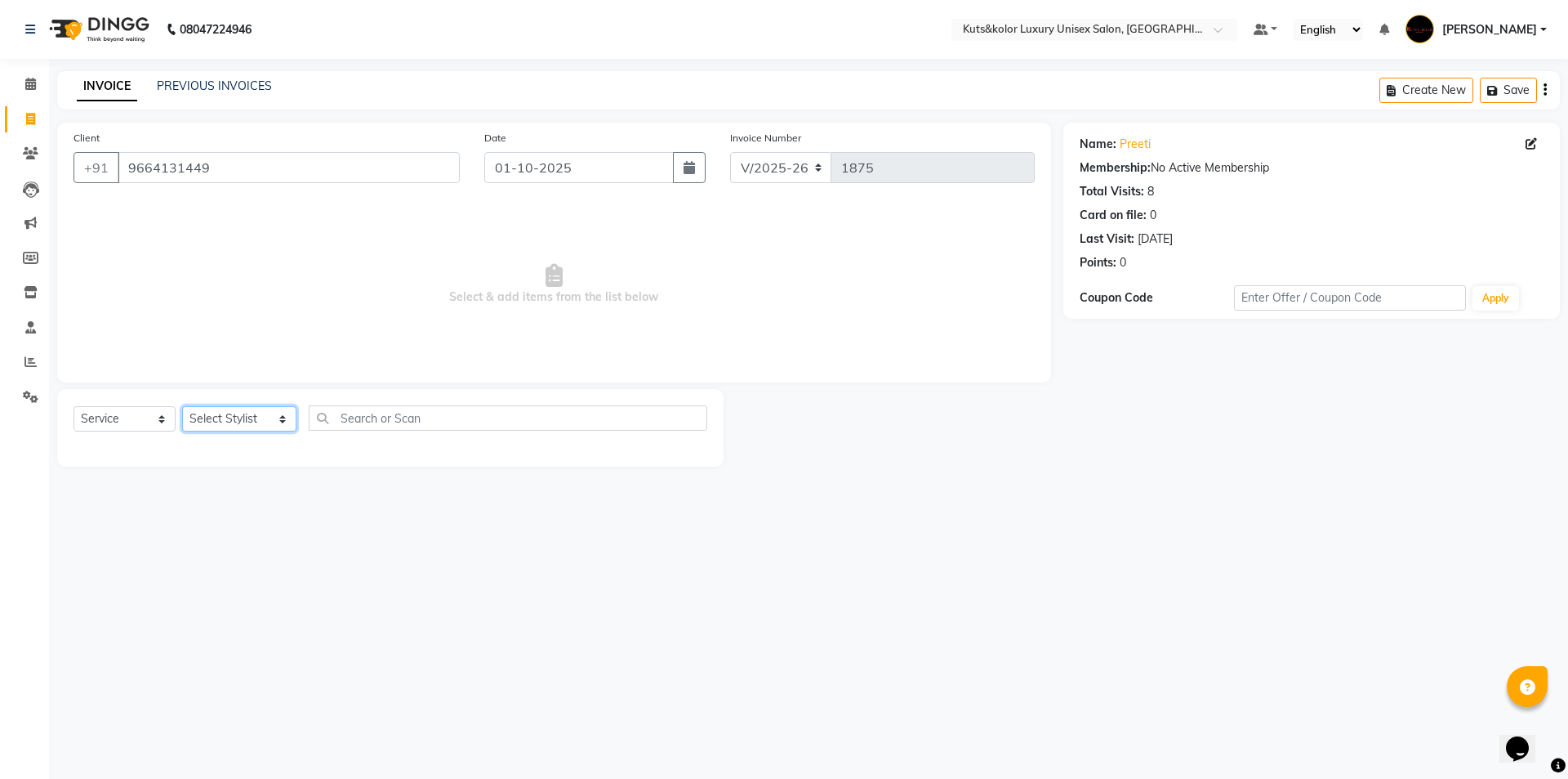
click at [269, 413] on select "Select Stylist aman [PERSON_NAME] beautiction [PERSON_NAME] Jyoti - Btn [PERSON…" at bounding box center [239, 419] width 114 height 25
select select "64396"
click at [182, 406] on select "Select Stylist aman [PERSON_NAME] beautiction [PERSON_NAME] Jyoti - Btn [PERSON…" at bounding box center [239, 419] width 114 height 25
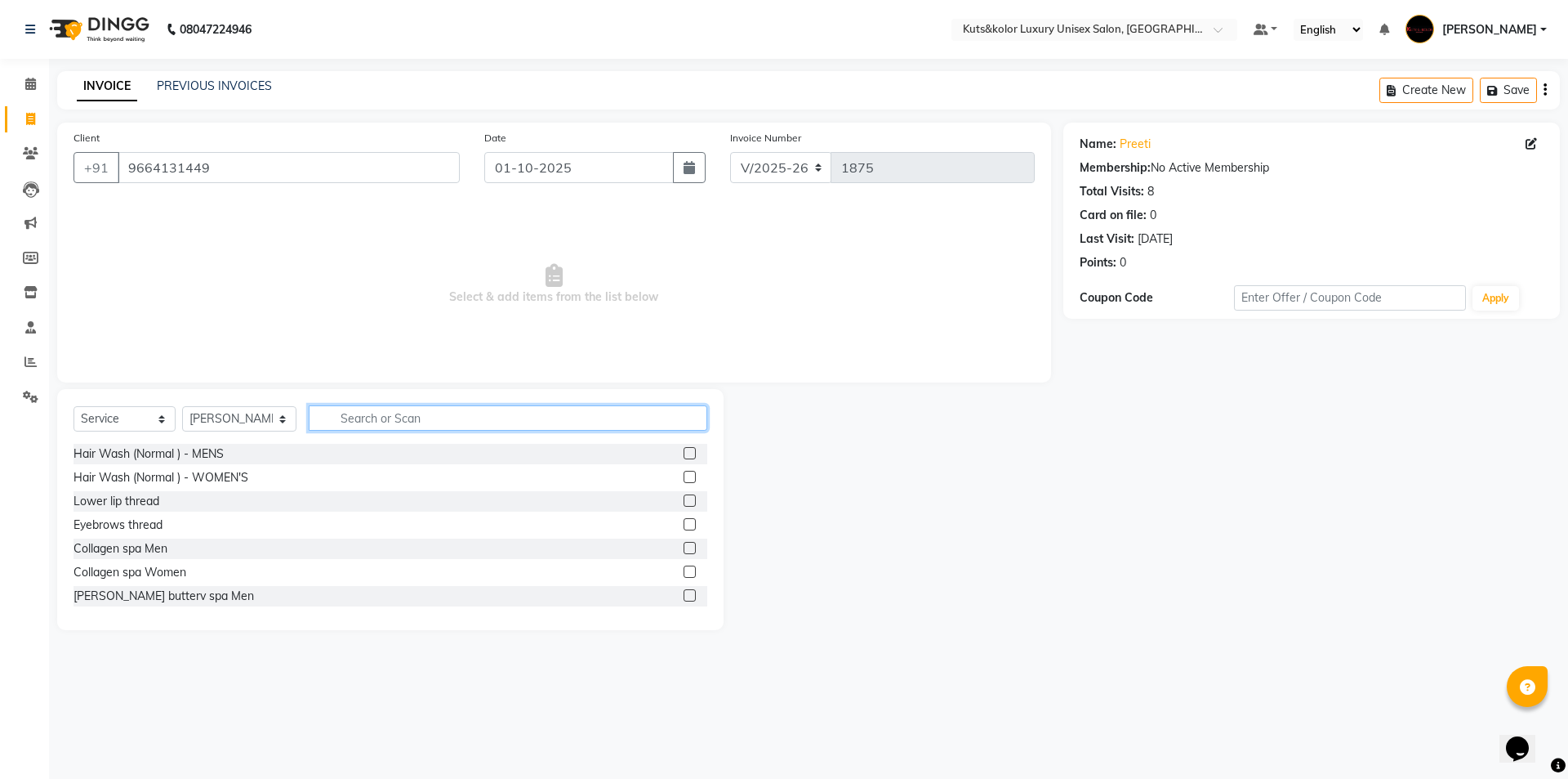
click at [434, 426] on input "text" at bounding box center [507, 418] width 398 height 25
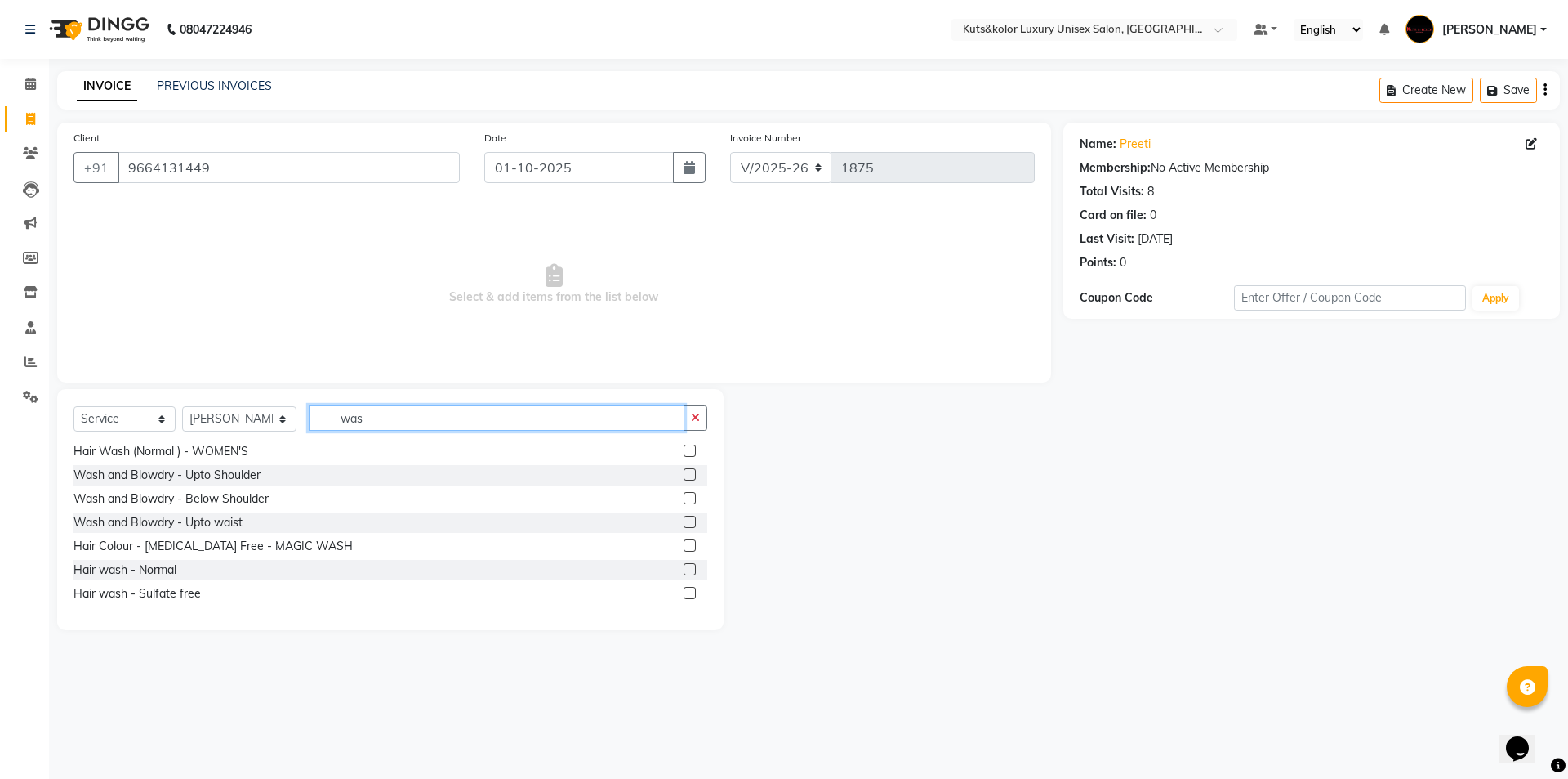
type input "was"
click at [684, 566] on label at bounding box center [690, 593] width 12 height 12
click at [684, 566] on input "checkbox" at bounding box center [689, 593] width 11 height 11
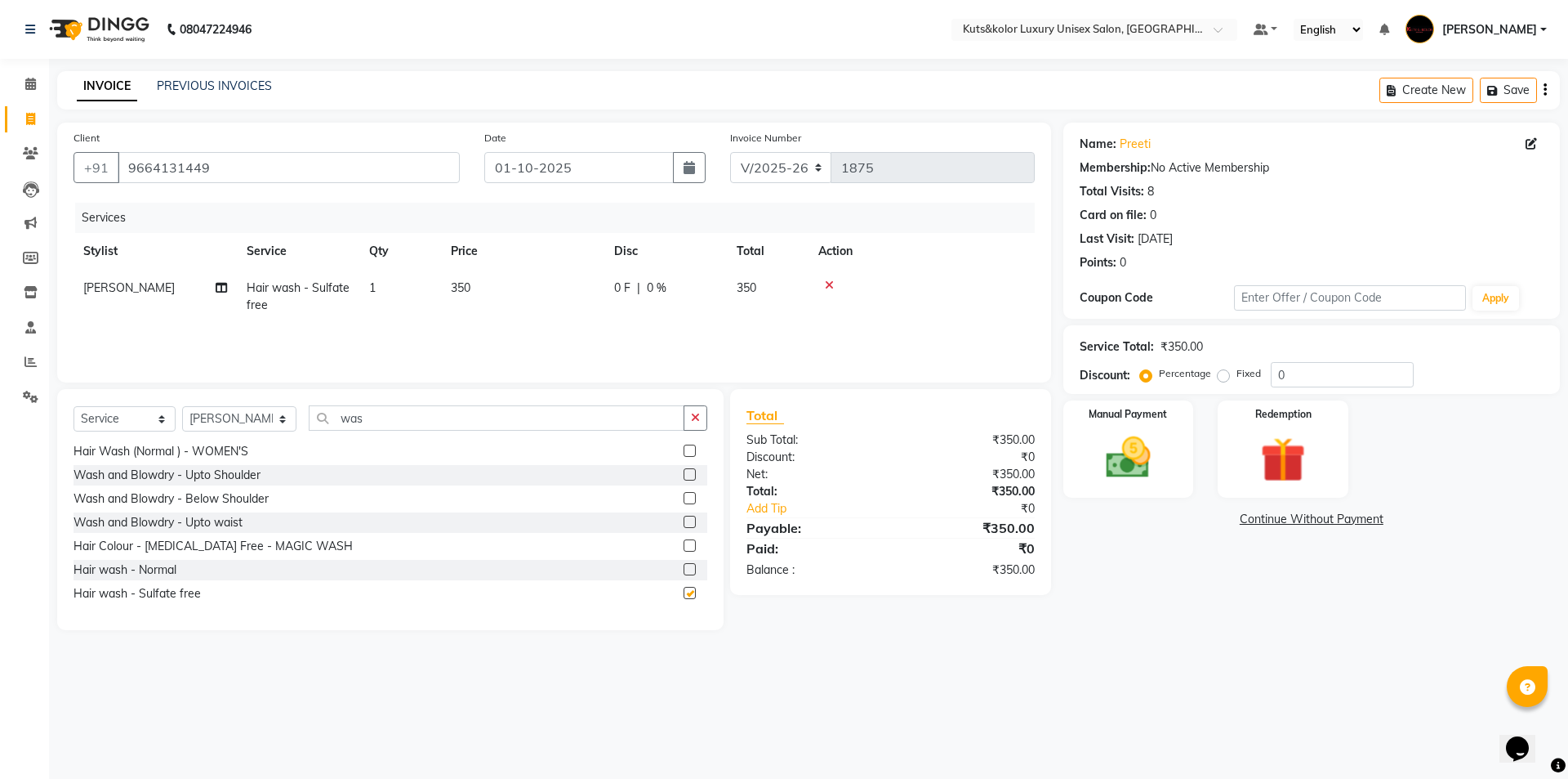
checkbox input "false"
click at [684, 522] on label at bounding box center [690, 522] width 12 height 12
click at [684, 522] on input "checkbox" at bounding box center [689, 522] width 11 height 11
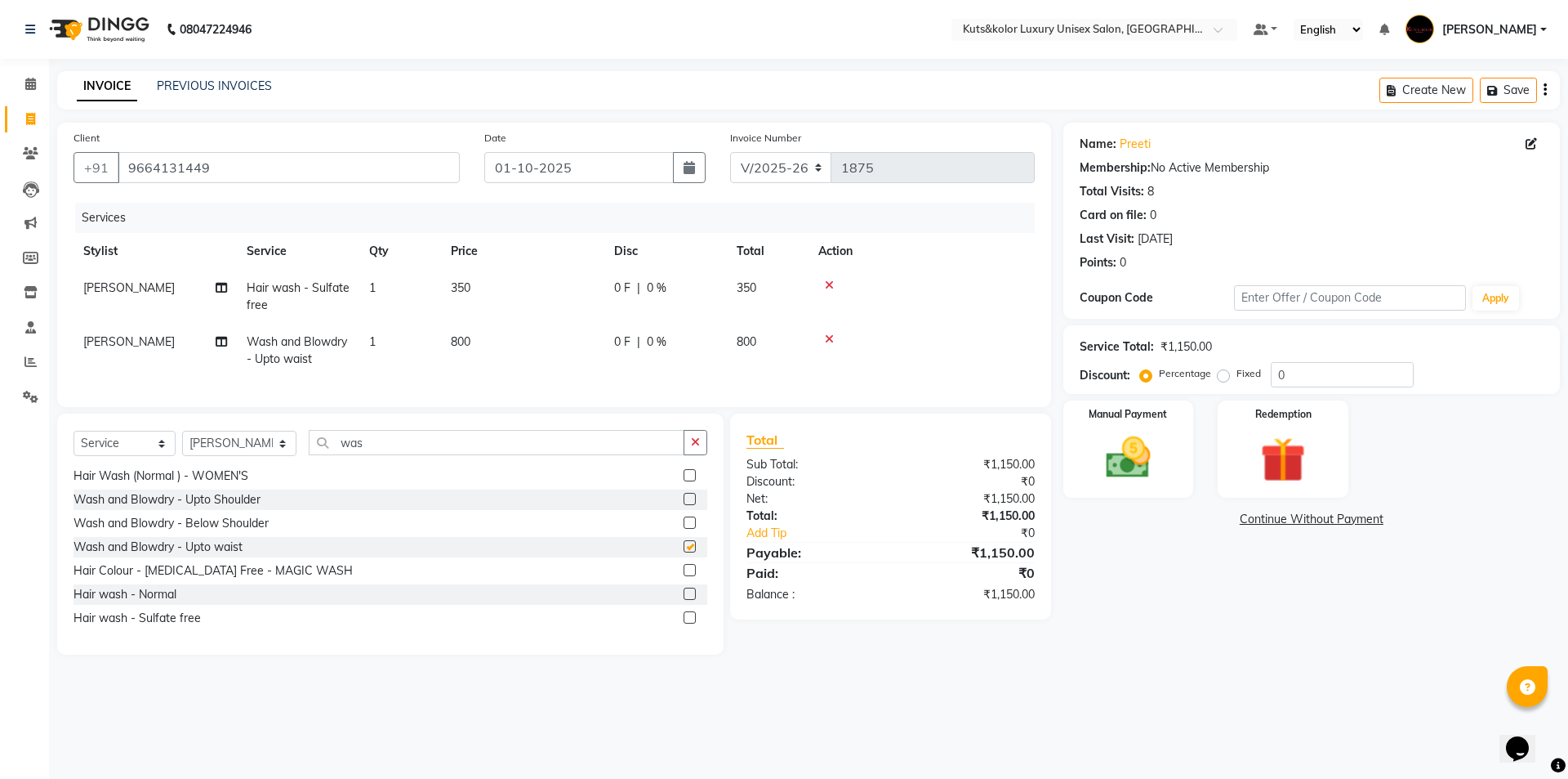
checkbox input "false"
click at [777, 288] on icon at bounding box center [829, 285] width 9 height 12
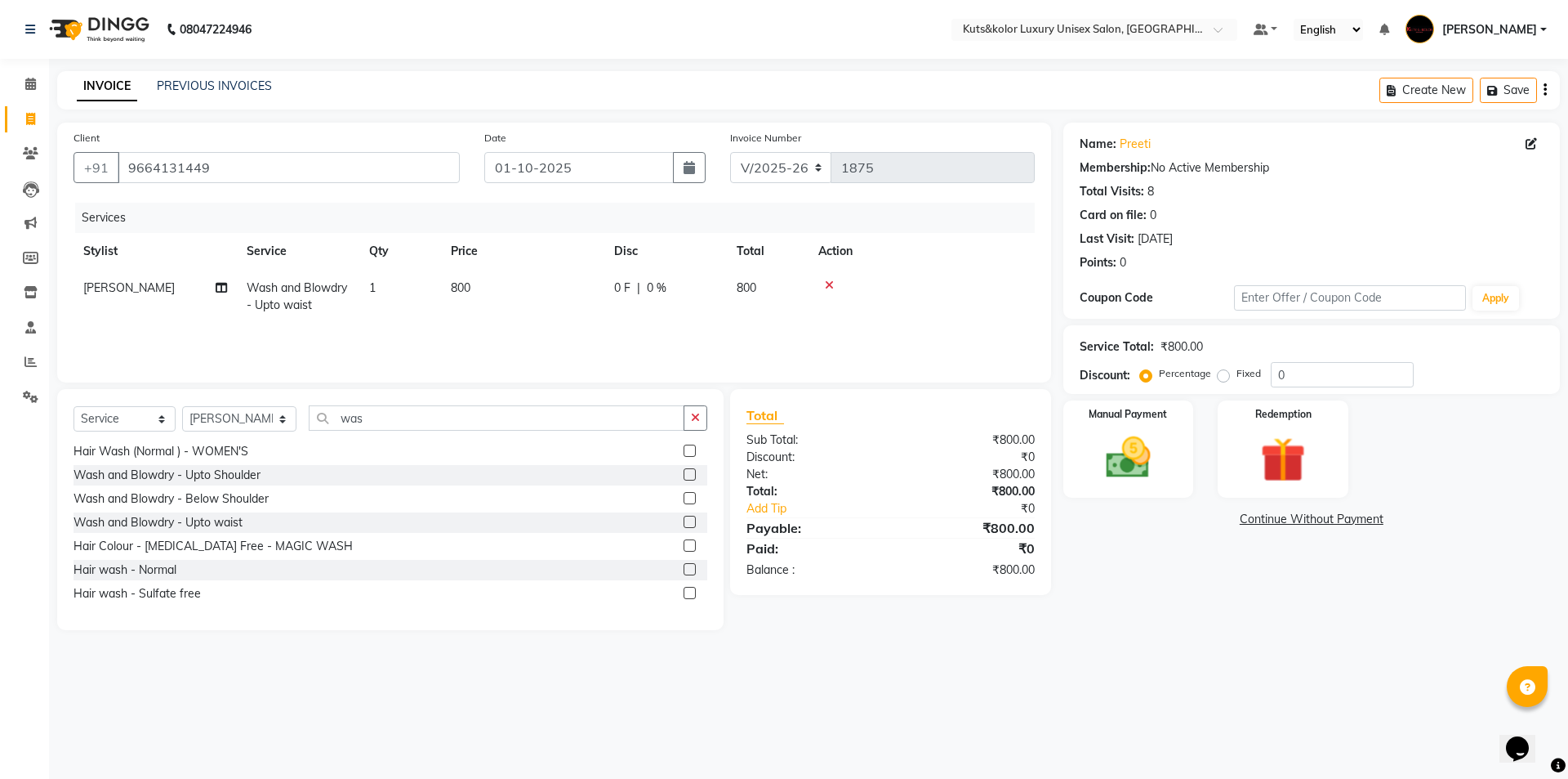
click at [544, 299] on td "800" at bounding box center [522, 296] width 163 height 54
select select "64396"
click at [561, 289] on input "800" at bounding box center [599, 292] width 144 height 25
type input "8"
type input "750"
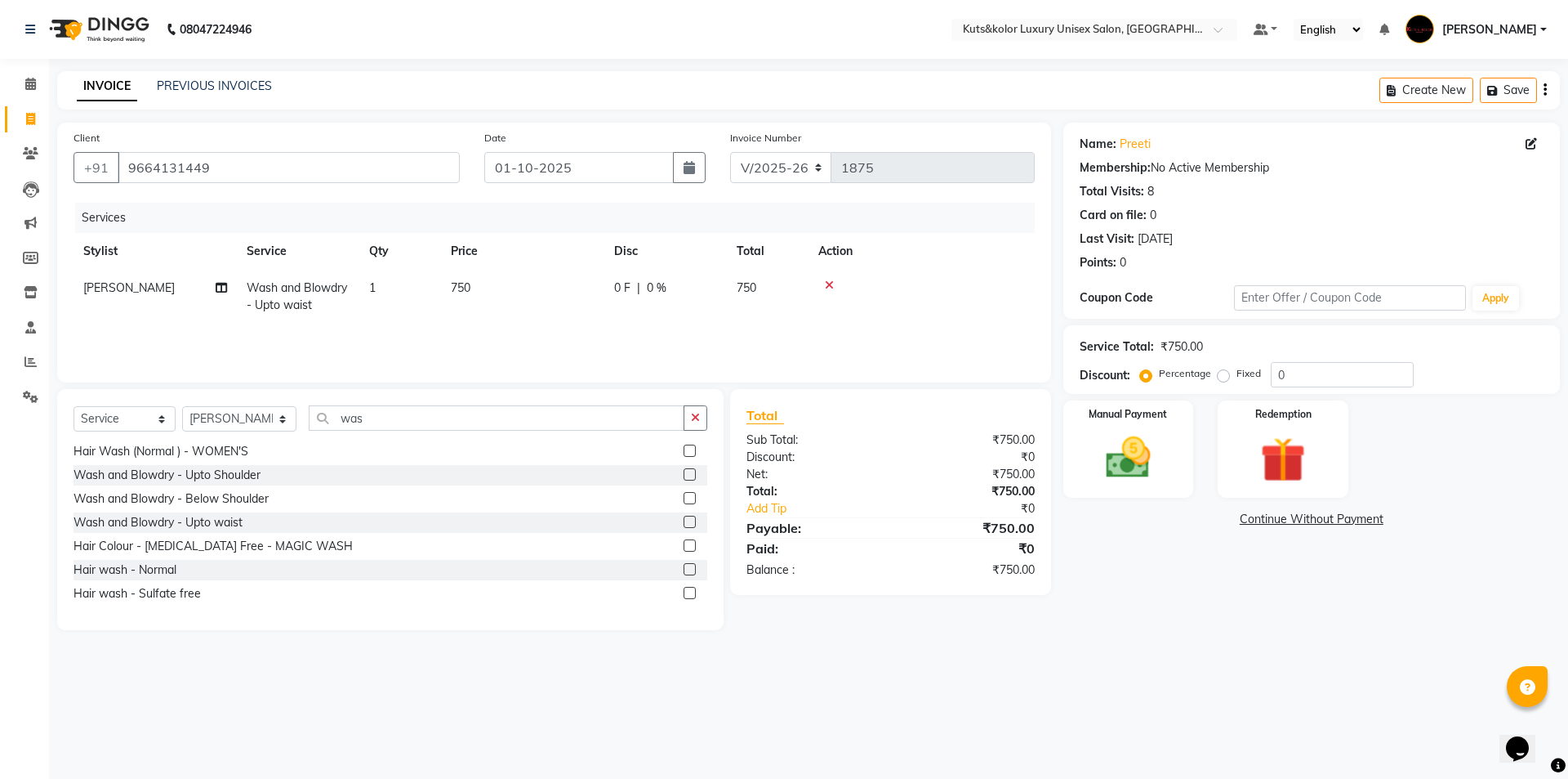
click at [606, 319] on tr "[PERSON_NAME] Wash and Blowdry - Upto waist 1 750 0 F | 0 % 750" at bounding box center [554, 296] width 962 height 54
click at [777, 481] on img at bounding box center [1128, 457] width 76 height 54
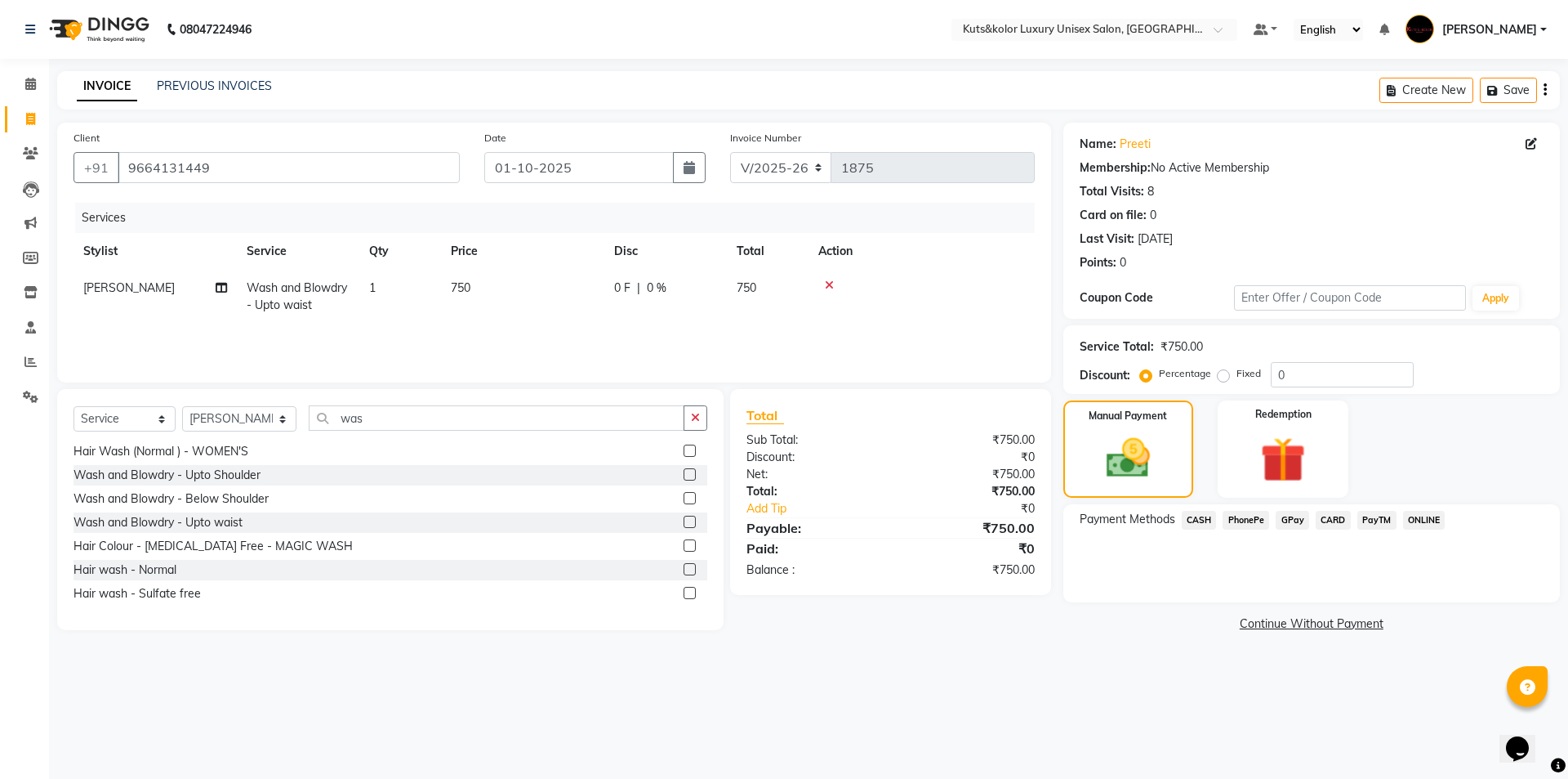
click at [777, 517] on span "GPay" at bounding box center [1293, 520] width 33 height 19
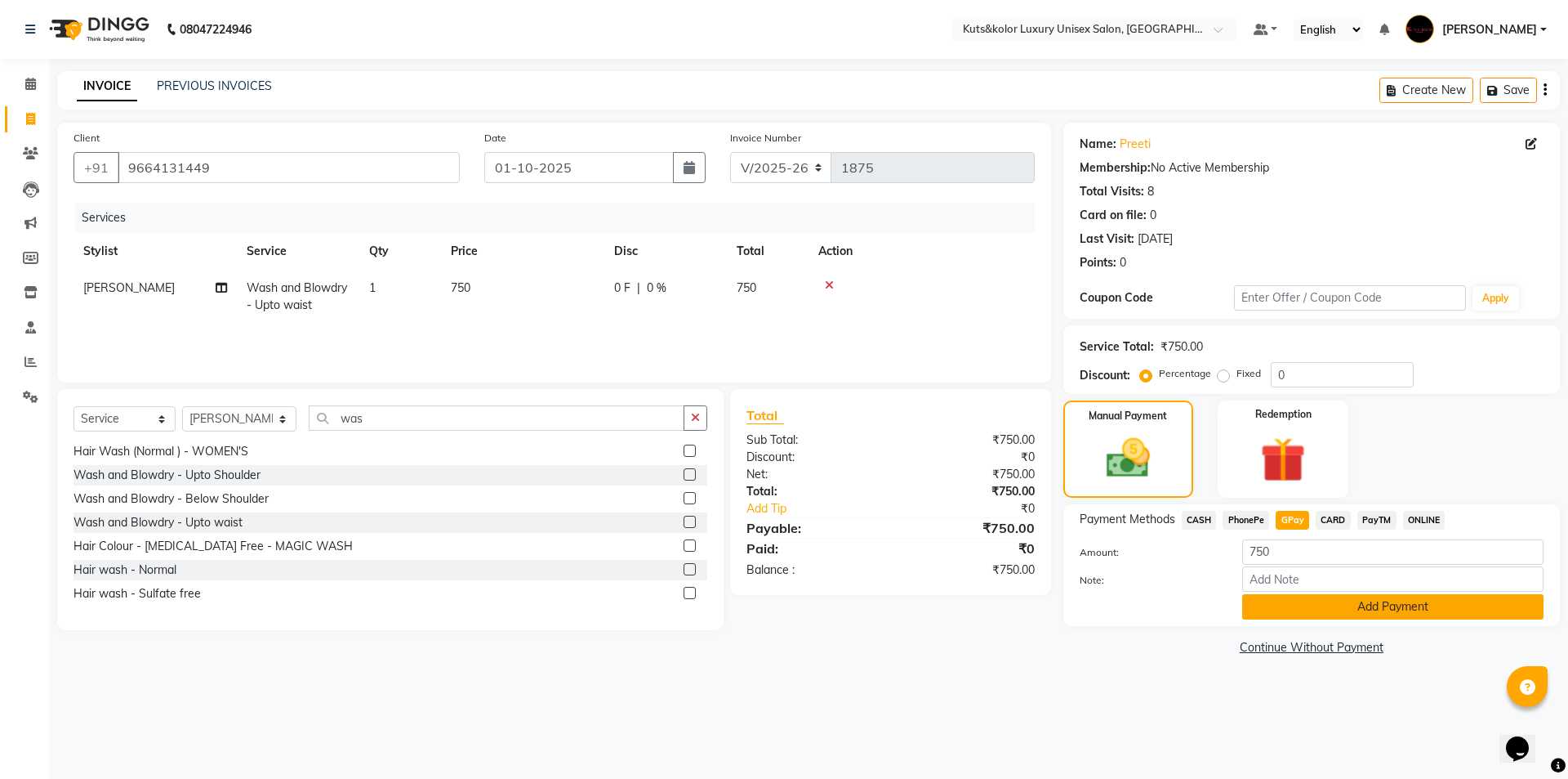
click at [777, 566] on button "Add Payment" at bounding box center [1392, 607] width 301 height 25
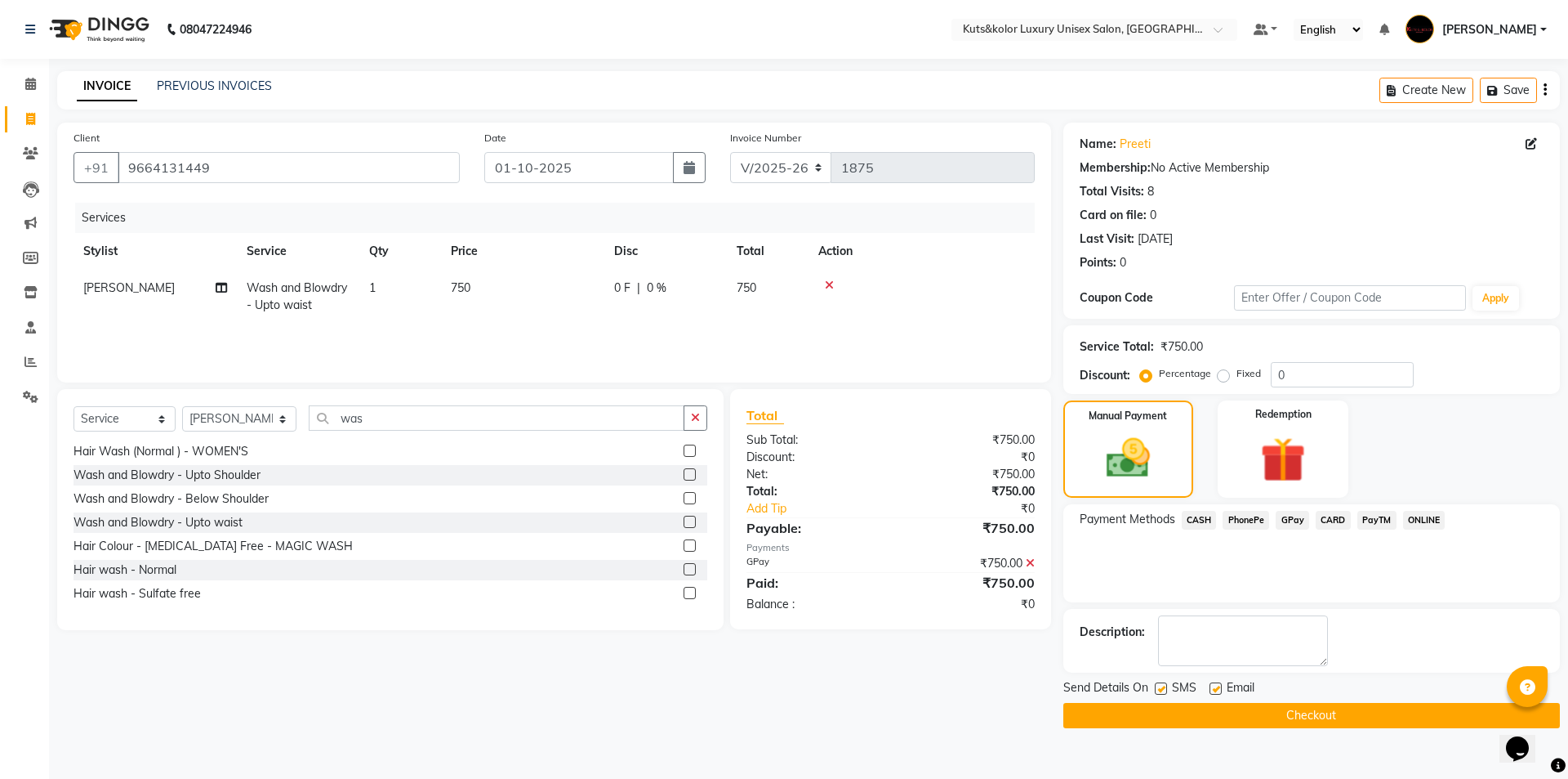
click at [777, 566] on label at bounding box center [1160, 688] width 12 height 12
click at [777, 566] on input "checkbox" at bounding box center [1160, 689] width 11 height 11
checkbox input "false"
click at [777, 566] on button "Checkout" at bounding box center [1311, 715] width 497 height 25
